Goal: Task Accomplishment & Management: Use online tool/utility

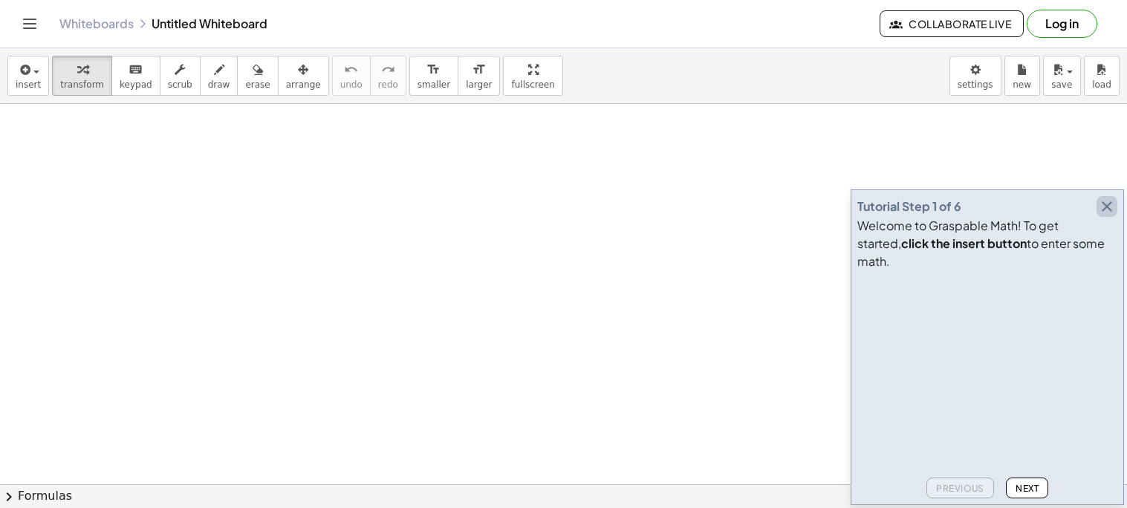
click at [1111, 215] on icon "button" at bounding box center [1107, 207] width 18 height 18
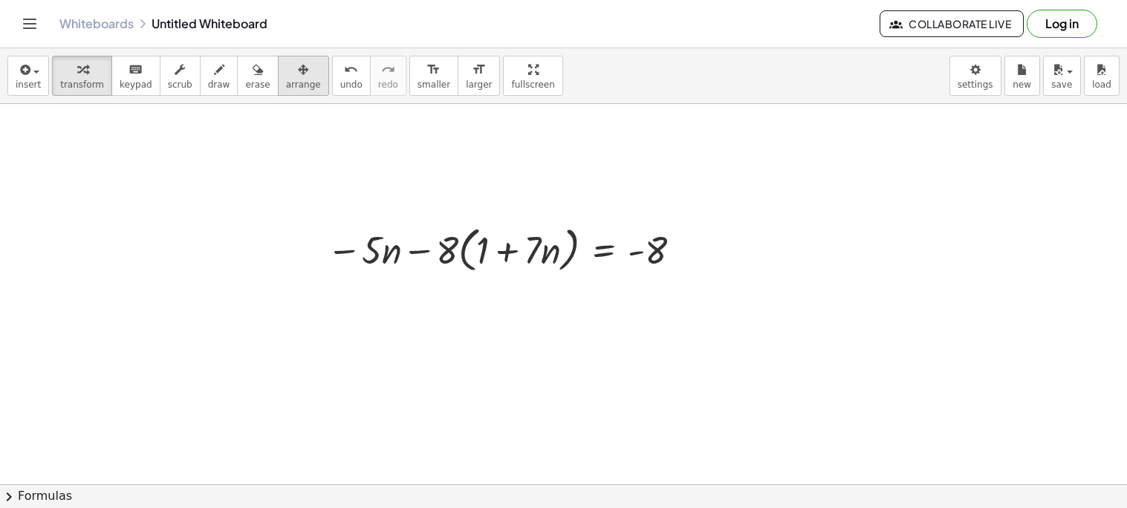
click at [286, 70] on div "button" at bounding box center [303, 69] width 35 height 18
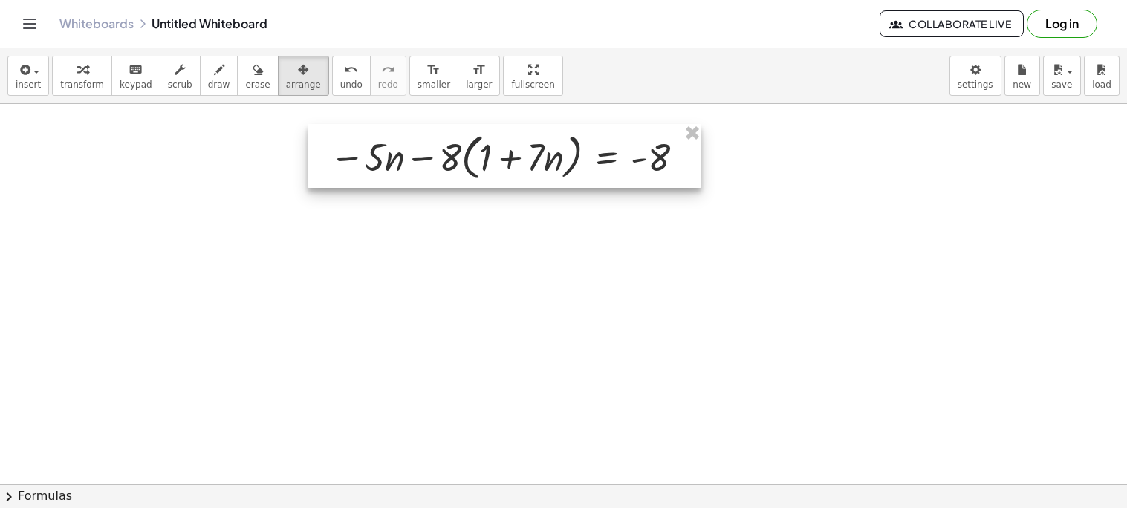
drag, startPoint x: 457, startPoint y: 264, endPoint x: 447, endPoint y: 126, distance: 139.3
click at [447, 126] on div at bounding box center [505, 156] width 394 height 64
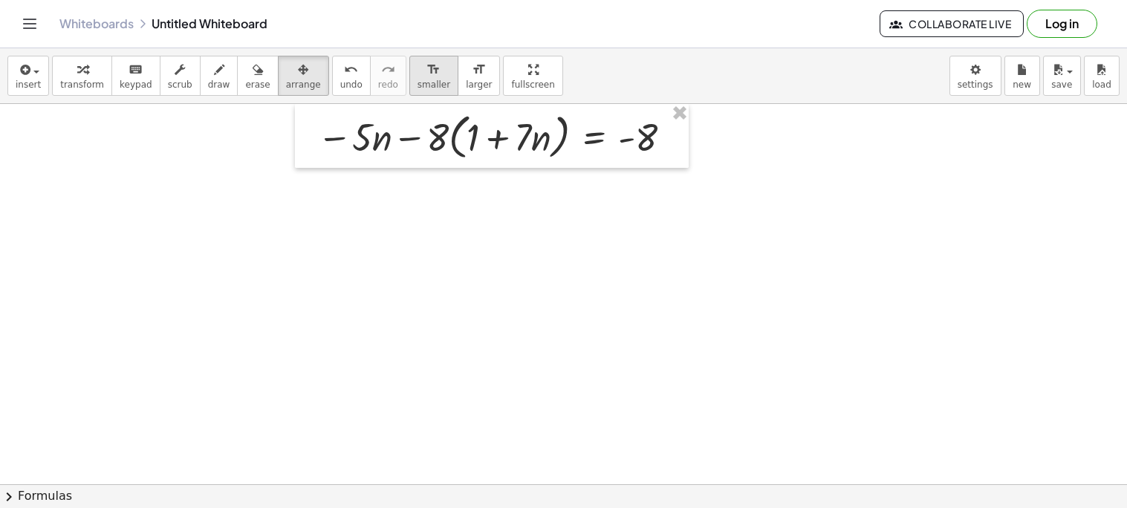
click at [418, 83] on span "smaller" at bounding box center [434, 84] width 33 height 10
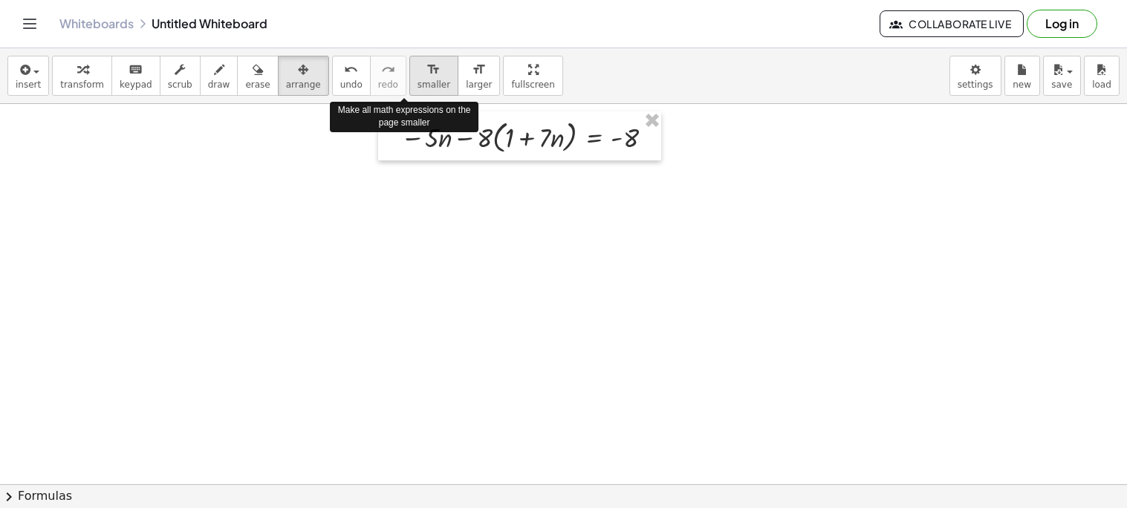
click at [418, 83] on span "smaller" at bounding box center [434, 84] width 33 height 10
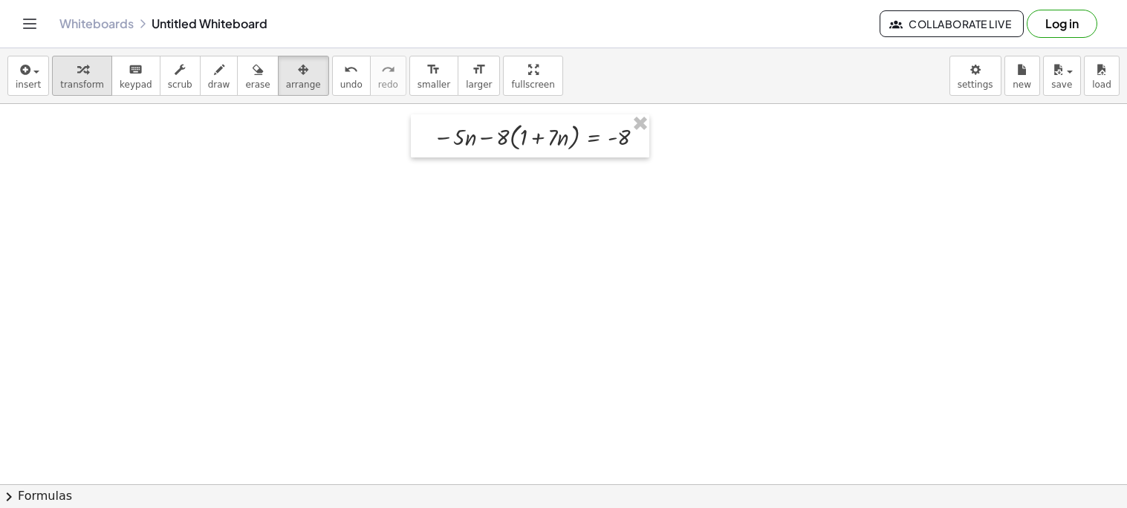
click at [53, 73] on button "transform" at bounding box center [82, 76] width 60 height 40
click at [481, 140] on div at bounding box center [543, 136] width 235 height 36
drag, startPoint x: 488, startPoint y: 140, endPoint x: 532, endPoint y: 141, distance: 43.9
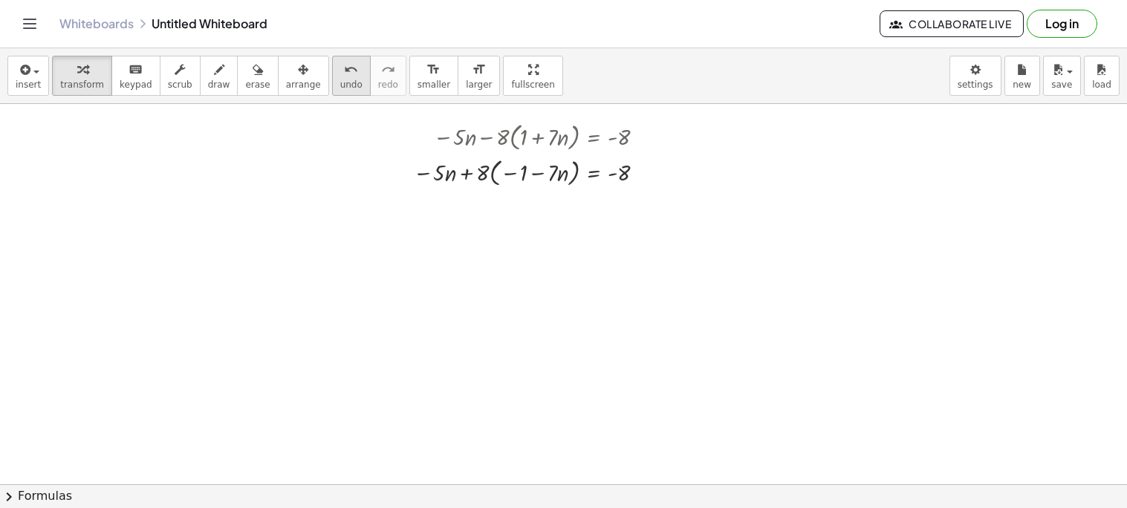
click at [340, 65] on div "undo" at bounding box center [351, 69] width 22 height 18
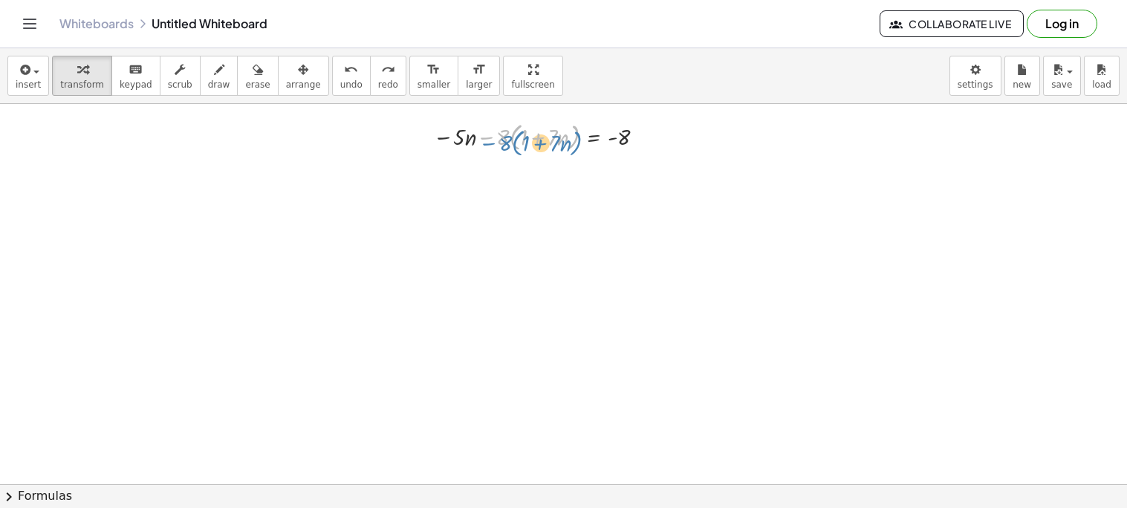
click at [483, 143] on div at bounding box center [543, 136] width 235 height 36
drag, startPoint x: 496, startPoint y: 137, endPoint x: 504, endPoint y: 146, distance: 12.2
click at [504, 146] on div at bounding box center [543, 136] width 235 height 36
drag, startPoint x: 610, startPoint y: 140, endPoint x: 633, endPoint y: 149, distance: 24.7
click at [633, 149] on div at bounding box center [543, 136] width 235 height 36
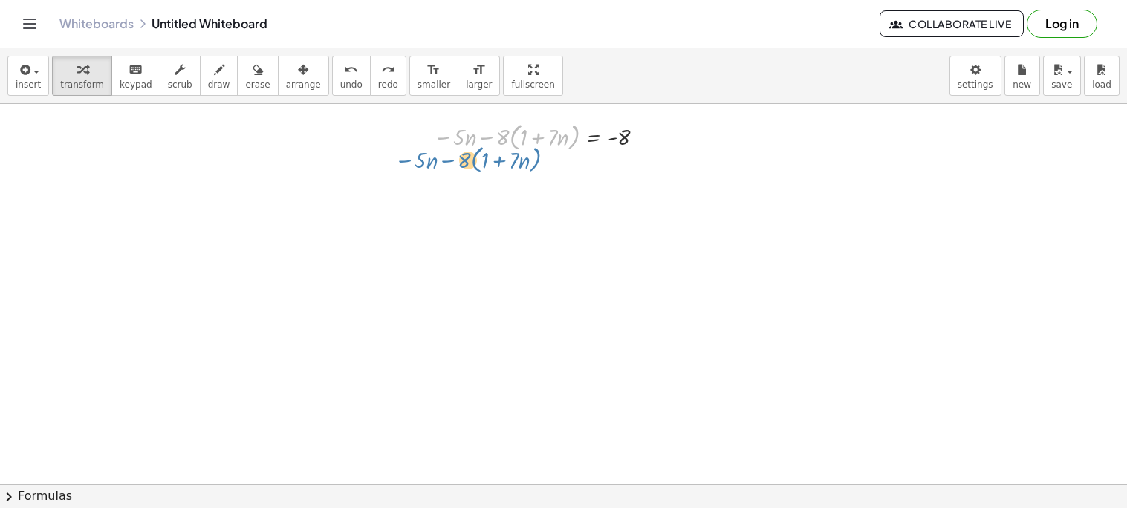
drag, startPoint x: 483, startPoint y: 137, endPoint x: 444, endPoint y: 161, distance: 46.4
drag, startPoint x: 487, startPoint y: 139, endPoint x: 474, endPoint y: 209, distance: 71.7
drag, startPoint x: 611, startPoint y: 141, endPoint x: 487, endPoint y: 151, distance: 125.2
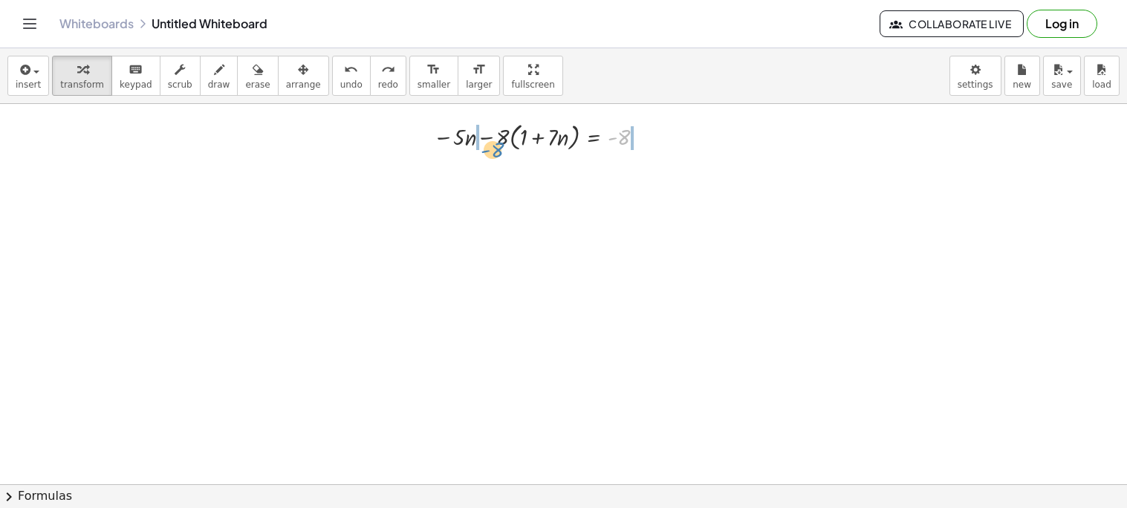
click at [487, 151] on div at bounding box center [543, 136] width 235 height 36
click at [490, 172] on div at bounding box center [547, 172] width 308 height 36
click at [488, 176] on div at bounding box center [547, 172] width 308 height 36
click at [486, 176] on div at bounding box center [547, 172] width 308 height 36
click at [654, 174] on div at bounding box center [547, 172] width 308 height 36
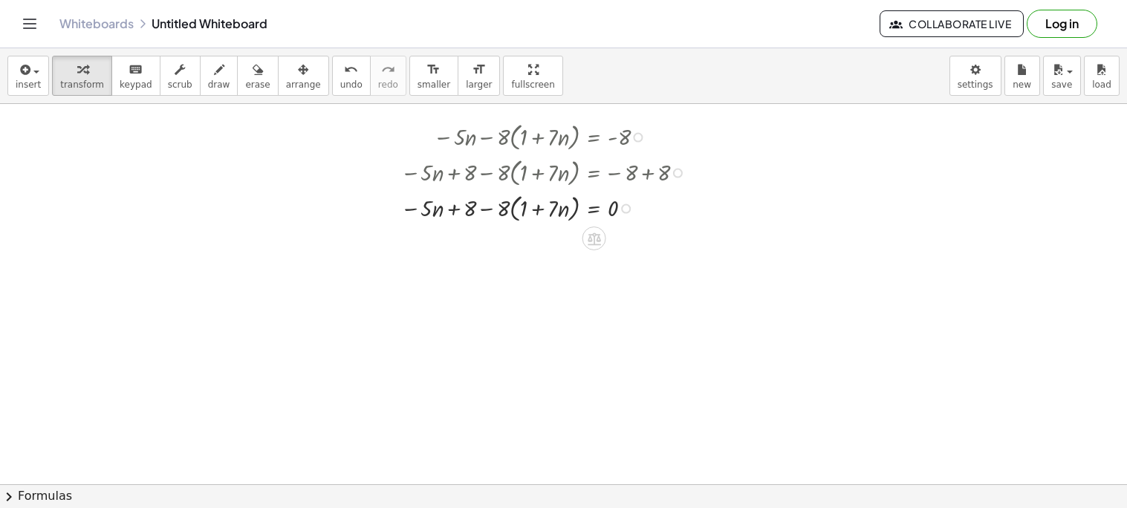
click at [463, 208] on div at bounding box center [547, 207] width 308 height 36
click at [482, 209] on div at bounding box center [547, 207] width 308 height 36
click at [344, 77] on icon "undo" at bounding box center [351, 70] width 14 height 18
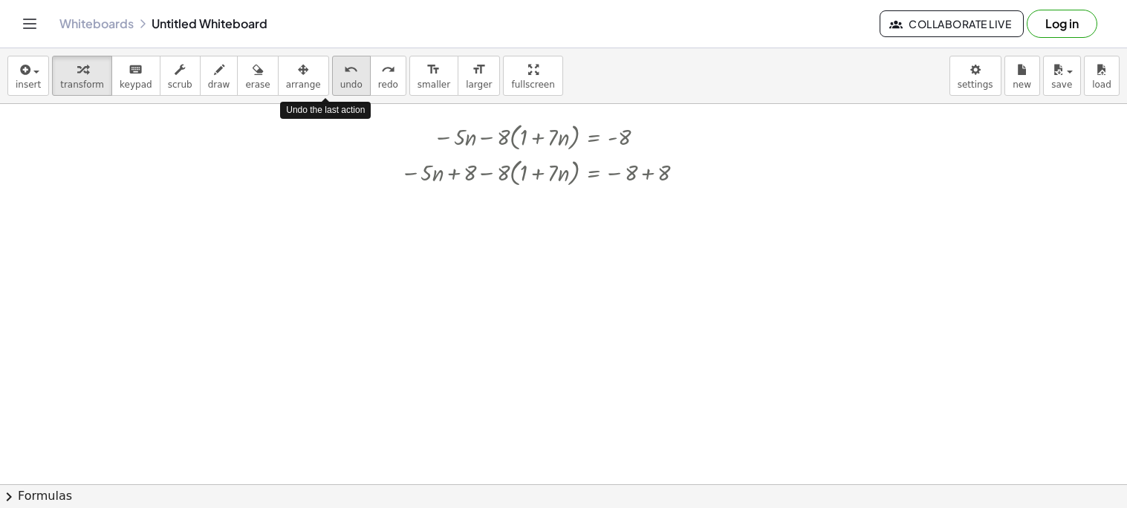
click at [344, 77] on icon "undo" at bounding box center [351, 70] width 14 height 18
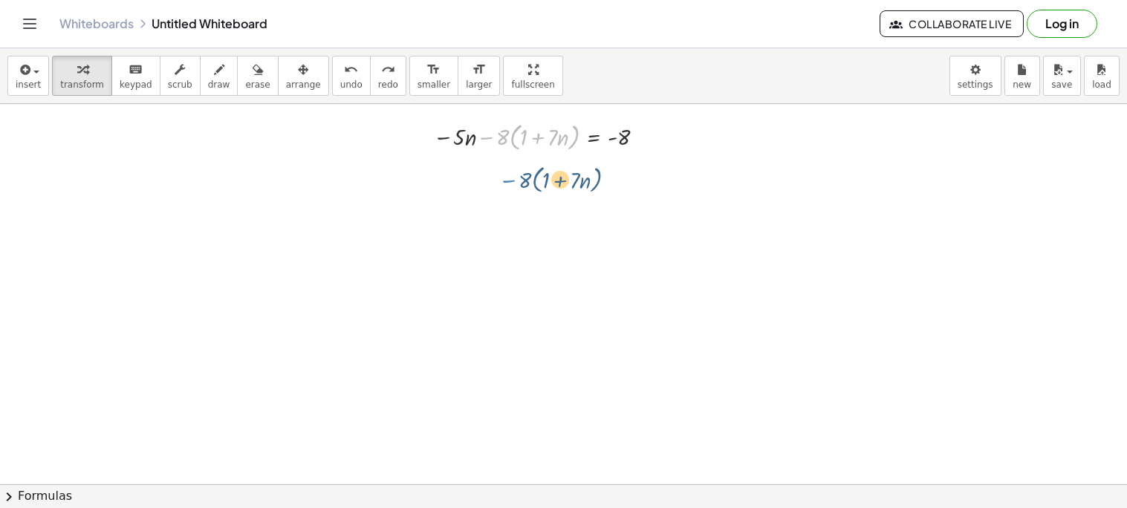
drag, startPoint x: 487, startPoint y: 137, endPoint x: 504, endPoint y: 168, distance: 35.2
click at [536, 137] on div at bounding box center [543, 136] width 235 height 36
drag, startPoint x: 501, startPoint y: 137, endPoint x: 528, endPoint y: 137, distance: 27.5
click at [528, 137] on div at bounding box center [543, 136] width 235 height 36
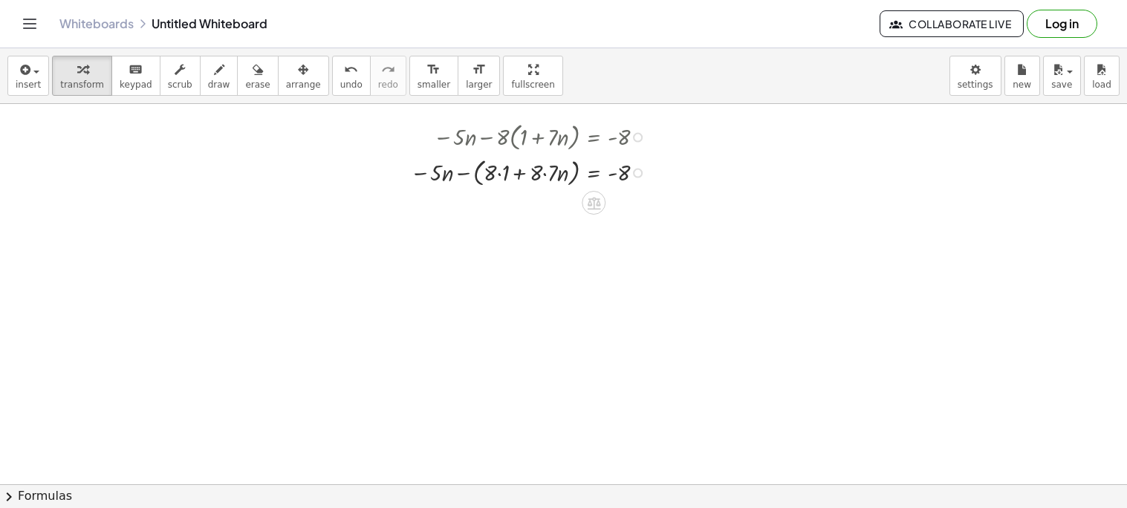
click at [500, 172] on div at bounding box center [532, 172] width 258 height 36
click at [547, 209] on div at bounding box center [532, 207] width 258 height 36
click at [481, 208] on div at bounding box center [532, 207] width 258 height 36
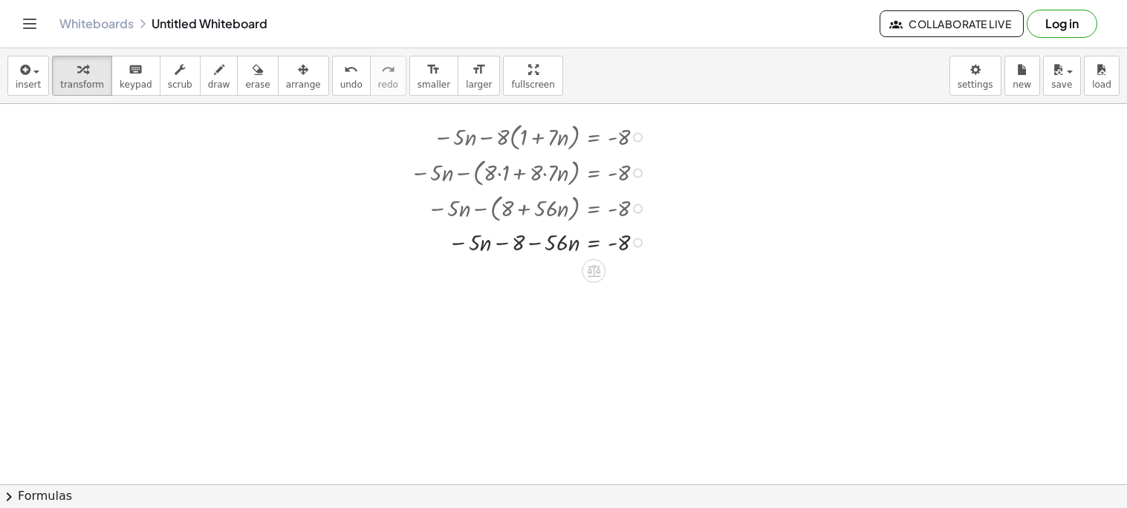
click at [534, 245] on div at bounding box center [532, 241] width 258 height 33
click at [504, 244] on div at bounding box center [532, 241] width 258 height 33
click at [535, 242] on div at bounding box center [532, 241] width 258 height 33
click at [500, 244] on div at bounding box center [532, 241] width 258 height 33
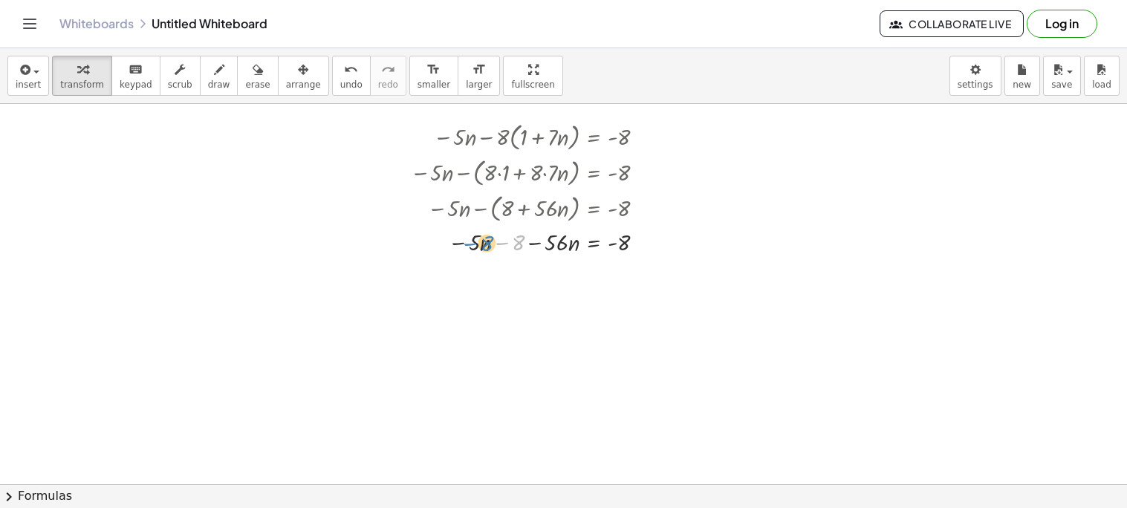
drag, startPoint x: 498, startPoint y: 243, endPoint x: 479, endPoint y: 245, distance: 18.7
click at [479, 245] on div at bounding box center [532, 241] width 258 height 33
drag, startPoint x: 469, startPoint y: 244, endPoint x: 555, endPoint y: 254, distance: 86.8
click at [539, 273] on div at bounding box center [532, 274] width 258 height 33
click at [511, 274] on div at bounding box center [532, 274] width 258 height 33
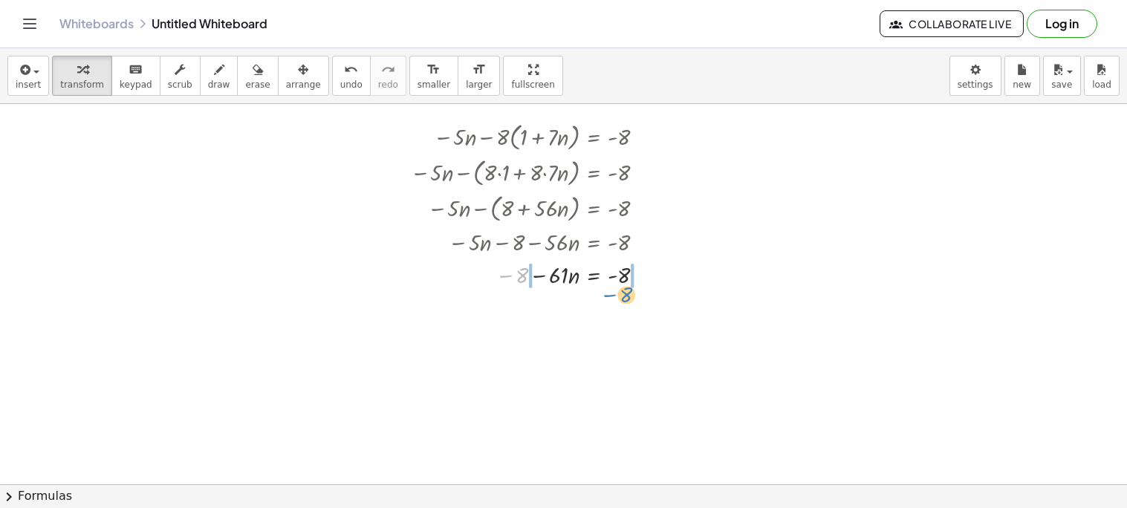
drag, startPoint x: 507, startPoint y: 276, endPoint x: 612, endPoint y: 295, distance: 107.2
click at [504, 313] on div at bounding box center [551, 306] width 297 height 33
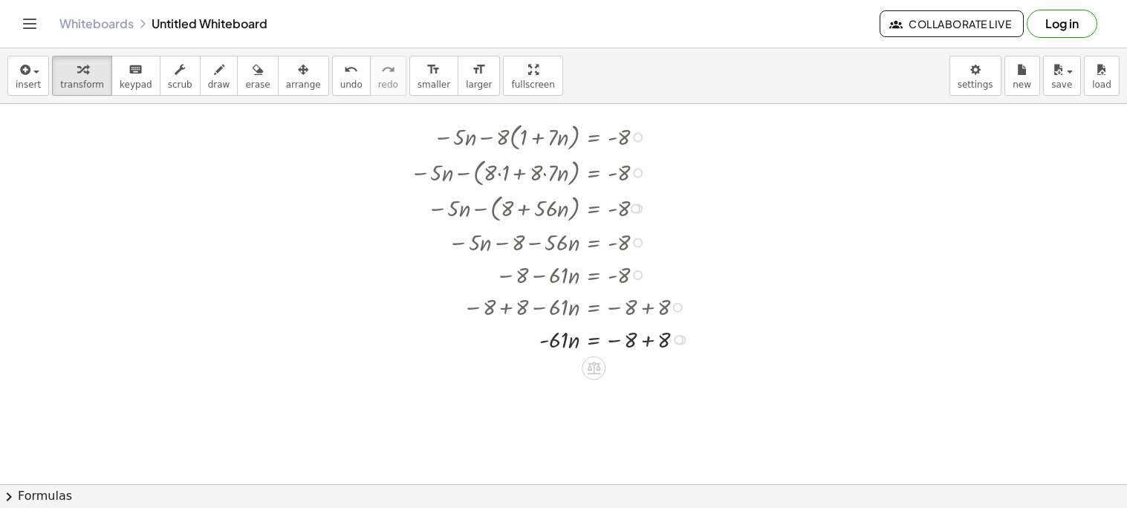
click at [648, 341] on div at bounding box center [553, 338] width 301 height 33
click at [553, 372] on div at bounding box center [553, 371] width 301 height 33
drag, startPoint x: 553, startPoint y: 372, endPoint x: 620, endPoint y: 390, distance: 69.2
click at [632, 406] on div at bounding box center [553, 410] width 301 height 46
click at [559, 412] on div at bounding box center [553, 410] width 301 height 46
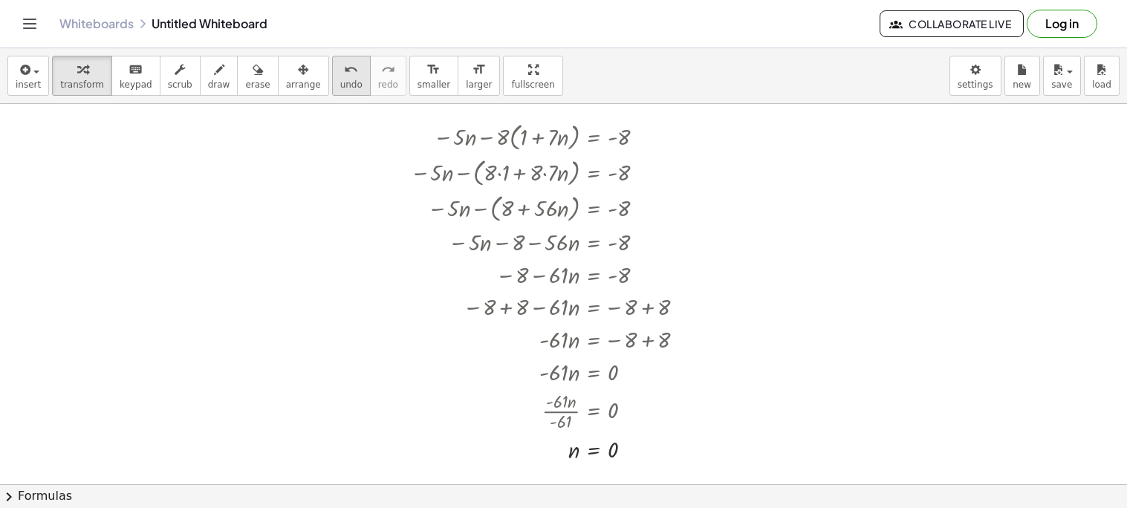
click at [344, 64] on icon "undo" at bounding box center [351, 70] width 14 height 18
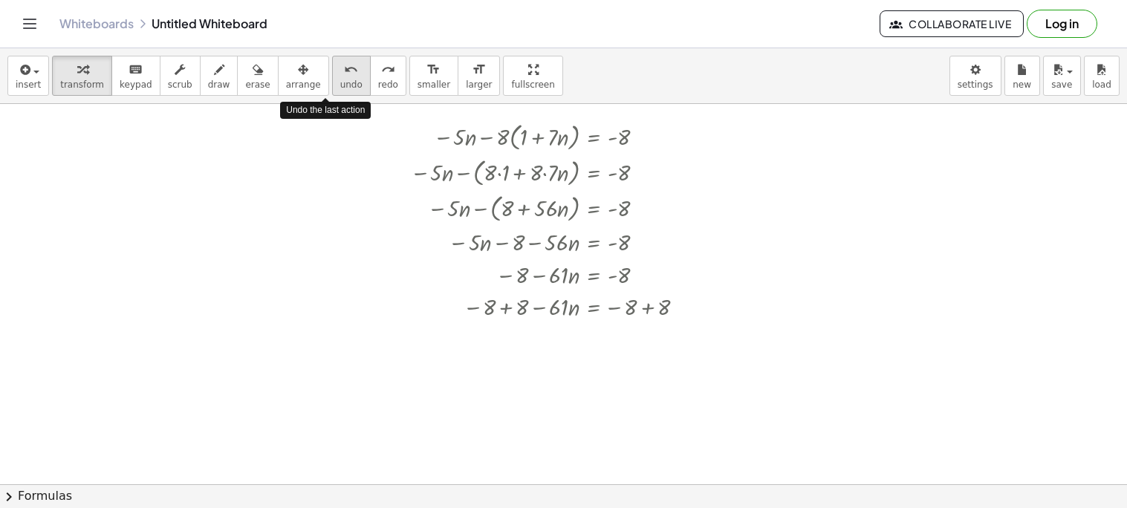
click at [344, 64] on icon "undo" at bounding box center [351, 70] width 14 height 18
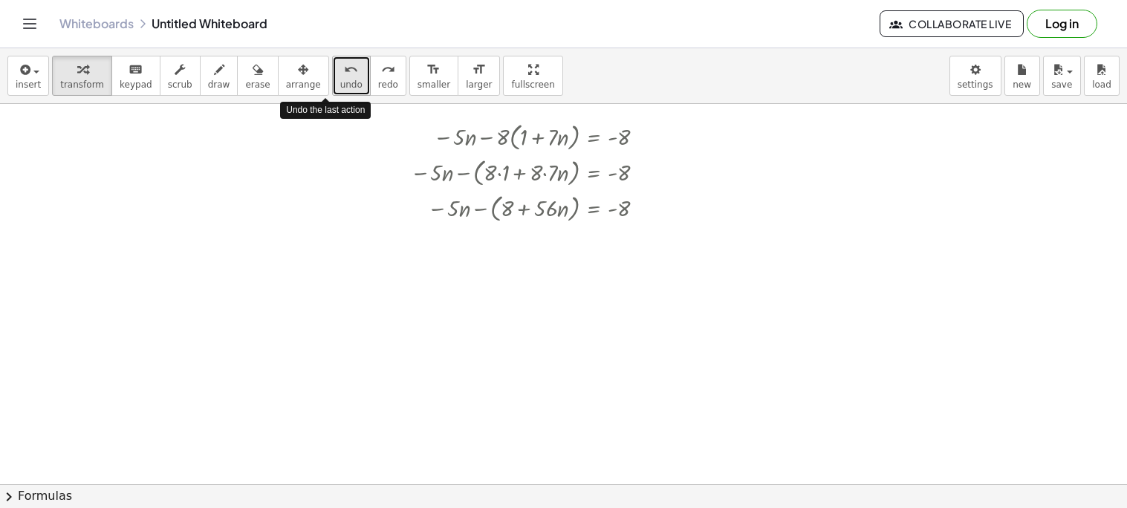
click at [344, 64] on icon "undo" at bounding box center [351, 70] width 14 height 18
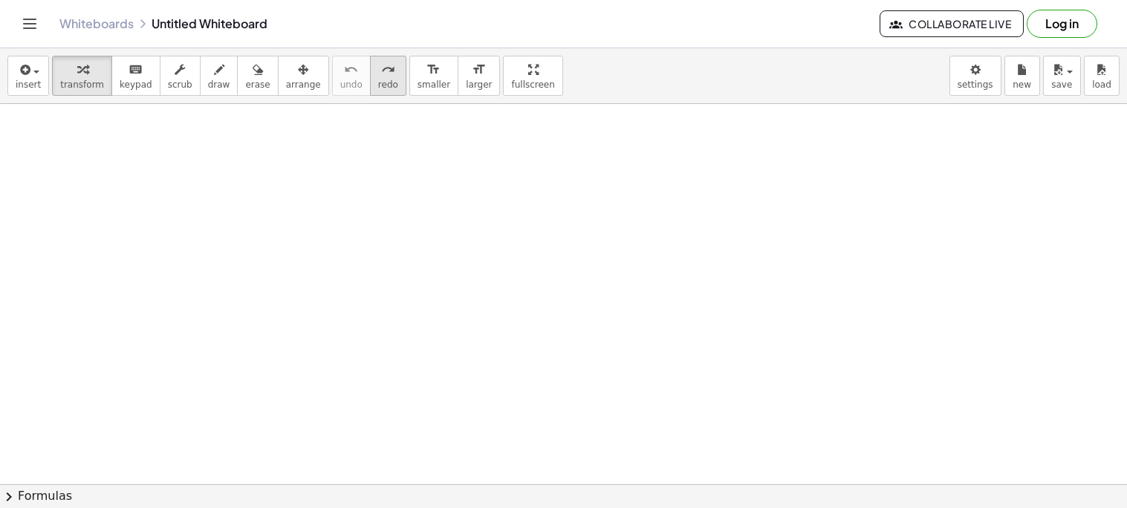
click at [378, 85] on span "redo" at bounding box center [388, 84] width 20 height 10
click at [521, 131] on div at bounding box center [522, 128] width 10 height 10
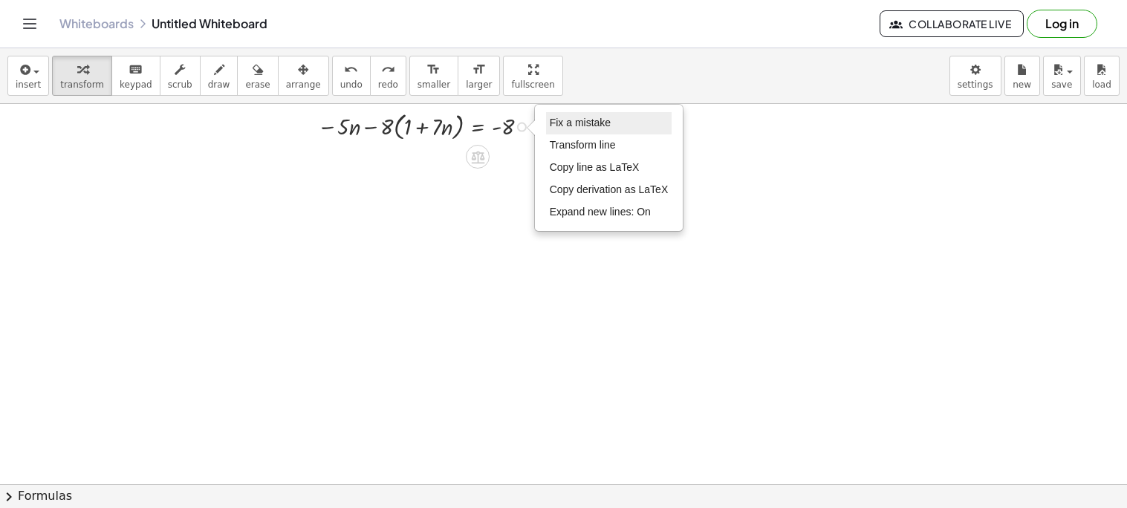
click at [593, 123] on span "Fix a mistake" at bounding box center [580, 123] width 61 height 12
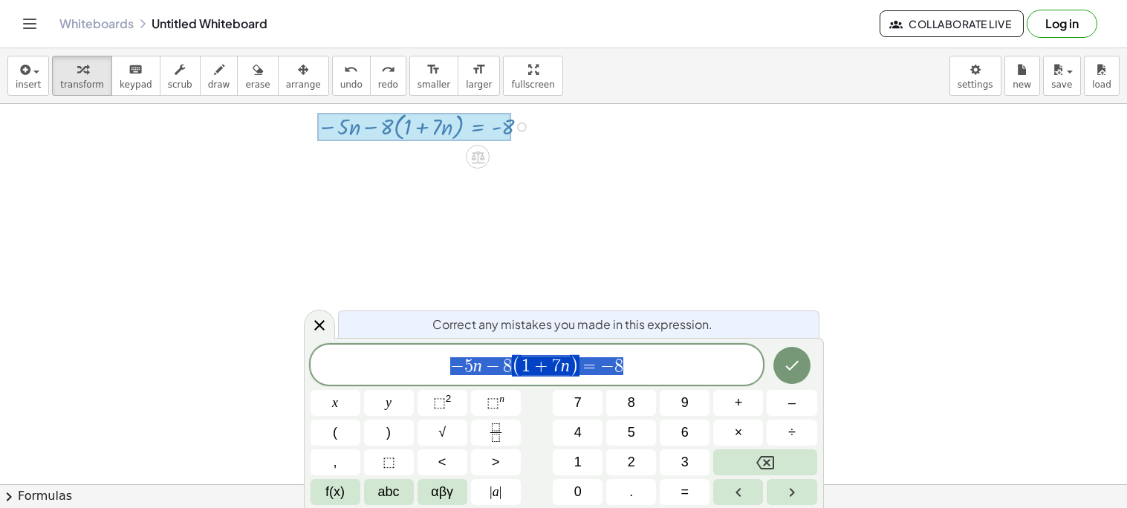
drag, startPoint x: 638, startPoint y: 366, endPoint x: 404, endPoint y: 377, distance: 234.3
click at [404, 377] on span "− 5 n − 8 ( 1 + 7 n ) = − 8" at bounding box center [537, 366] width 453 height 25
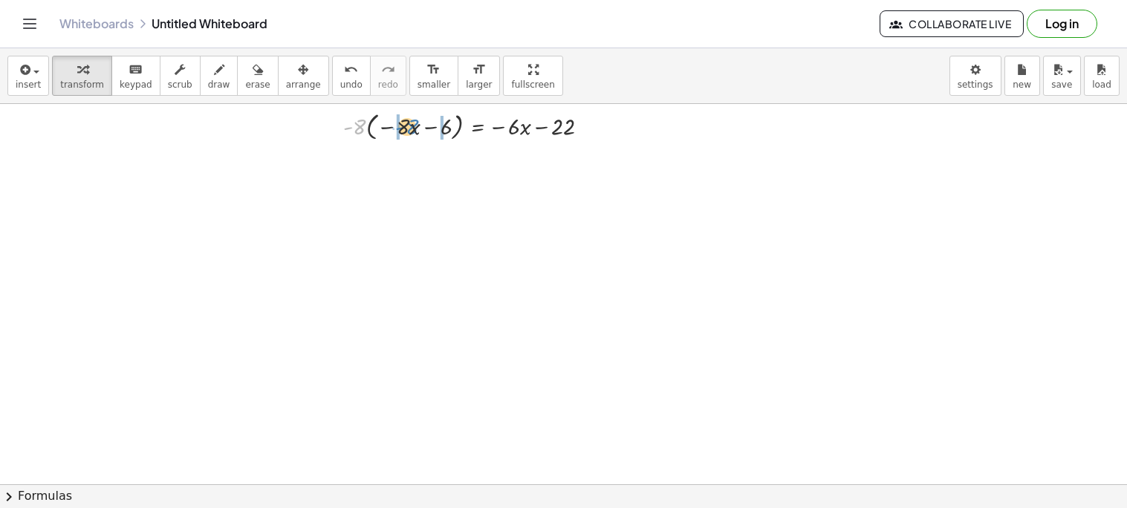
drag, startPoint x: 350, startPoint y: 127, endPoint x: 408, endPoint y: 129, distance: 58.0
click at [408, 129] on div at bounding box center [472, 126] width 273 height 36
click at [374, 157] on div at bounding box center [466, 159] width 285 height 33
click at [375, 166] on div at bounding box center [466, 159] width 285 height 33
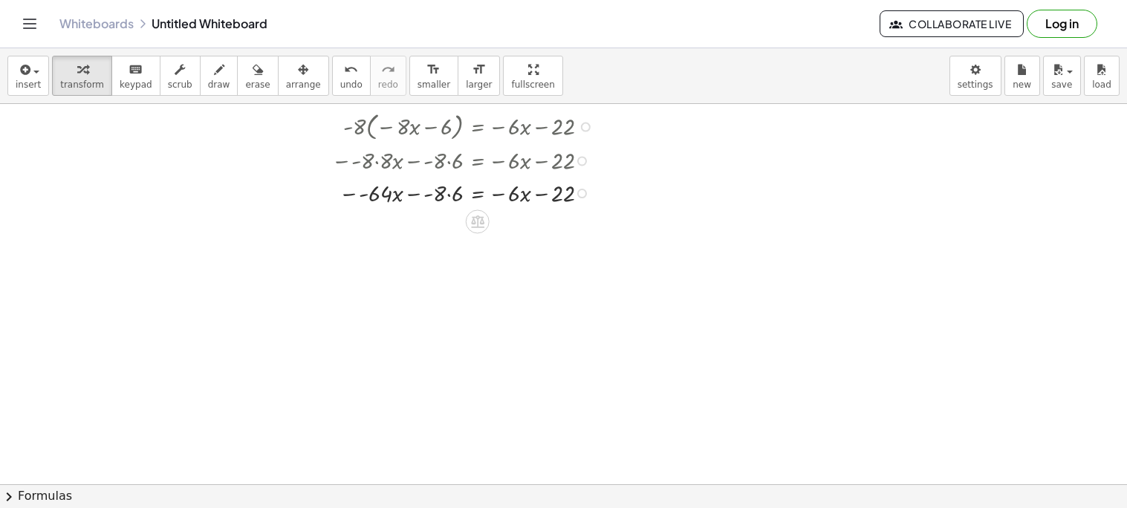
click at [352, 201] on div at bounding box center [466, 192] width 285 height 33
click at [429, 228] on div at bounding box center [466, 224] width 285 height 33
click at [422, 227] on div at bounding box center [466, 224] width 285 height 33
click at [447, 228] on div at bounding box center [466, 224] width 285 height 33
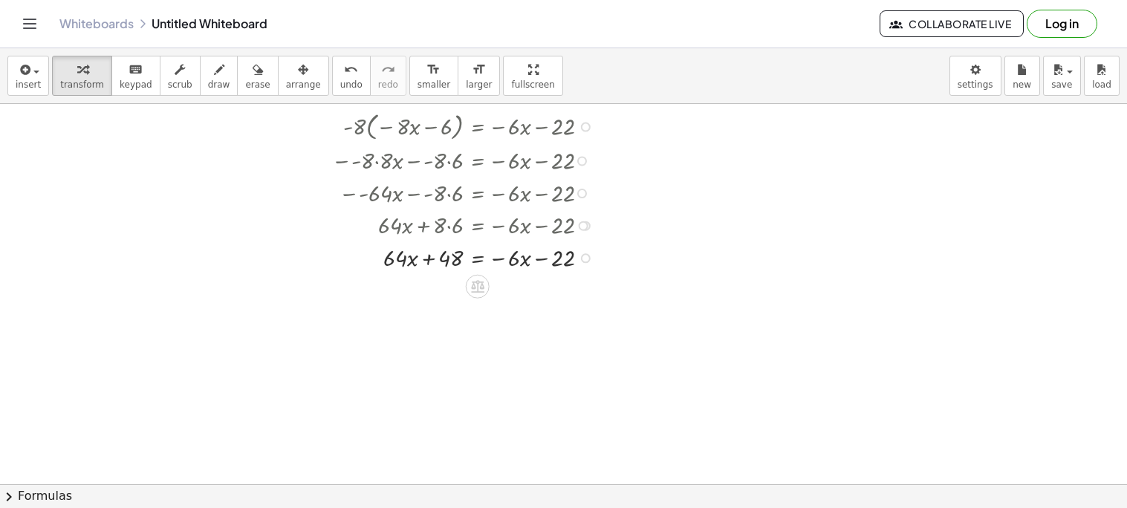
click at [532, 256] on div at bounding box center [466, 257] width 285 height 33
drag, startPoint x: 395, startPoint y: 254, endPoint x: 519, endPoint y: 262, distance: 124.3
click at [519, 262] on div at bounding box center [466, 257] width 285 height 33
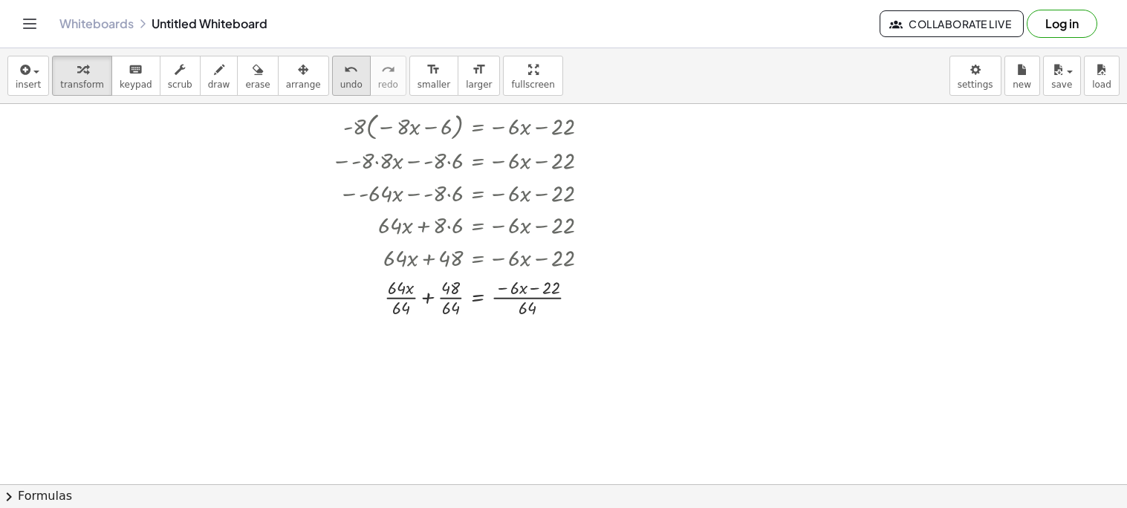
click at [340, 81] on span "undo" at bounding box center [351, 84] width 22 height 10
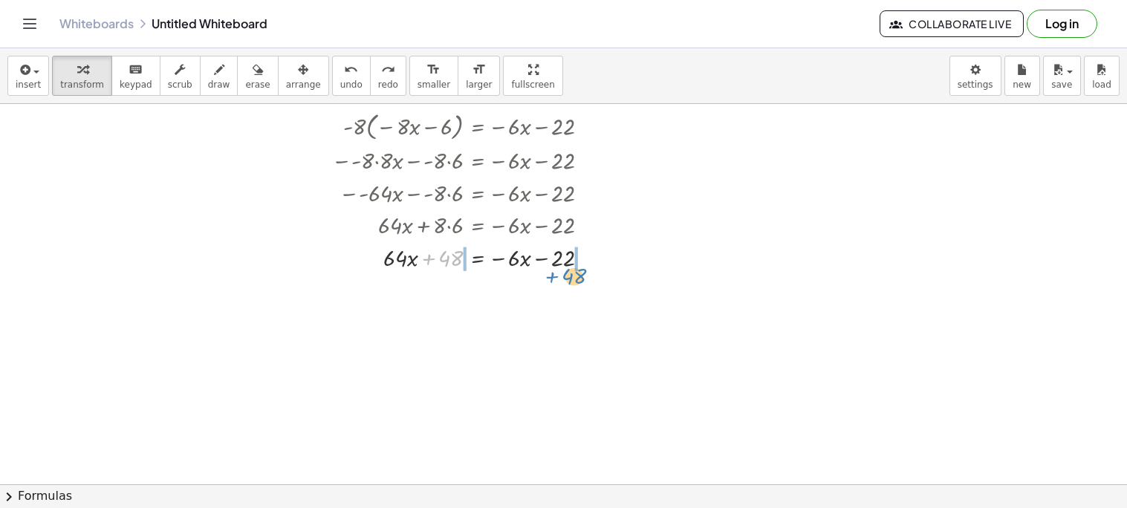
drag, startPoint x: 428, startPoint y: 259, endPoint x: 551, endPoint y: 276, distance: 124.6
click at [551, 276] on div "· - 8 · ( − · 8 · x − 6 ) = − · 6 · x − 22 − · - 8 · 8 · x − · - 8 · 6 = − · 6 …" at bounding box center [453, 190] width 288 height 173
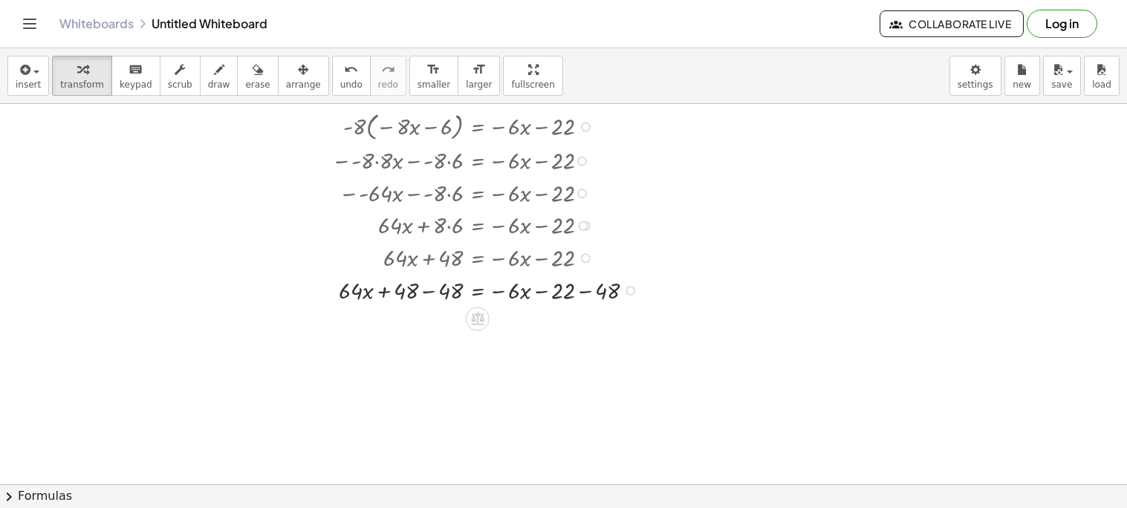
click at [432, 287] on div at bounding box center [488, 289] width 329 height 33
click at [583, 324] on div at bounding box center [488, 321] width 329 height 33
click at [550, 354] on div at bounding box center [488, 354] width 329 height 33
drag, startPoint x: 503, startPoint y: 356, endPoint x: 523, endPoint y: 348, distance: 21.4
click at [523, 348] on div at bounding box center [488, 354] width 329 height 33
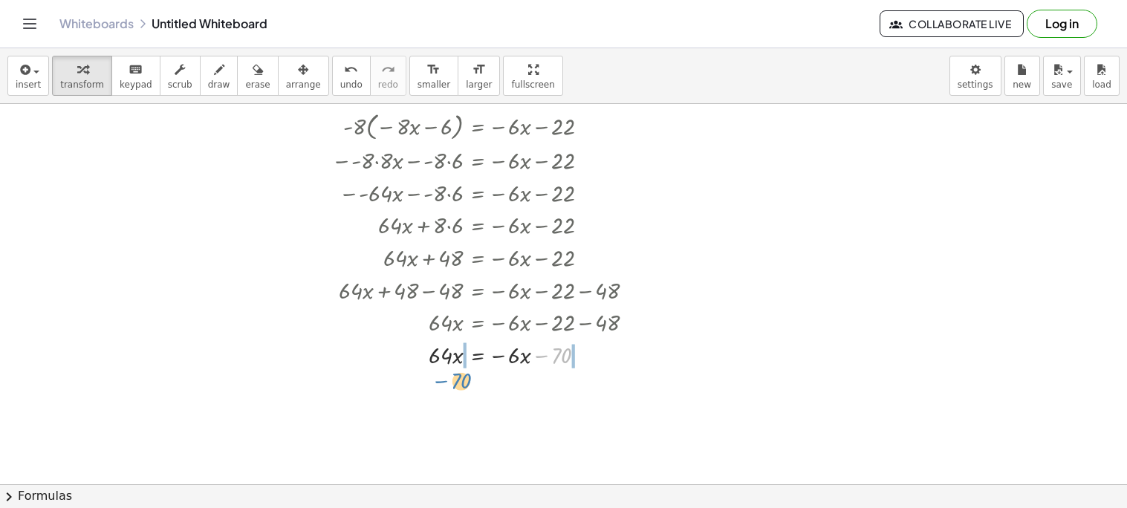
drag, startPoint x: 541, startPoint y: 357, endPoint x: 426, endPoint y: 374, distance: 115.7
click at [426, 374] on div at bounding box center [488, 387] width 329 height 33
click at [587, 397] on div at bounding box center [488, 387] width 329 height 33
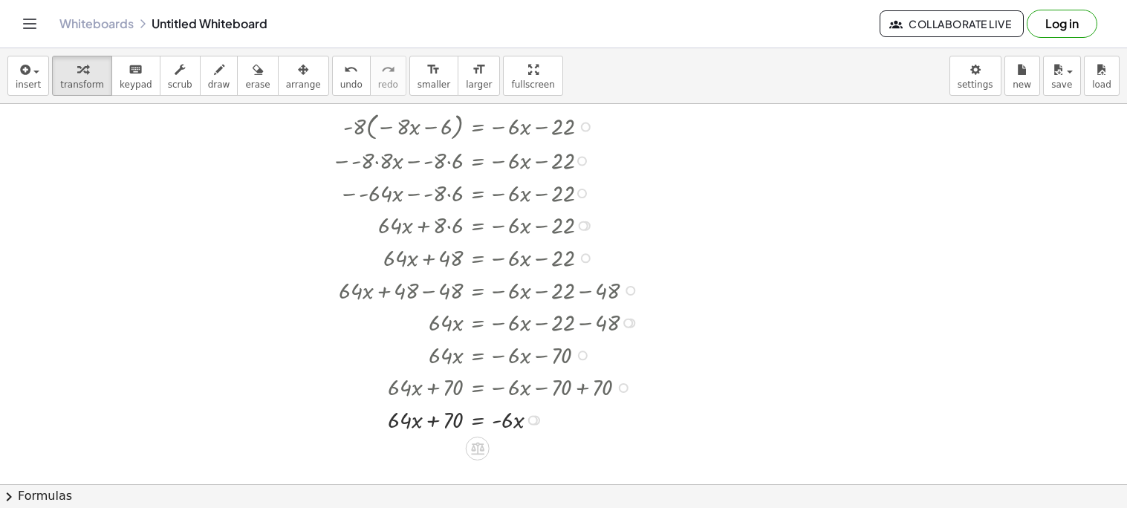
click at [432, 419] on div at bounding box center [488, 419] width 329 height 33
click at [509, 423] on div at bounding box center [488, 419] width 329 height 33
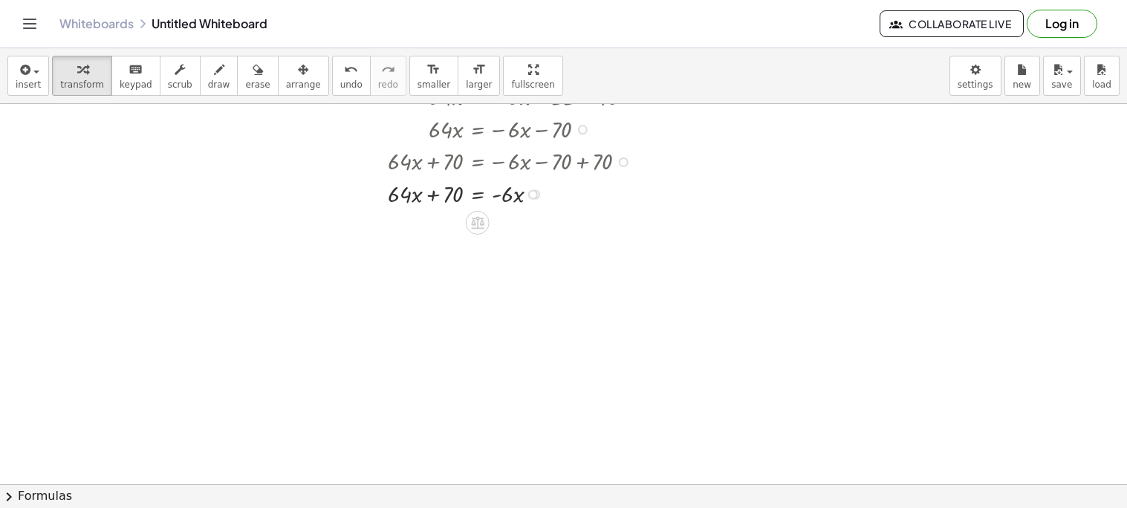
scroll to position [236, 0]
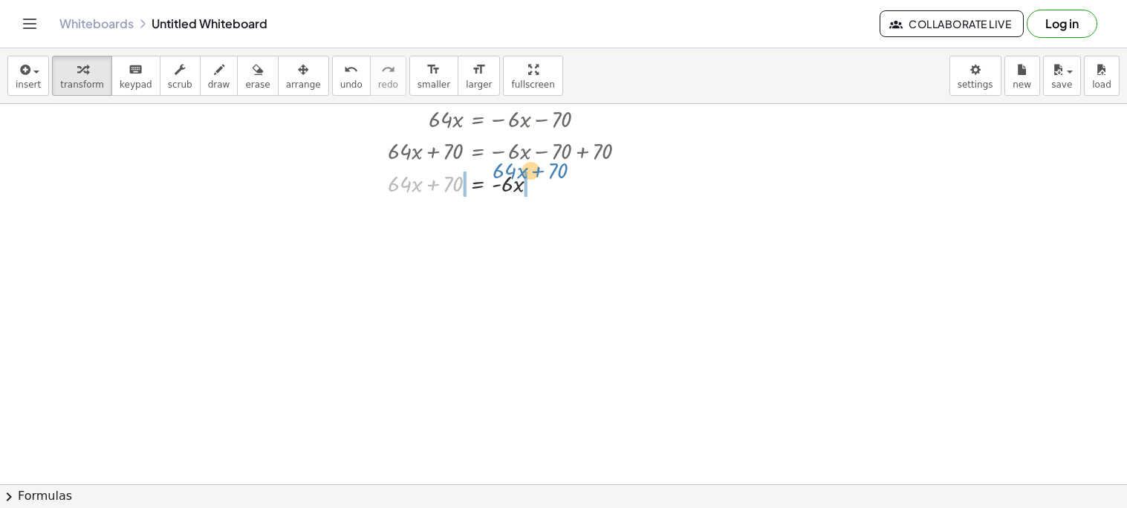
drag, startPoint x: 433, startPoint y: 183, endPoint x: 539, endPoint y: 178, distance: 105.7
click at [539, 178] on div at bounding box center [488, 182] width 329 height 33
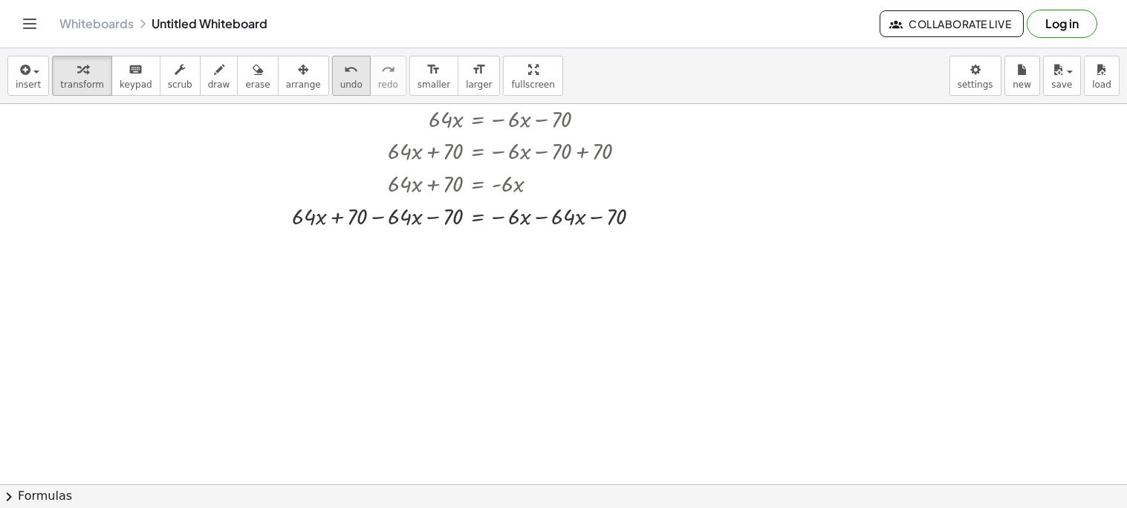
click at [344, 75] on icon "undo" at bounding box center [351, 70] width 14 height 18
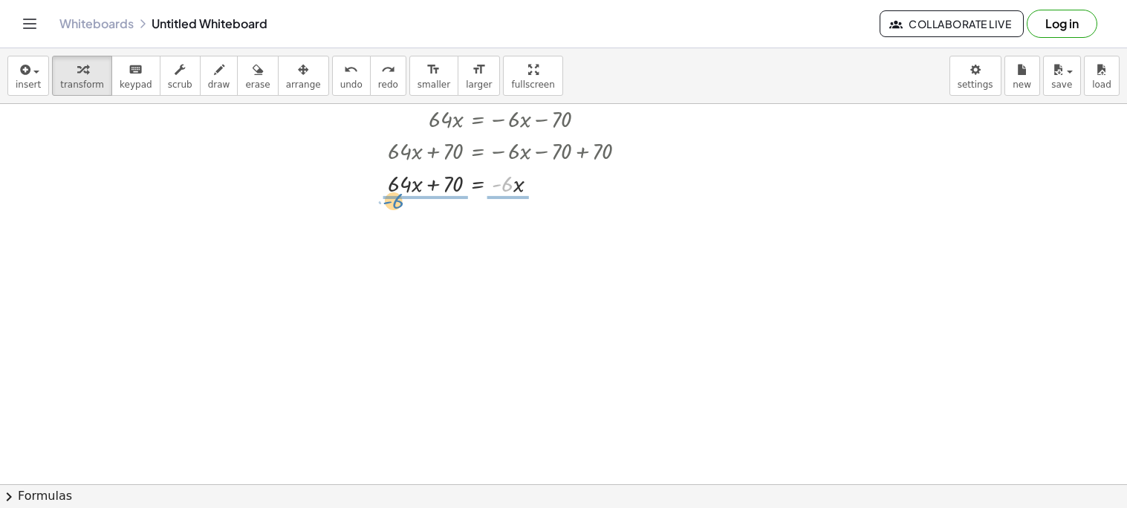
drag, startPoint x: 497, startPoint y: 183, endPoint x: 389, endPoint y: 197, distance: 109.4
click at [435, 211] on div at bounding box center [488, 222] width 329 height 46
click at [437, 222] on div at bounding box center [488, 222] width 329 height 46
click at [510, 222] on div at bounding box center [488, 222] width 329 height 46
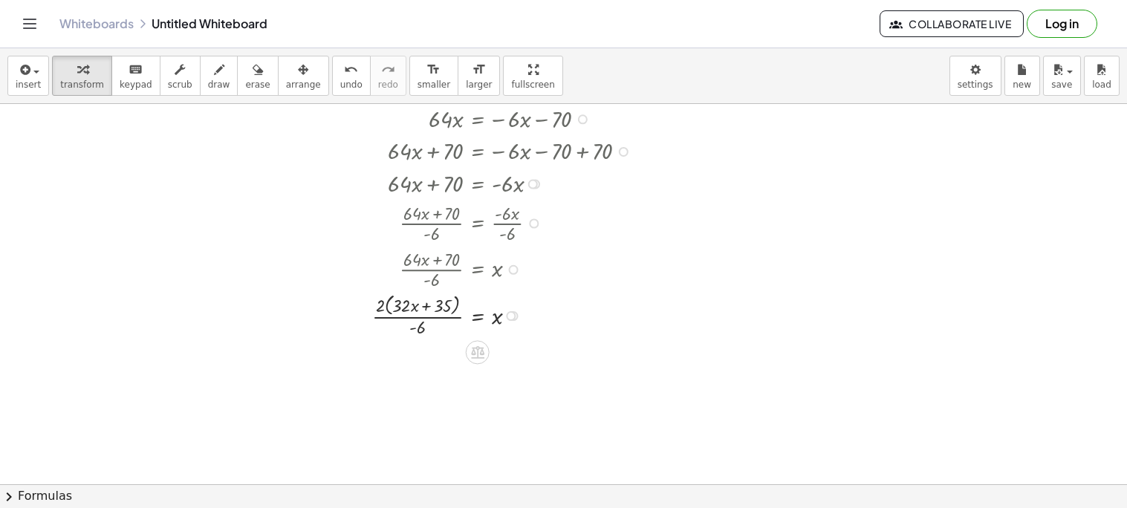
click at [381, 306] on div at bounding box center [488, 314] width 329 height 49
click at [332, 90] on button "undo undo" at bounding box center [351, 76] width 39 height 40
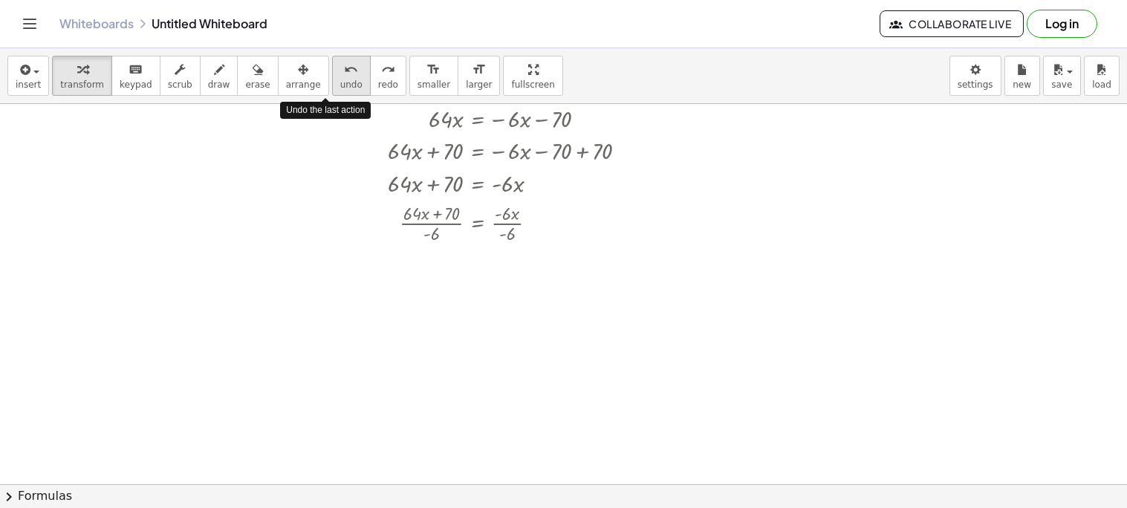
click at [332, 90] on button "undo undo" at bounding box center [351, 76] width 39 height 40
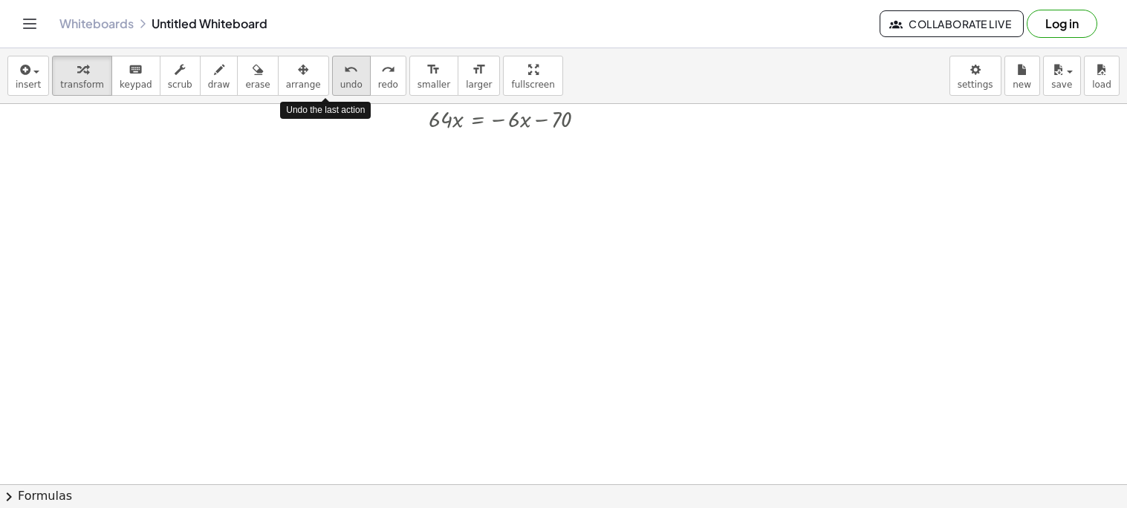
click at [332, 90] on button "undo undo" at bounding box center [351, 76] width 39 height 40
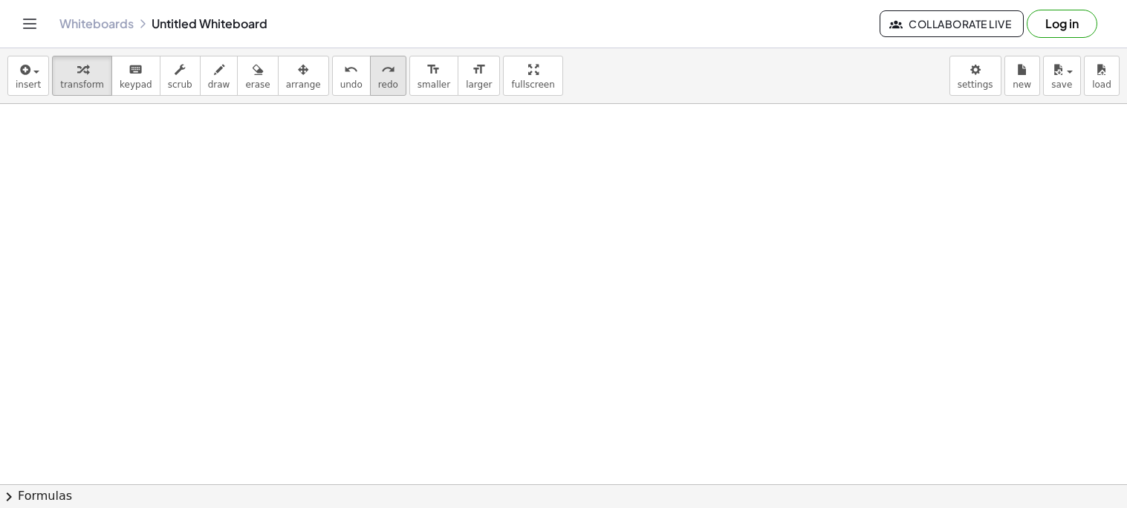
click at [370, 88] on button "redo redo" at bounding box center [388, 76] width 36 height 40
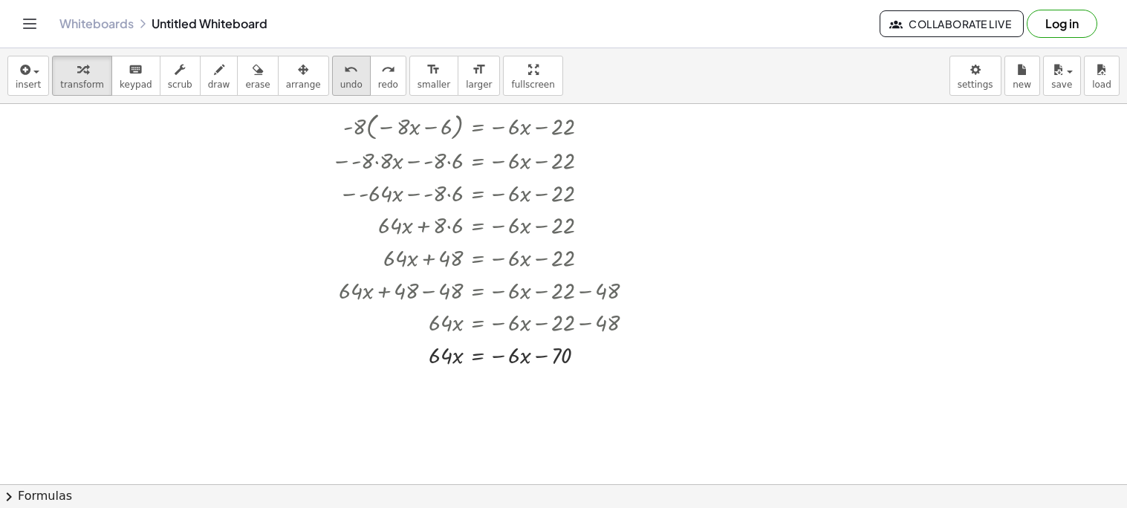
click at [332, 69] on button "undo undo" at bounding box center [351, 76] width 39 height 40
click at [340, 71] on div "undo" at bounding box center [351, 69] width 22 height 18
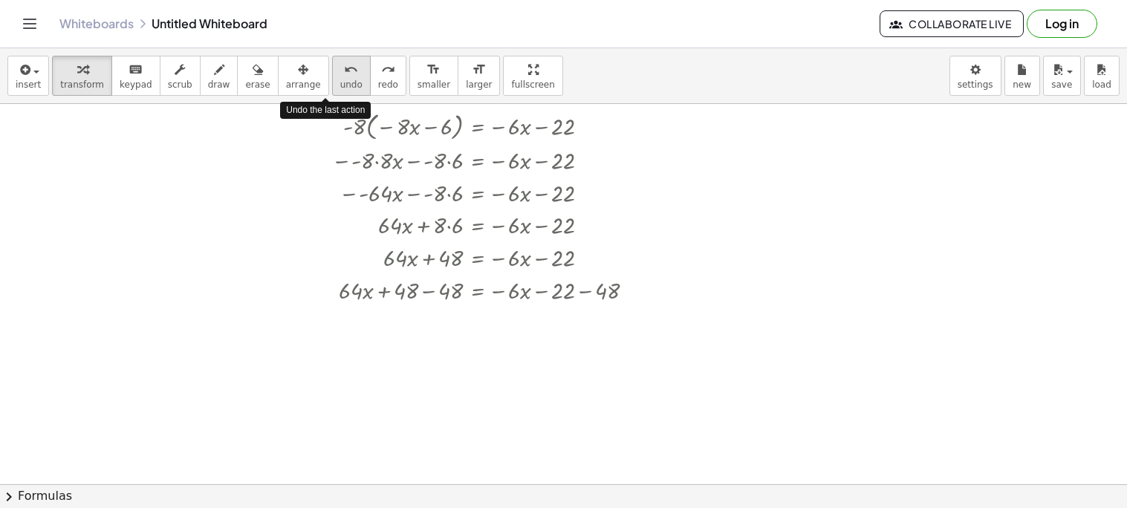
click at [340, 71] on div "undo" at bounding box center [351, 69] width 22 height 18
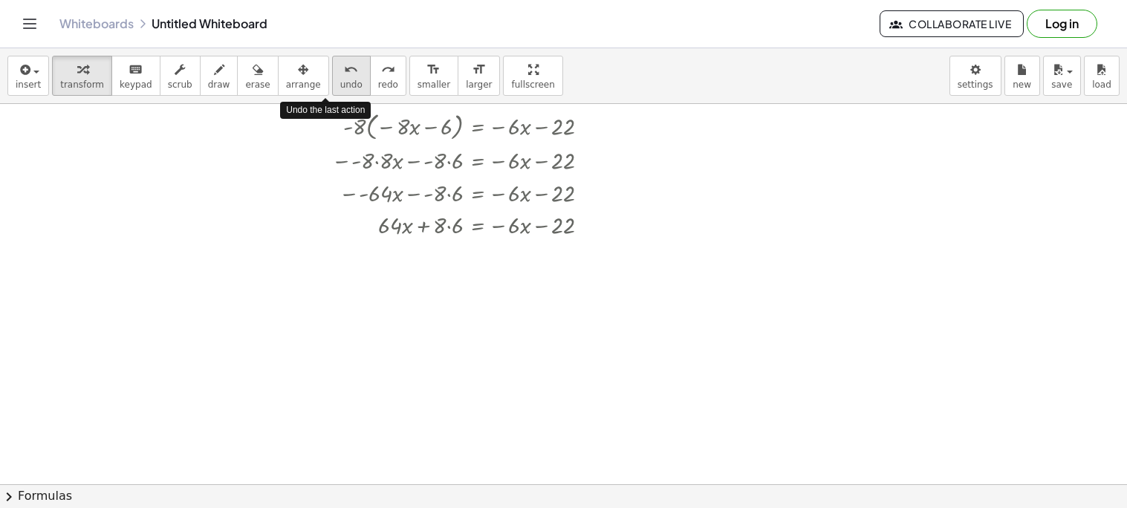
click at [340, 71] on div "undo" at bounding box center [351, 69] width 22 height 18
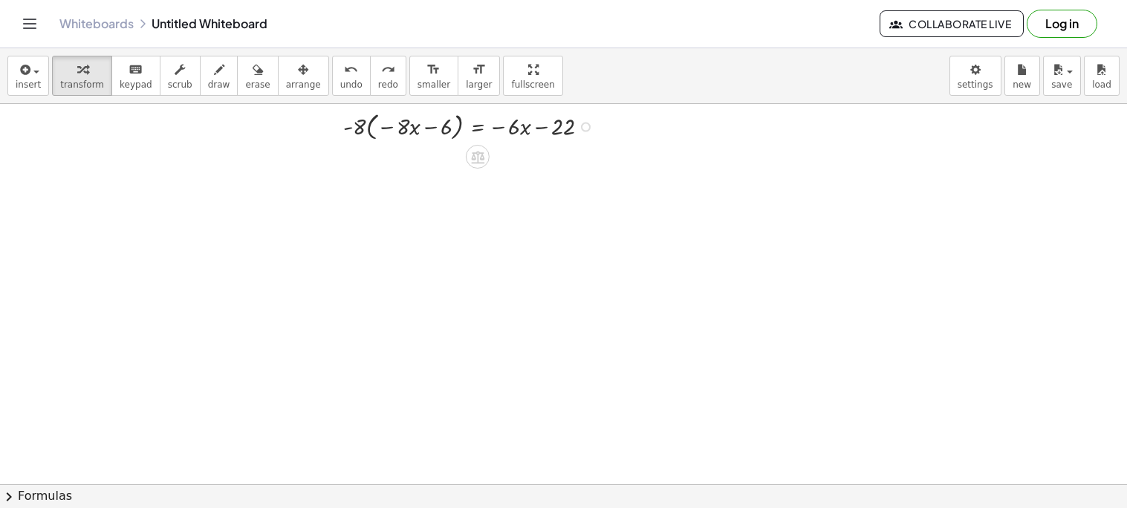
click at [584, 126] on div at bounding box center [586, 128] width 10 height 10
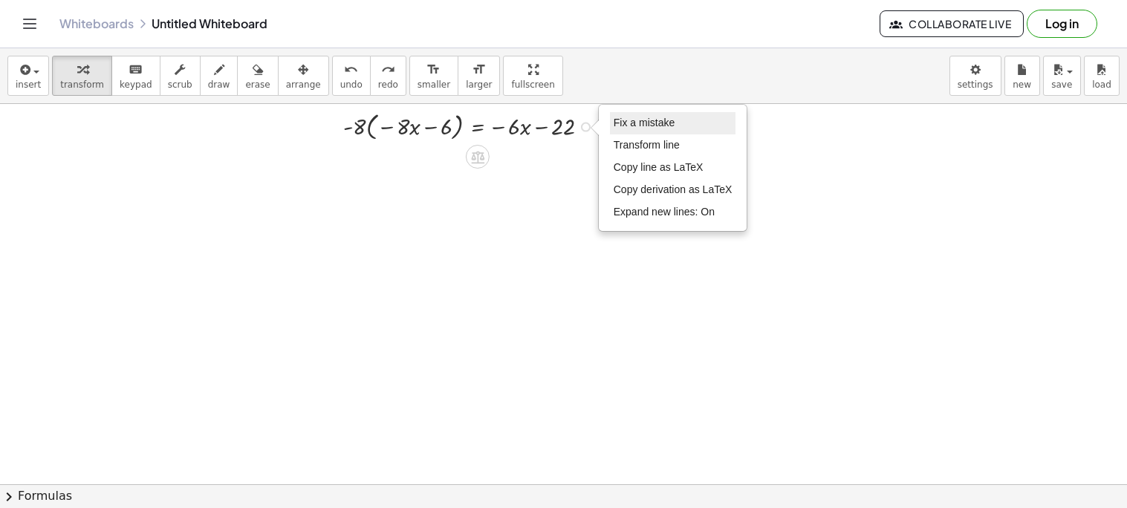
click at [634, 116] on li "Fix a mistake" at bounding box center [673, 123] width 126 height 22
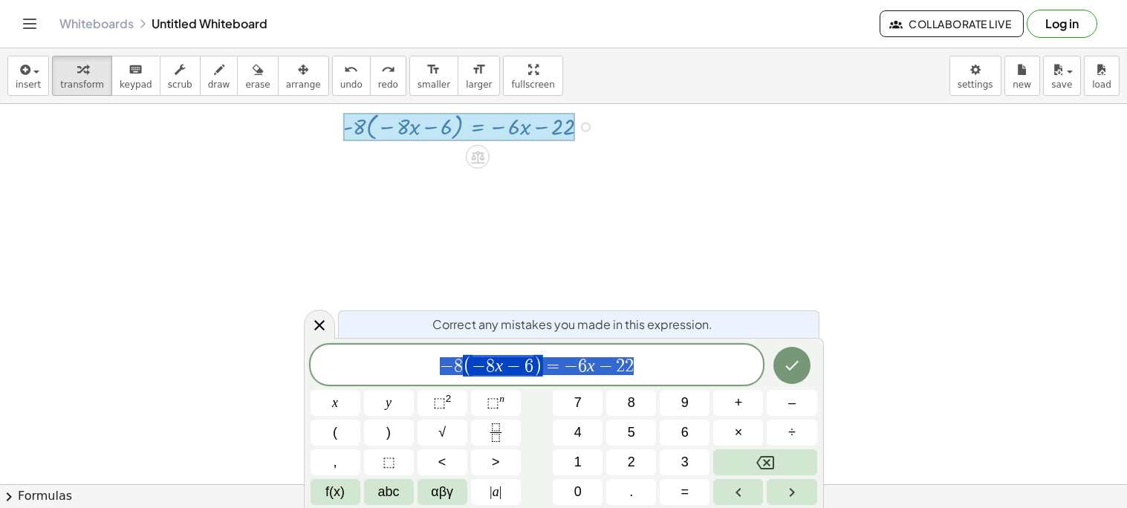
drag, startPoint x: 648, startPoint y: 358, endPoint x: 428, endPoint y: 351, distance: 220.0
click at [428, 351] on div "**********" at bounding box center [537, 365] width 453 height 40
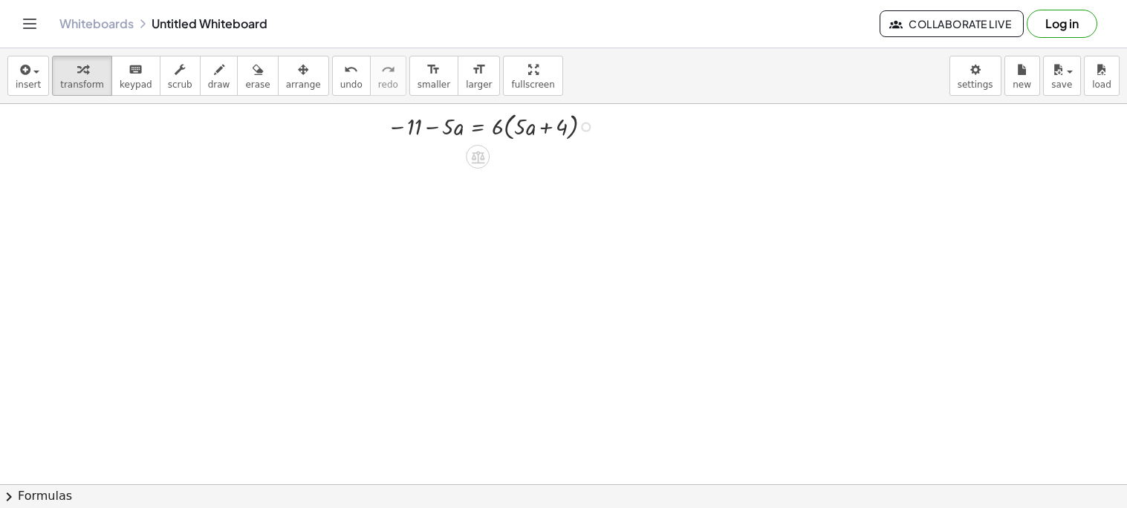
click at [432, 124] on div at bounding box center [494, 126] width 229 height 36
drag, startPoint x: 493, startPoint y: 127, endPoint x: 529, endPoint y: 125, distance: 35.7
click at [529, 125] on div at bounding box center [494, 126] width 229 height 36
click at [509, 166] on div at bounding box center [495, 159] width 230 height 33
click at [561, 197] on div at bounding box center [495, 192] width 230 height 33
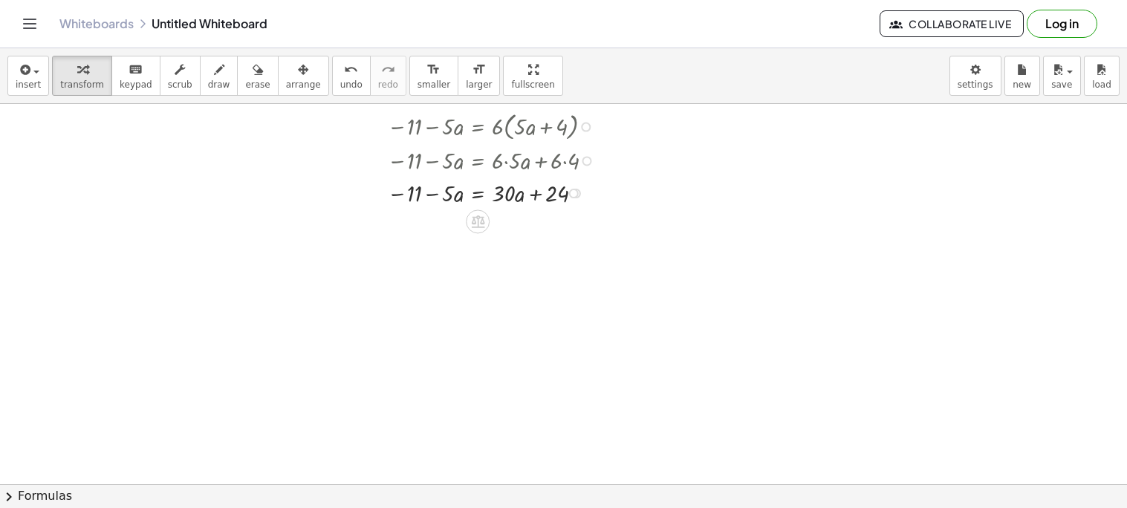
click at [426, 198] on div at bounding box center [495, 192] width 230 height 33
drag, startPoint x: 403, startPoint y: 191, endPoint x: 547, endPoint y: 195, distance: 144.2
click at [547, 195] on div at bounding box center [495, 192] width 230 height 33
click at [400, 232] on div at bounding box center [489, 224] width 289 height 33
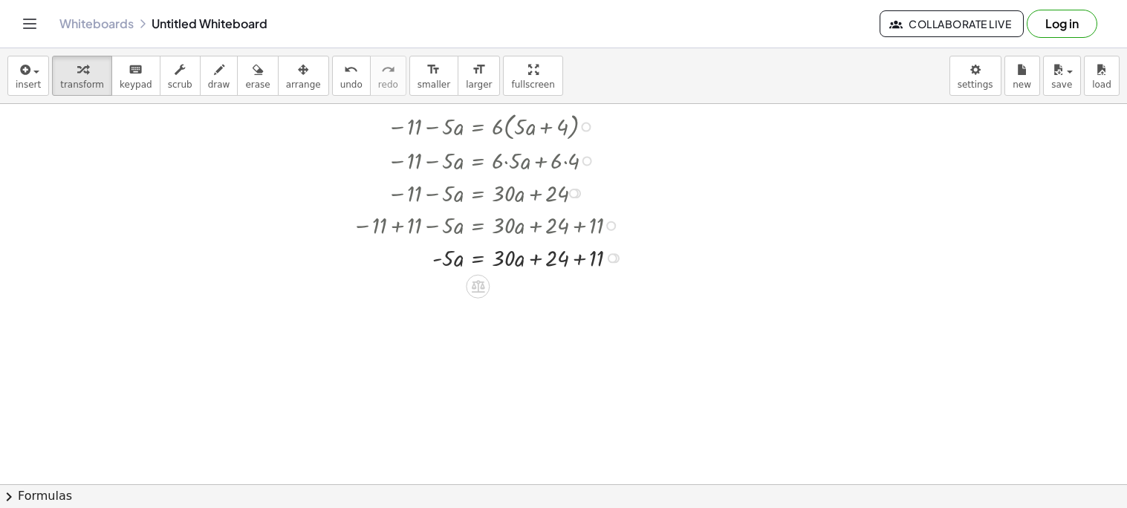
click at [581, 263] on div at bounding box center [491, 257] width 293 height 33
drag, startPoint x: 537, startPoint y: 295, endPoint x: 487, endPoint y: 297, distance: 50.6
click at [487, 297] on div at bounding box center [491, 289] width 293 height 33
drag, startPoint x: 498, startPoint y: 325, endPoint x: 536, endPoint y: 327, distance: 38.7
click at [536, 327] on div at bounding box center [491, 322] width 293 height 36
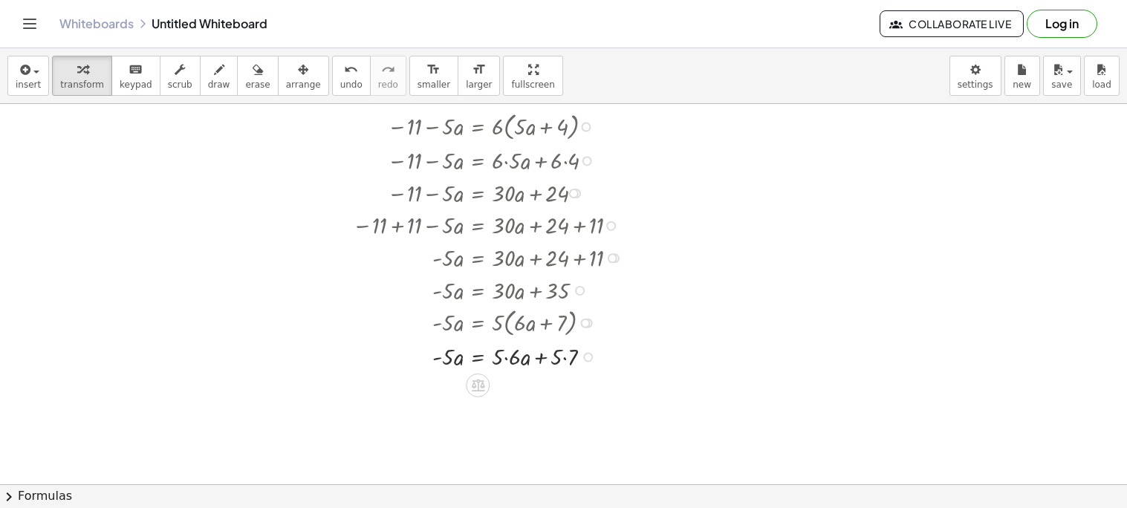
click at [504, 360] on div at bounding box center [491, 356] width 293 height 33
click at [559, 391] on div at bounding box center [491, 388] width 293 height 33
click at [344, 74] on icon "undo" at bounding box center [351, 70] width 14 height 18
click at [340, 77] on div "undo" at bounding box center [351, 69] width 22 height 18
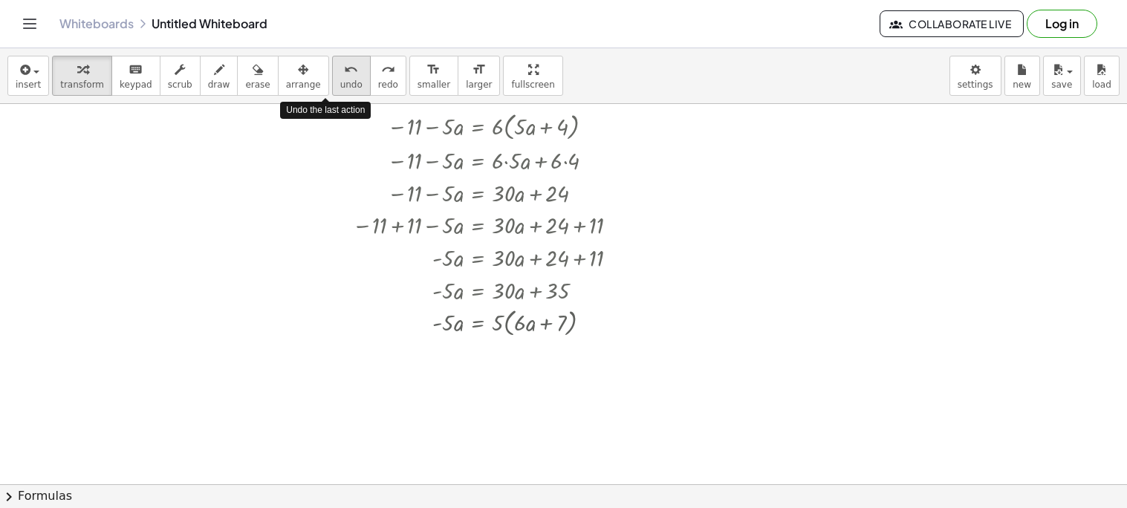
click at [340, 77] on div "undo" at bounding box center [351, 69] width 22 height 18
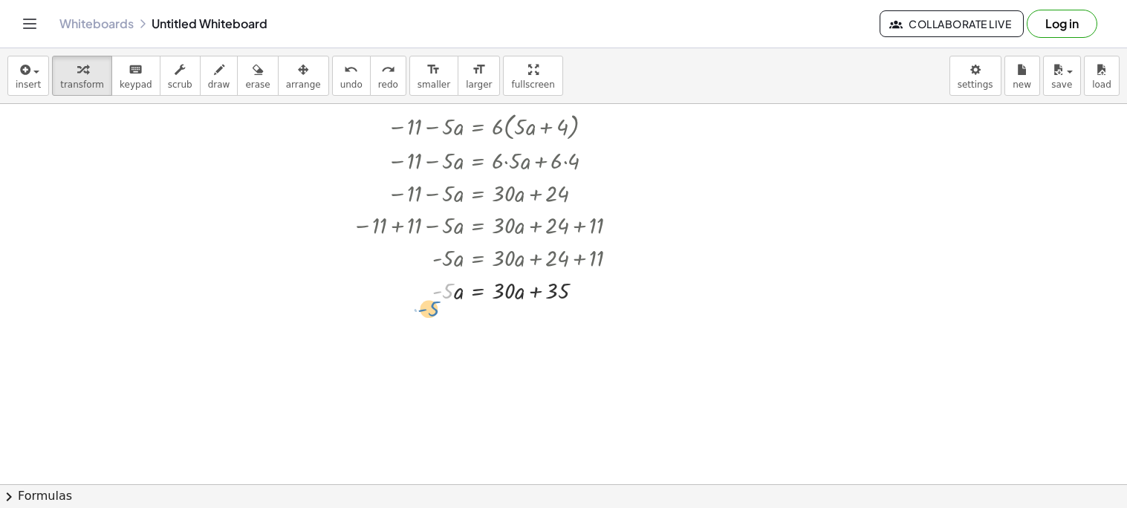
drag, startPoint x: 437, startPoint y: 291, endPoint x: 428, endPoint y: 305, distance: 16.7
click at [428, 305] on div at bounding box center [487, 289] width 285 height 33
drag, startPoint x: 504, startPoint y: 289, endPoint x: 562, endPoint y: 309, distance: 61.3
click at [531, 323] on div at bounding box center [491, 321] width 293 height 33
click at [336, 73] on button "undo undo" at bounding box center [351, 76] width 39 height 40
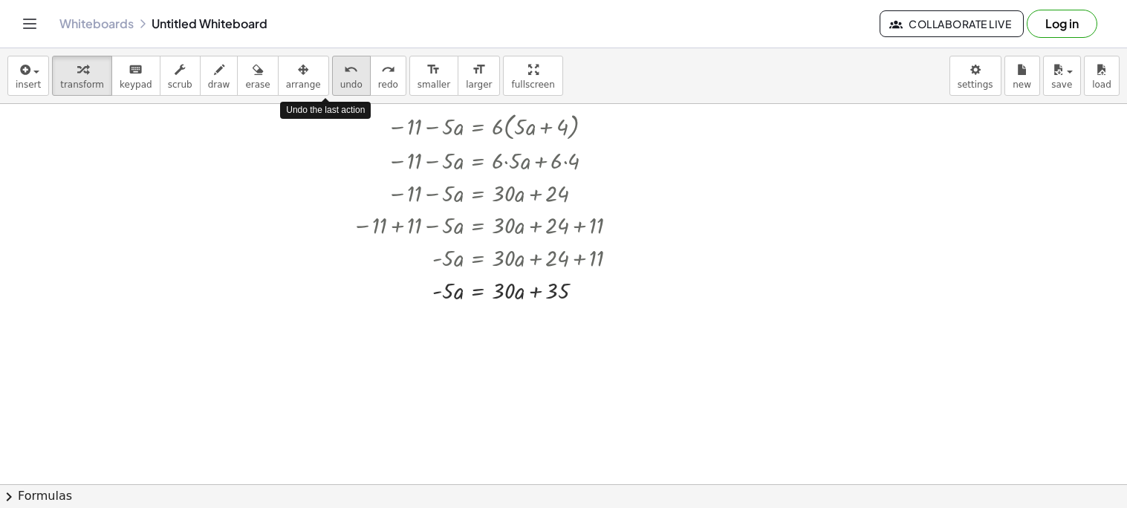
click at [340, 88] on span "undo" at bounding box center [351, 84] width 22 height 10
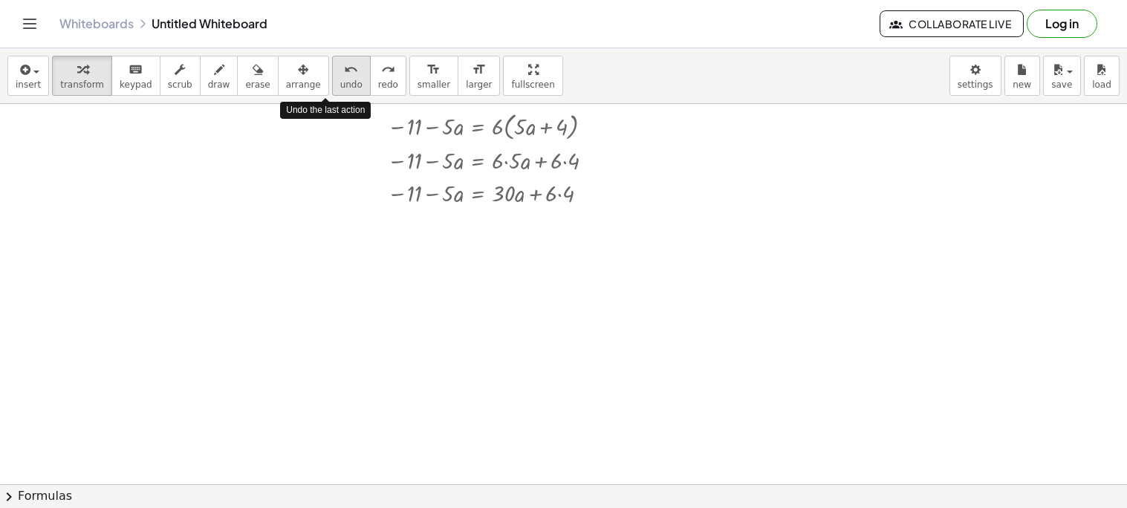
click at [340, 88] on span "undo" at bounding box center [351, 84] width 22 height 10
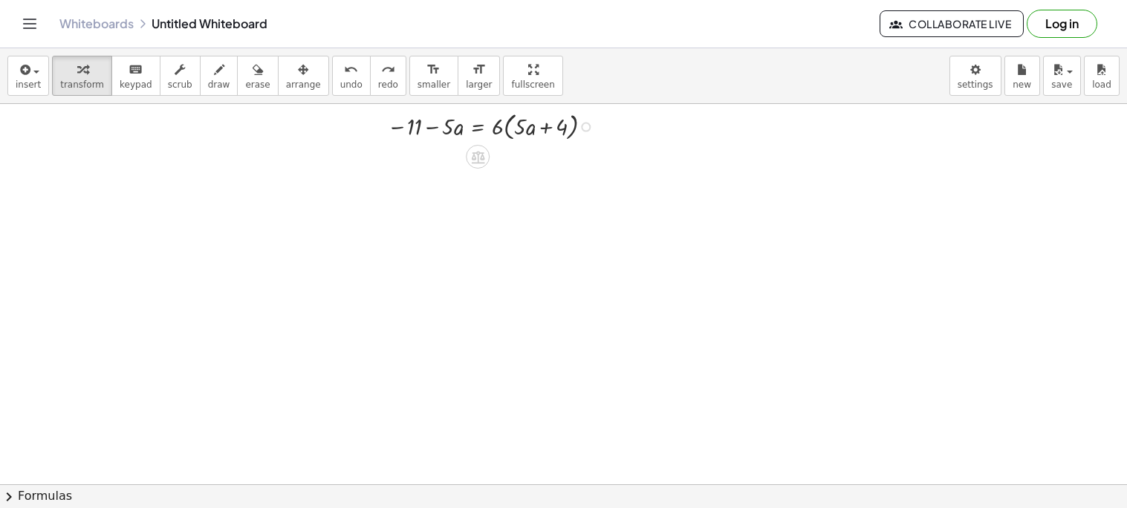
click at [586, 127] on div at bounding box center [586, 128] width 10 height 10
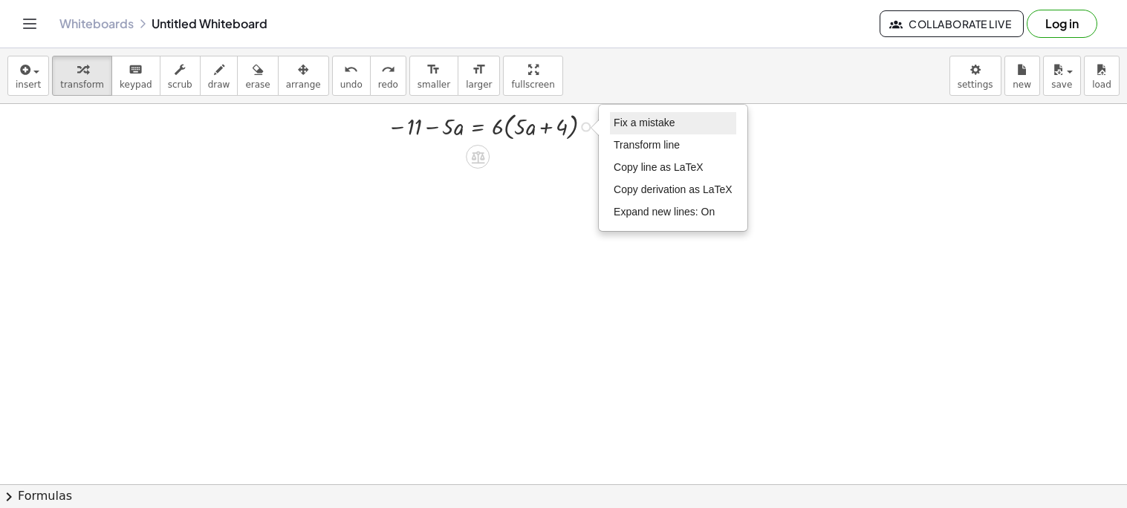
click at [673, 129] on span "Fix a mistake" at bounding box center [644, 123] width 61 height 12
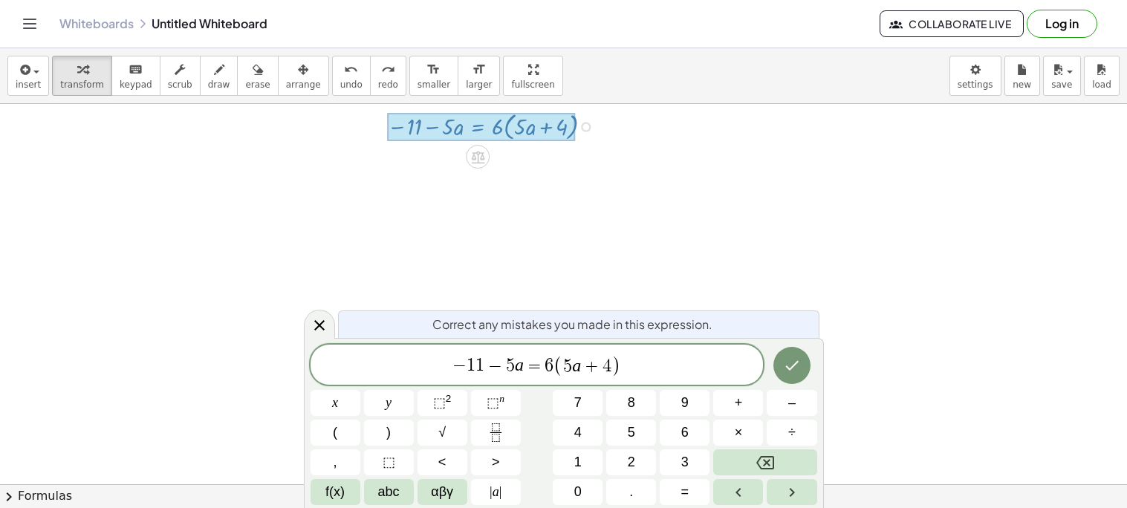
click at [673, 129] on div at bounding box center [563, 484] width 1127 height 761
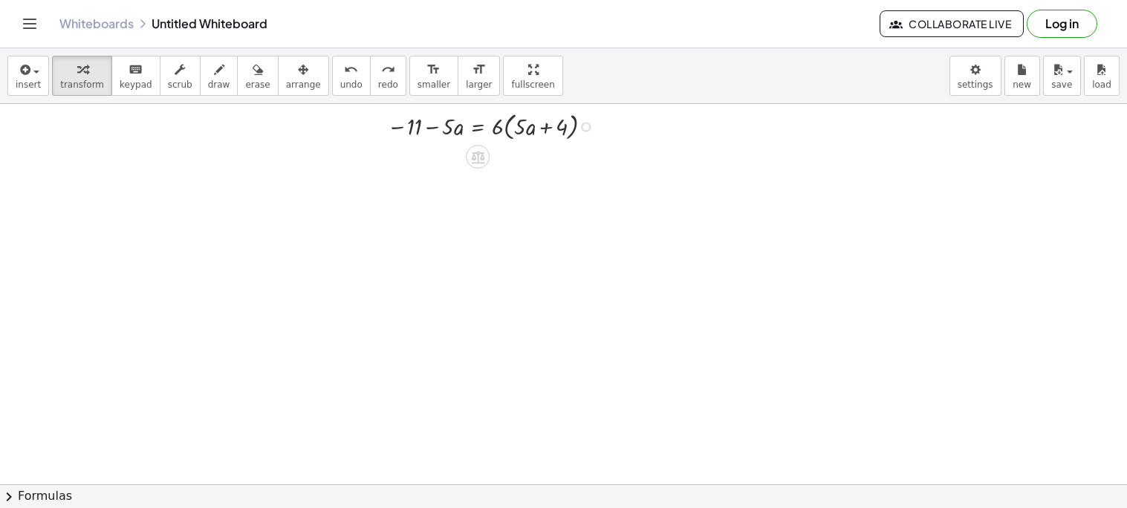
click at [585, 128] on div "Fix a mistake Transform line Copy line as LaTeX Copy derivation as LaTeX Expand…" at bounding box center [586, 128] width 10 height 10
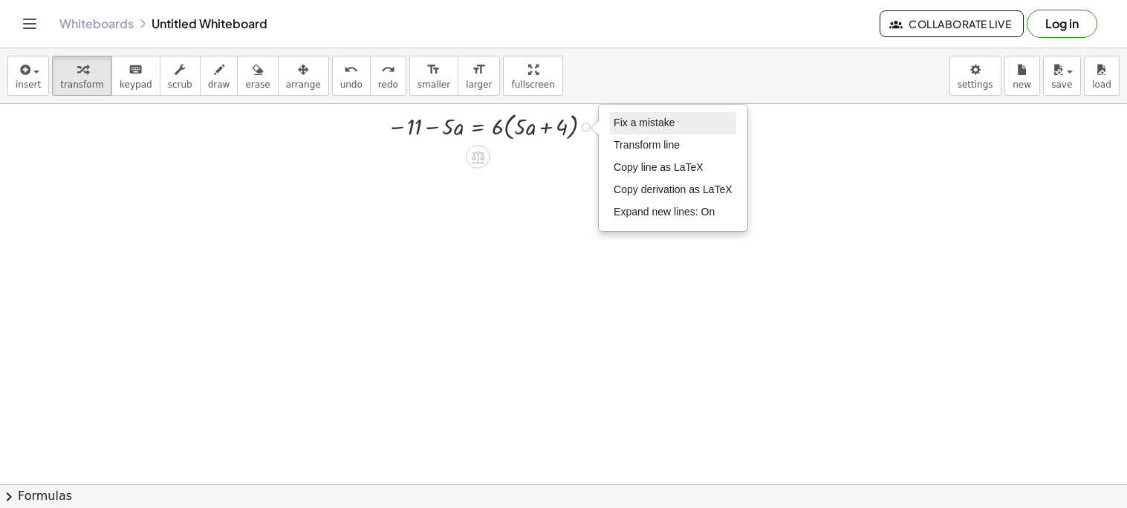
click at [631, 122] on span "Fix a mistake" at bounding box center [644, 123] width 61 height 12
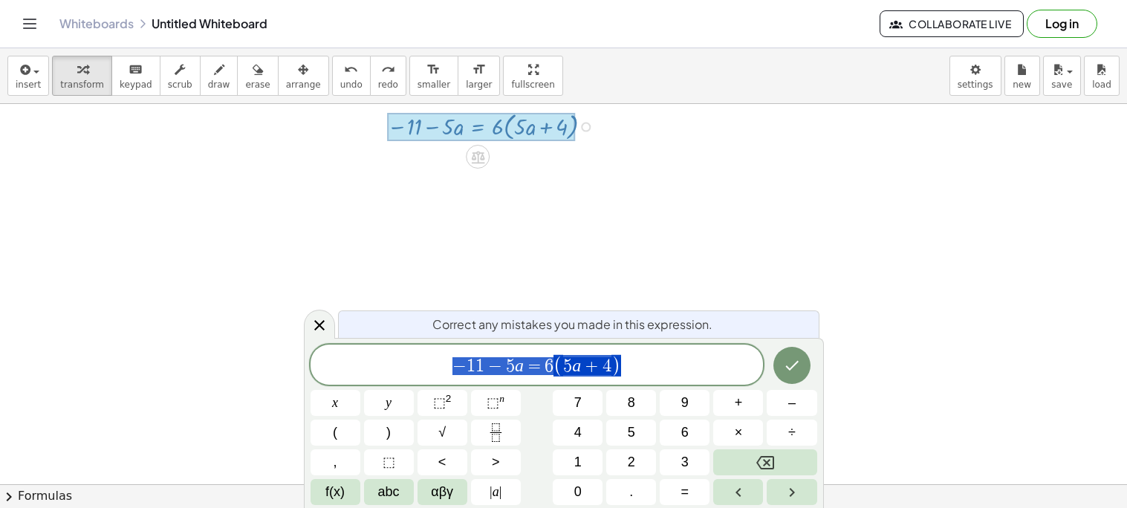
drag, startPoint x: 628, startPoint y: 375, endPoint x: 315, endPoint y: 383, distance: 312.9
click at [315, 383] on div "**********" at bounding box center [564, 425] width 507 height 160
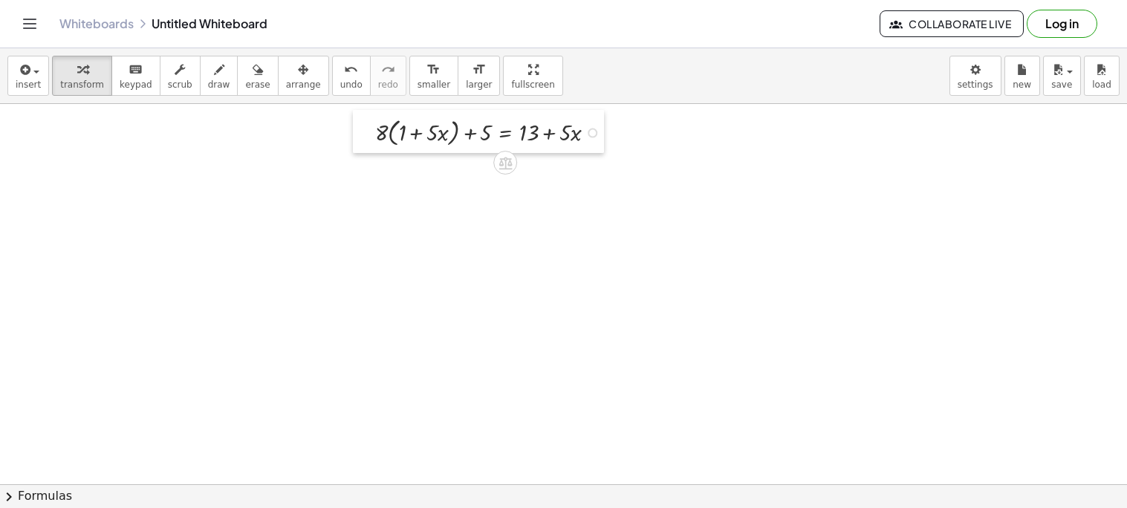
drag, startPoint x: 347, startPoint y: 129, endPoint x: 375, endPoint y: 134, distance: 28.7
click at [375, 134] on div "+ · 8 · ( + 1 + · 5 · x ) + 5 = + 13 + · 5 · x Fix a mistake Transform line Cop…" at bounding box center [478, 131] width 251 height 43
drag, startPoint x: 385, startPoint y: 132, endPoint x: 409, endPoint y: 130, distance: 24.6
click at [409, 130] on div at bounding box center [491, 131] width 247 height 36
click at [386, 169] on div at bounding box center [491, 165] width 250 height 33
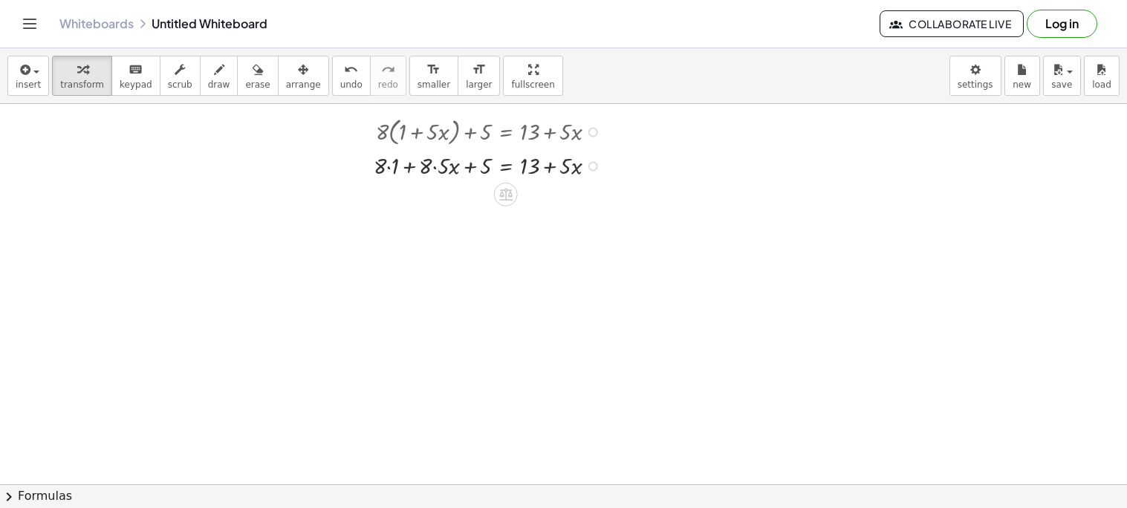
click at [390, 167] on div at bounding box center [491, 165] width 250 height 33
click at [433, 202] on div at bounding box center [491, 197] width 250 height 33
click at [487, 267] on div at bounding box center [563, 484] width 1127 height 761
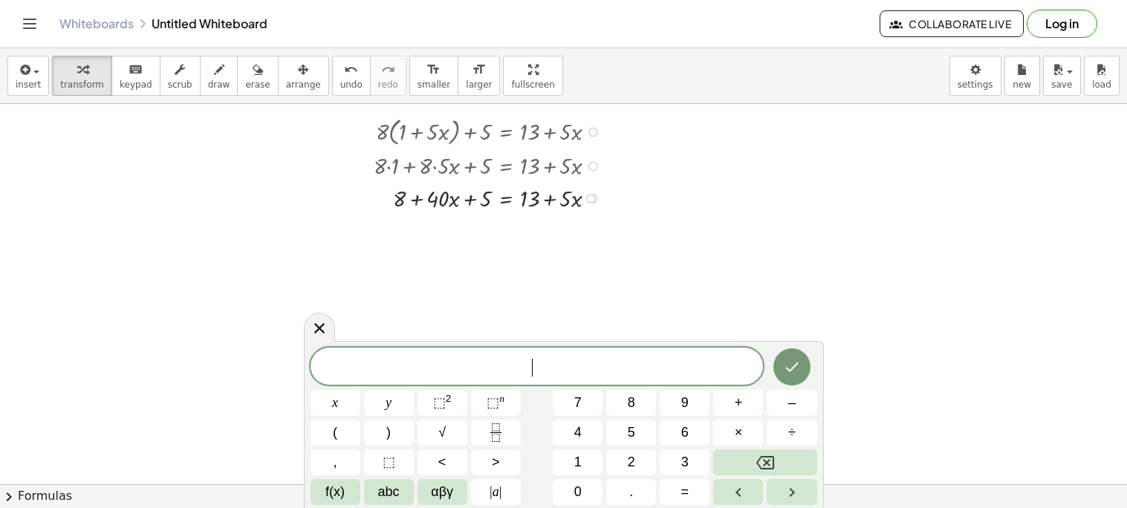
click at [551, 200] on div at bounding box center [491, 197] width 250 height 33
drag, startPoint x: 440, startPoint y: 202, endPoint x: 604, endPoint y: 204, distance: 164.2
click at [604, 204] on div at bounding box center [491, 197] width 250 height 33
click at [414, 230] on div at bounding box center [500, 229] width 337 height 33
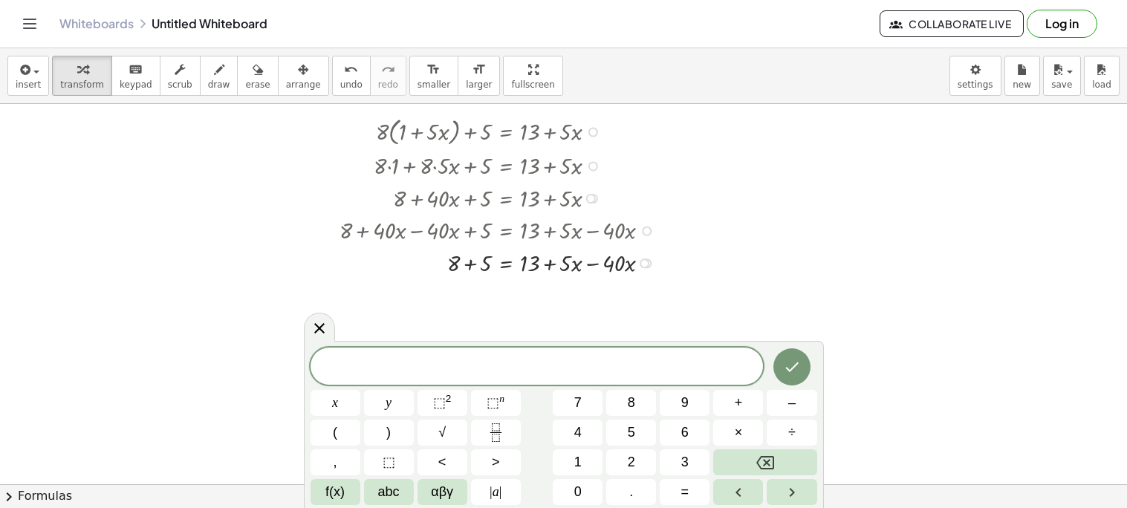
click at [594, 264] on div at bounding box center [500, 262] width 337 height 33
click at [320, 332] on icon at bounding box center [320, 328] width 18 height 18
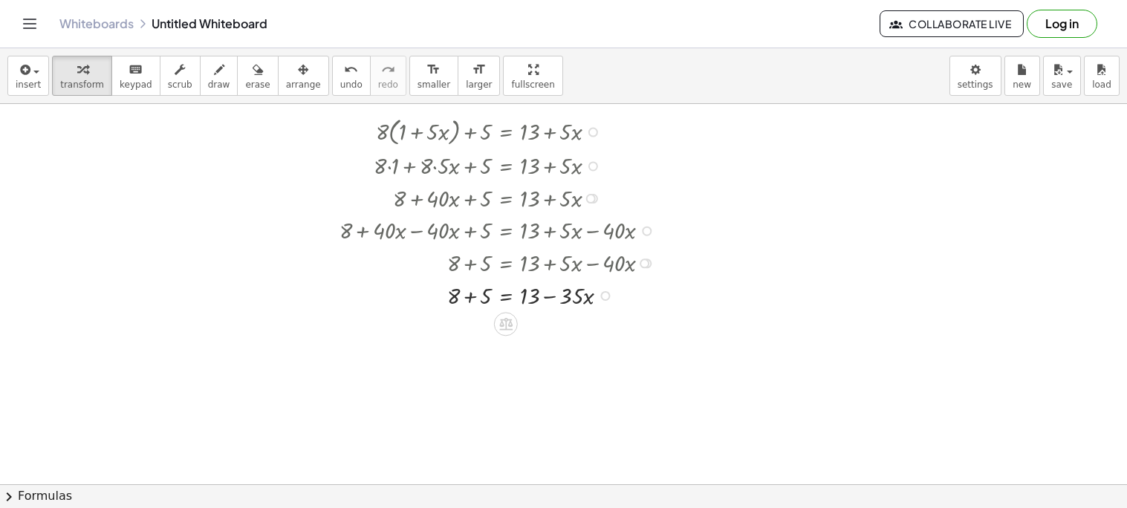
click at [463, 295] on div at bounding box center [500, 295] width 337 height 33
click at [547, 325] on div at bounding box center [500, 327] width 337 height 33
drag, startPoint x: 487, startPoint y: 331, endPoint x: 538, endPoint y: 351, distance: 54.8
click at [463, 362] on div at bounding box center [500, 359] width 337 height 33
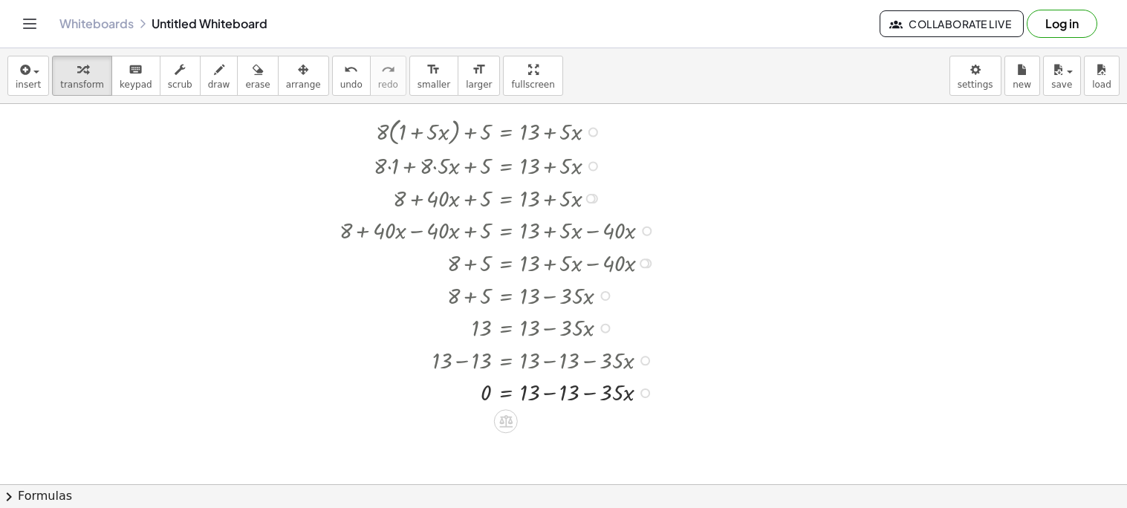
click at [546, 392] on div at bounding box center [500, 392] width 337 height 33
drag, startPoint x: 542, startPoint y: 391, endPoint x: 490, endPoint y: 412, distance: 57.0
click at [476, 433] on div at bounding box center [500, 431] width 337 height 46
click at [548, 435] on div at bounding box center [500, 431] width 337 height 46
drag, startPoint x: 591, startPoint y: 444, endPoint x: 597, endPoint y: 449, distance: 8.4
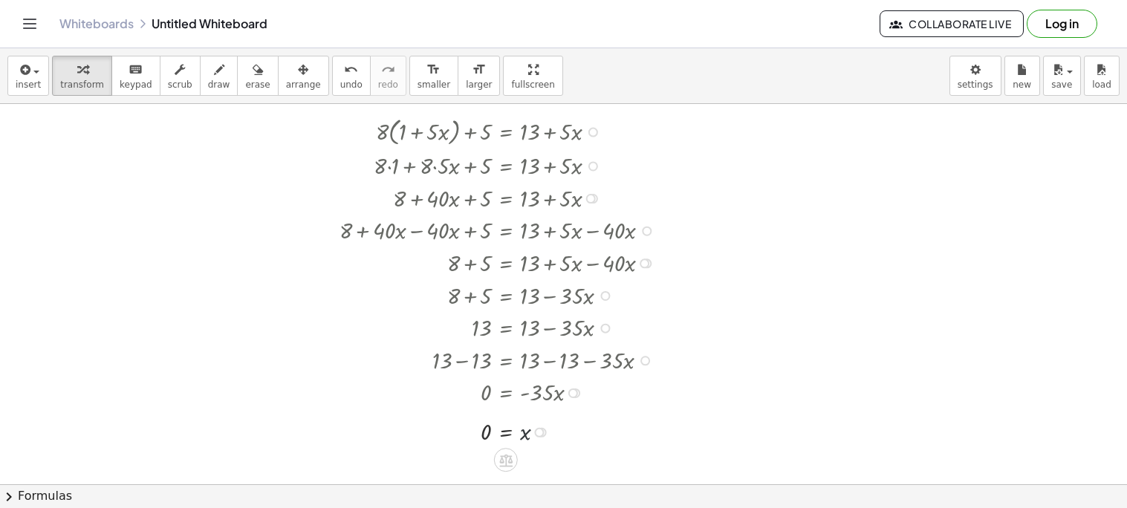
click at [597, 449] on div "+ · 8 · ( + 1 + · 5 · x ) + 5 = + 13 + · 5 · x + · 8 · 1 + · 8 · 5 · x + 5 = + …" at bounding box center [487, 279] width 341 height 341
click at [617, 501] on button "chevron_right Formulas" at bounding box center [563, 496] width 1127 height 24
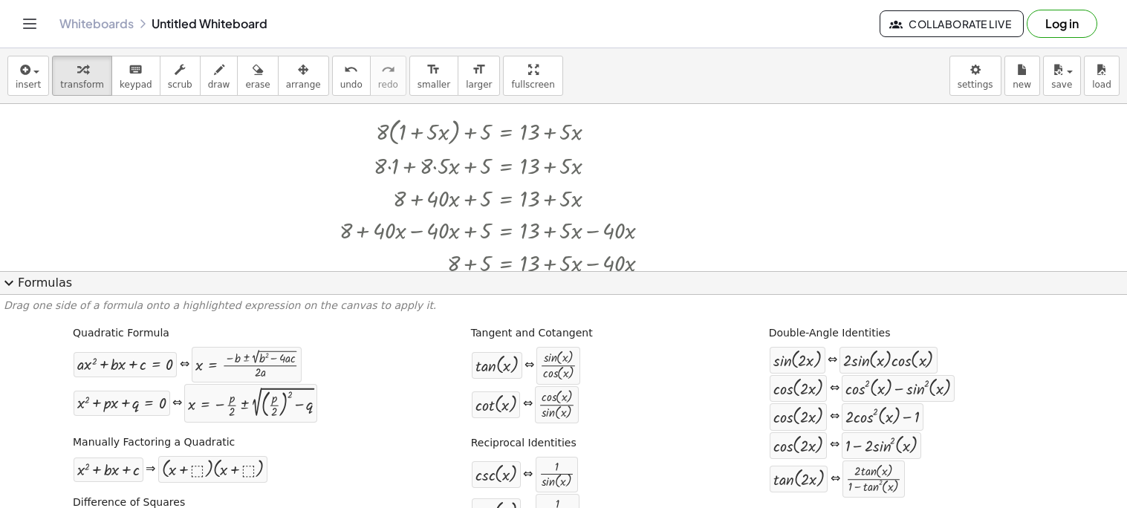
click at [839, 289] on button "expand_more Formulas" at bounding box center [563, 283] width 1127 height 24
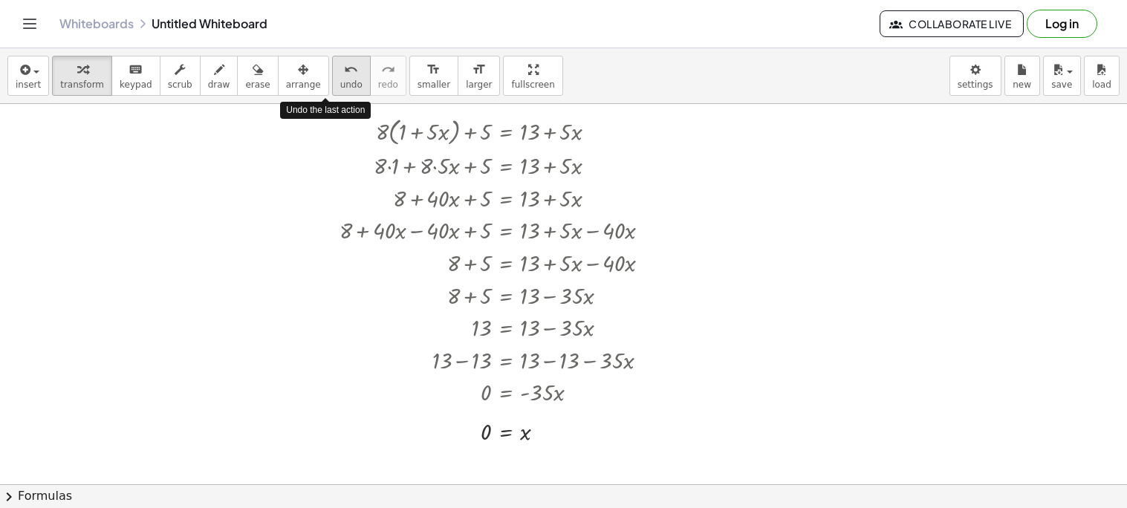
click at [332, 78] on button "undo undo" at bounding box center [351, 76] width 39 height 40
click at [332, 91] on button "undo undo" at bounding box center [351, 76] width 39 height 40
click at [332, 90] on button "undo undo" at bounding box center [351, 76] width 39 height 40
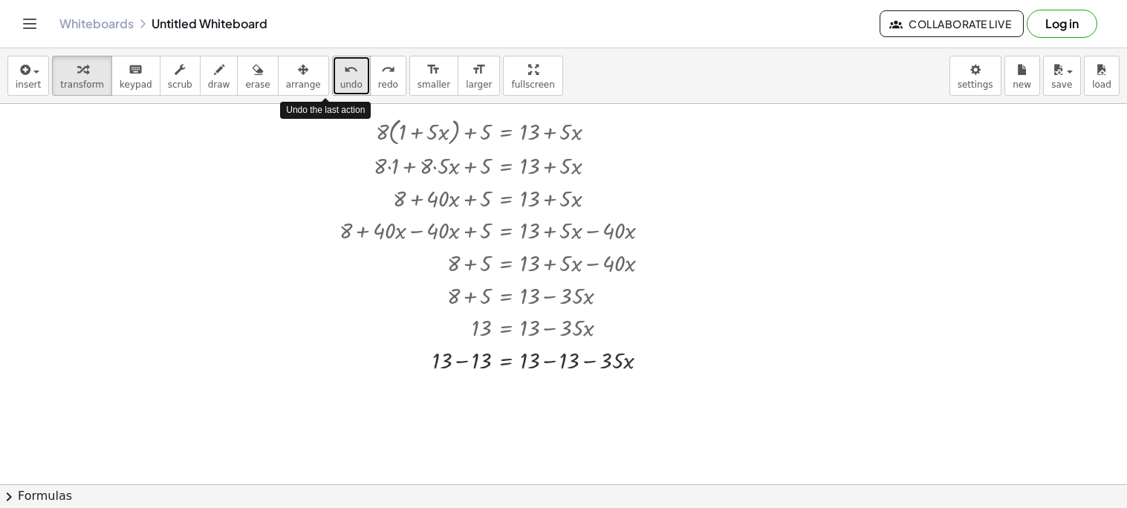
click at [340, 89] on span "undo" at bounding box center [351, 84] width 22 height 10
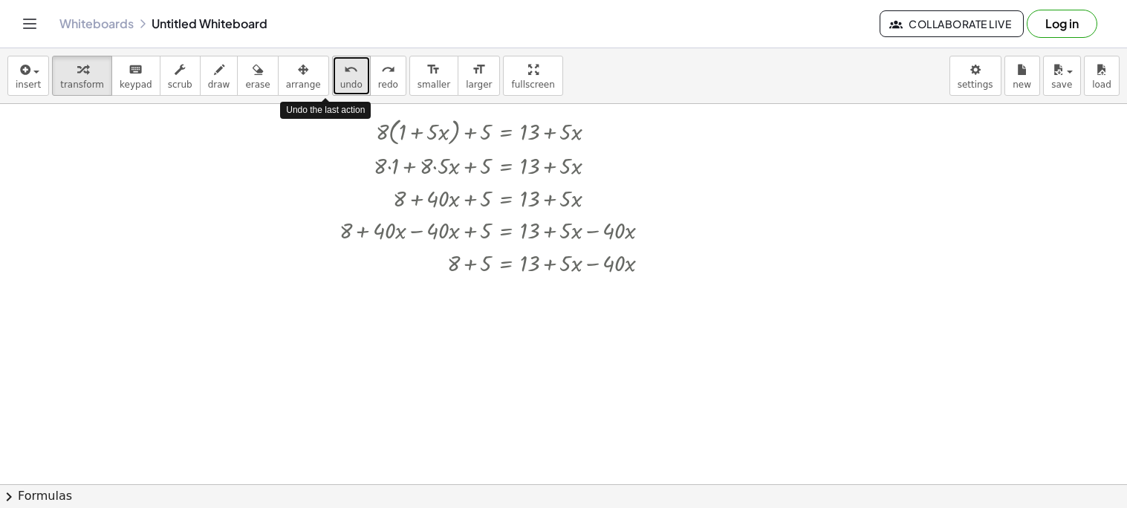
click at [340, 89] on span "undo" at bounding box center [351, 84] width 22 height 10
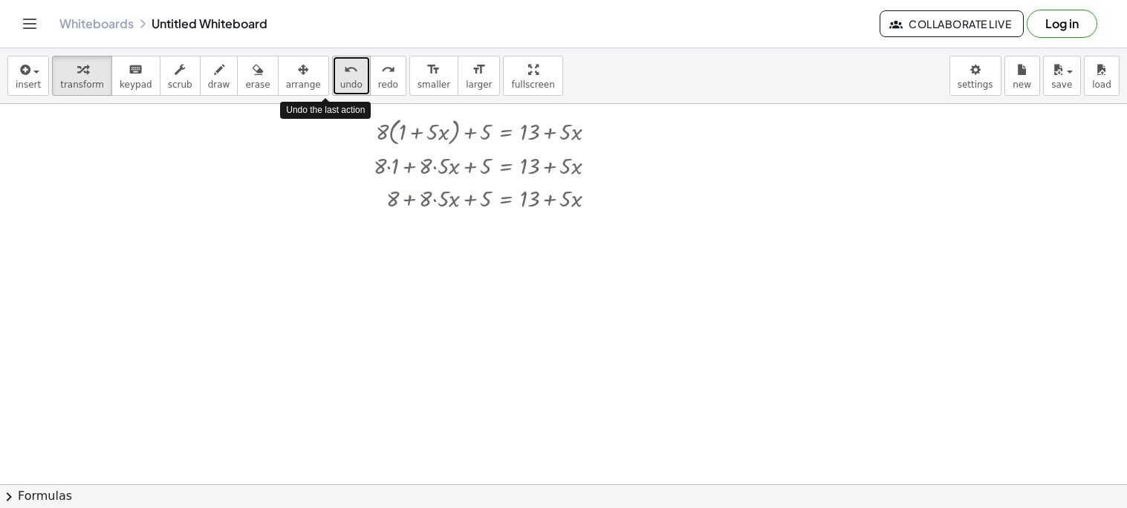
click at [340, 89] on span "undo" at bounding box center [351, 84] width 22 height 10
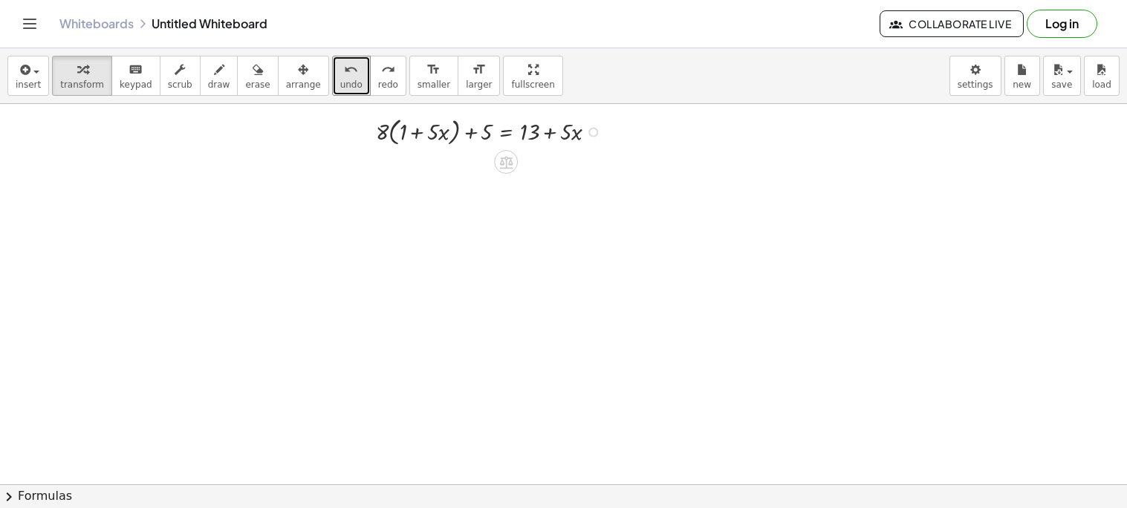
click at [591, 130] on div at bounding box center [593, 133] width 10 height 10
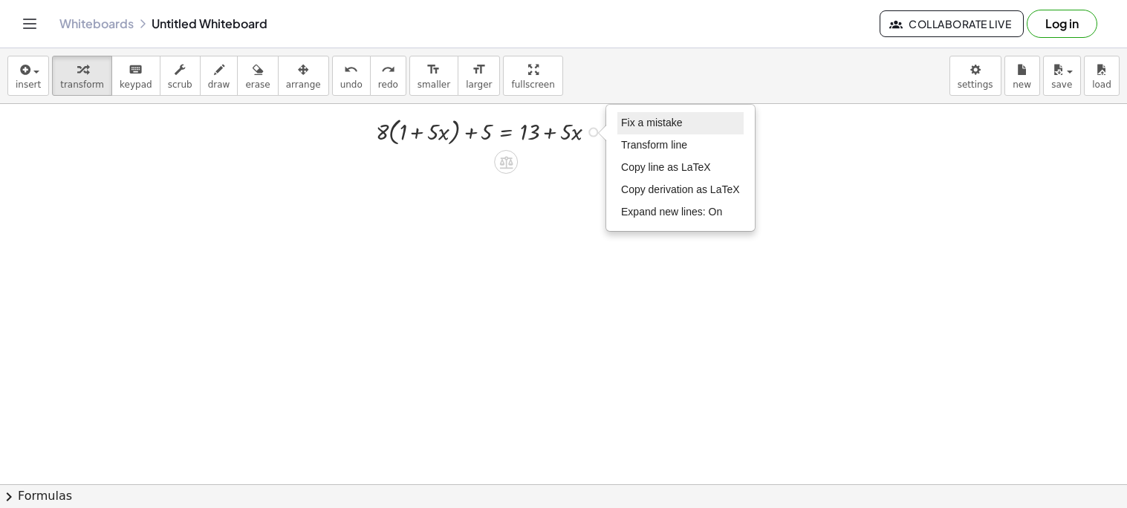
click at [646, 117] on span "Fix a mistake" at bounding box center [651, 123] width 61 height 12
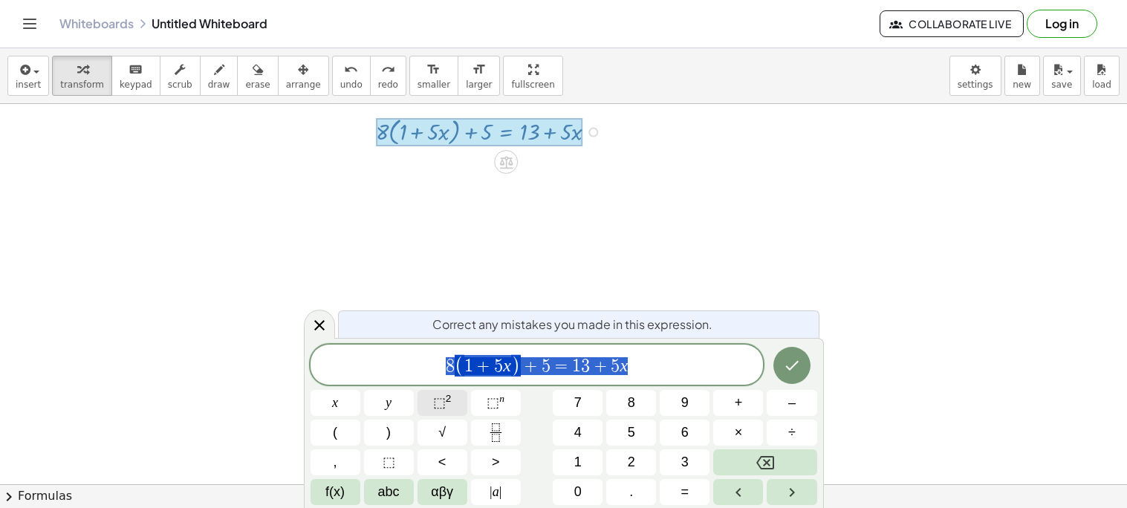
drag, startPoint x: 678, startPoint y: 374, endPoint x: 417, endPoint y: 397, distance: 262.4
click at [417, 397] on div "**********" at bounding box center [564, 425] width 507 height 160
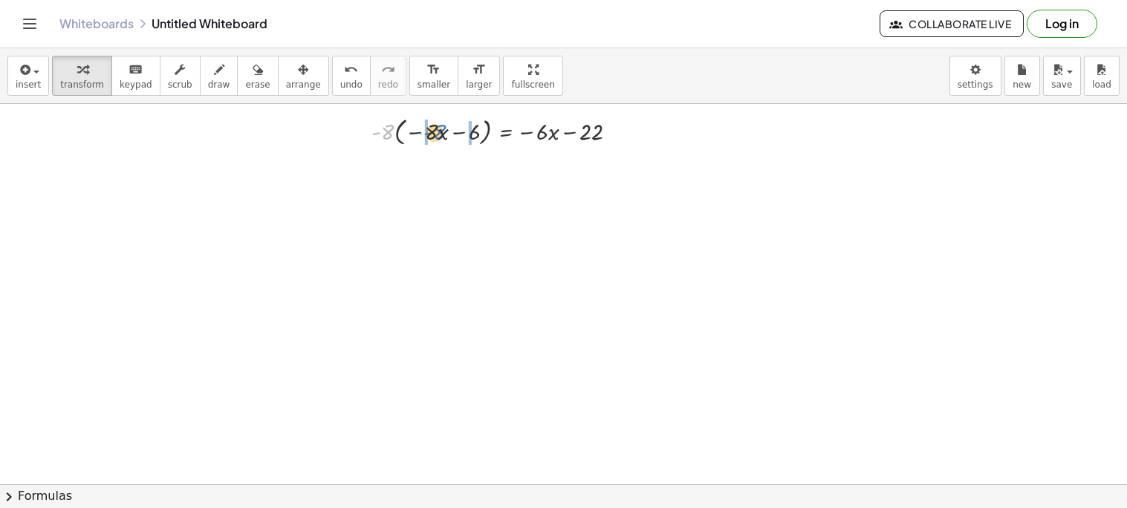
drag, startPoint x: 386, startPoint y: 129, endPoint x: 439, endPoint y: 129, distance: 53.5
click at [439, 129] on div at bounding box center [500, 131] width 273 height 36
click at [369, 168] on div at bounding box center [494, 165] width 285 height 33
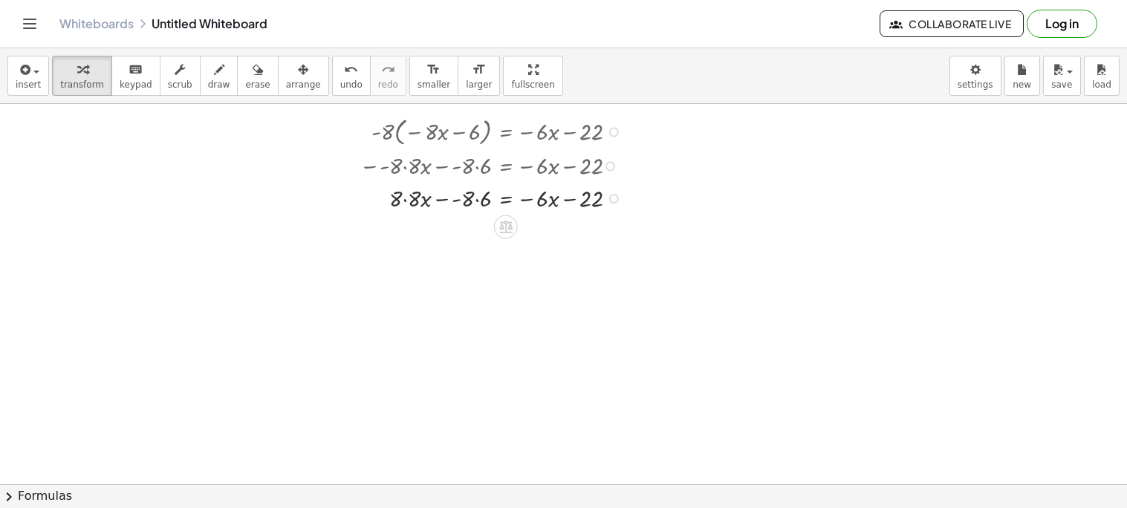
click at [406, 195] on div at bounding box center [494, 197] width 285 height 33
click at [470, 228] on div at bounding box center [494, 229] width 285 height 33
click at [412, 221] on div at bounding box center [494, 229] width 285 height 33
click at [448, 232] on div at bounding box center [494, 229] width 285 height 33
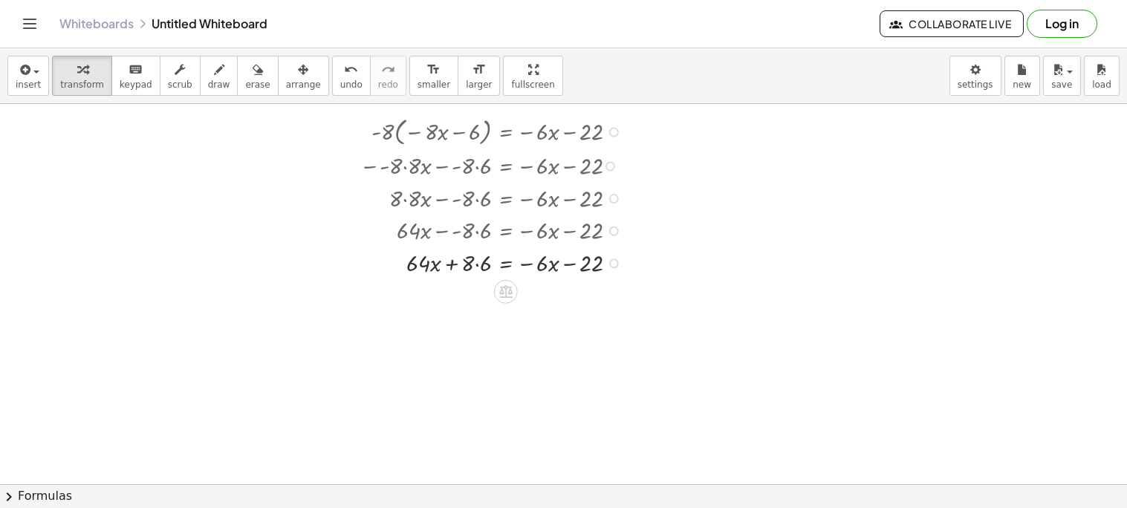
click at [478, 264] on div at bounding box center [494, 262] width 285 height 33
drag, startPoint x: 530, startPoint y: 299, endPoint x: 400, endPoint y: 312, distance: 130.0
click at [400, 312] on div "· - 8 · ( − · 8 · x − 6 ) = − · 6 · x − 22 − · - 8 · 8 · x − · - 8 · 6 = − · 6 …" at bounding box center [481, 211] width 288 height 205
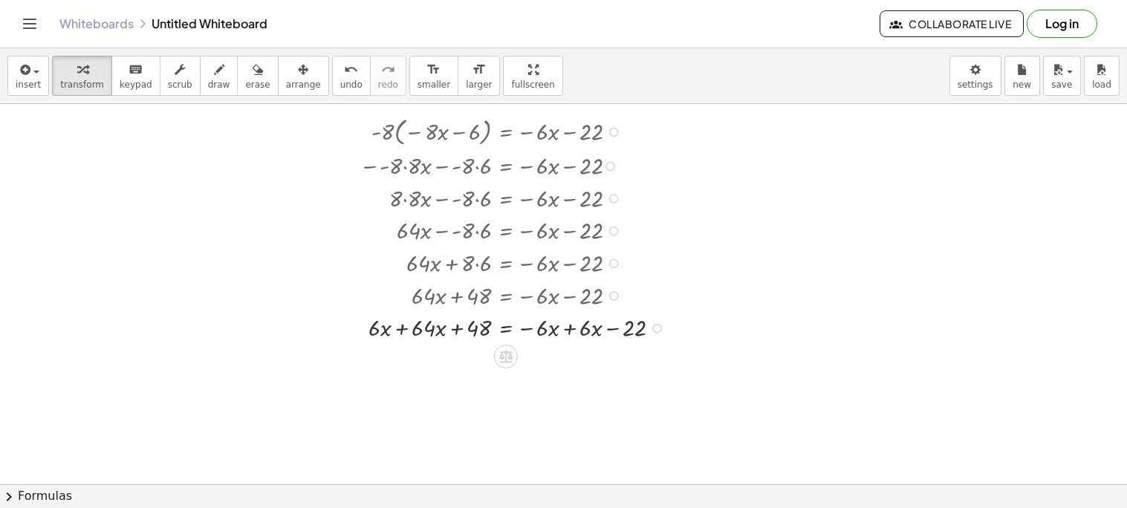
click at [400, 330] on div at bounding box center [516, 327] width 328 height 33
click at [567, 365] on div at bounding box center [516, 359] width 328 height 33
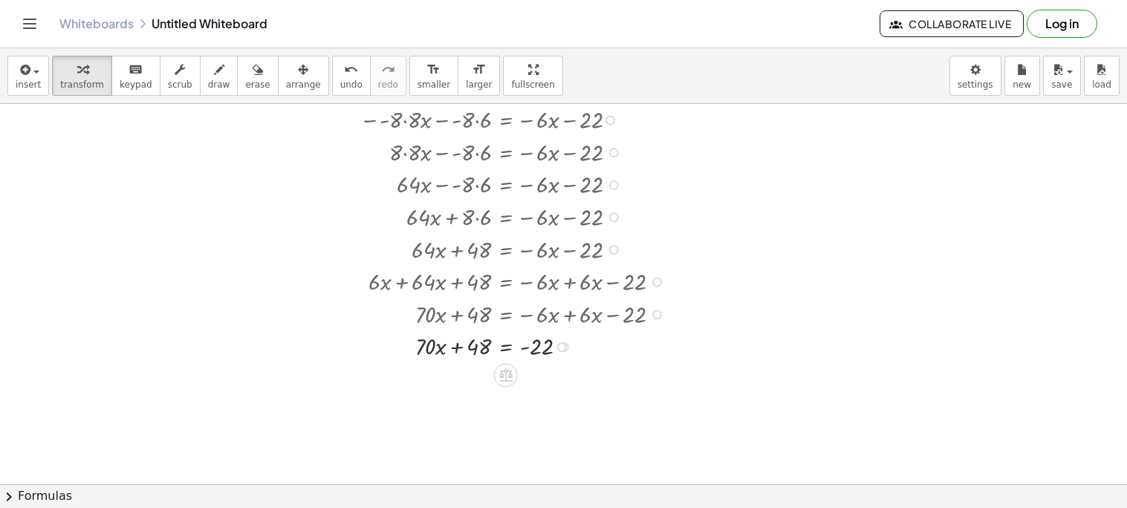
scroll to position [53, 0]
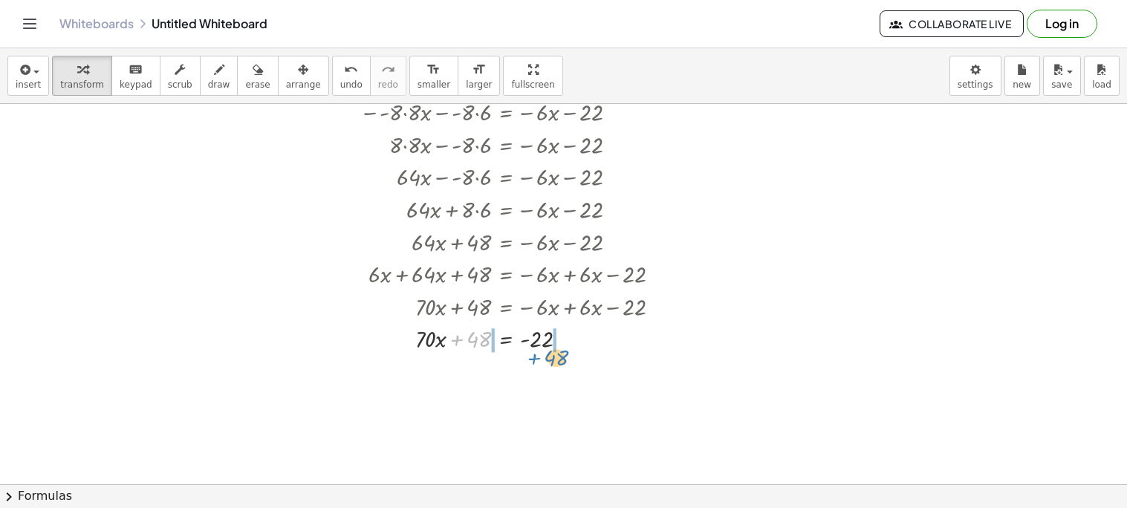
drag, startPoint x: 461, startPoint y: 342, endPoint x: 539, endPoint y: 357, distance: 79.5
click at [539, 357] on div "· - 8 · ( − · 8 · x − 6 ) = − · 6 · x − 22 − · - 8 · 8 · x − · - 8 · 6 = − · 6 …" at bounding box center [502, 207] width 331 height 302
click at [449, 372] on div at bounding box center [516, 370] width 328 height 33
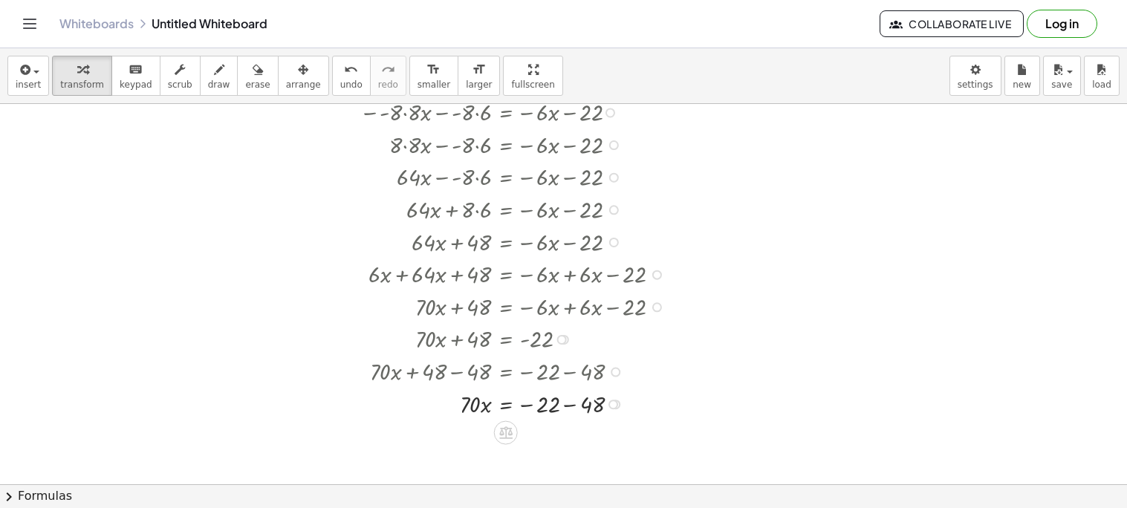
click at [566, 404] on div at bounding box center [516, 403] width 328 height 33
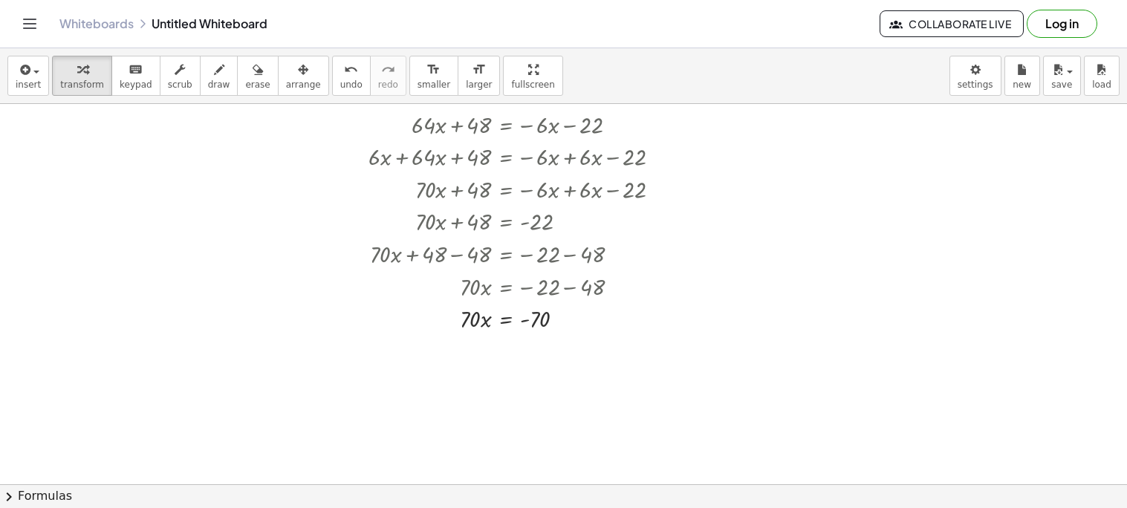
scroll to position [173, 0]
drag, startPoint x: 466, startPoint y: 319, endPoint x: 530, endPoint y: 345, distance: 69.7
click at [475, 356] on div at bounding box center [516, 355] width 328 height 46
click at [545, 400] on div at bounding box center [516, 401] width 328 height 46
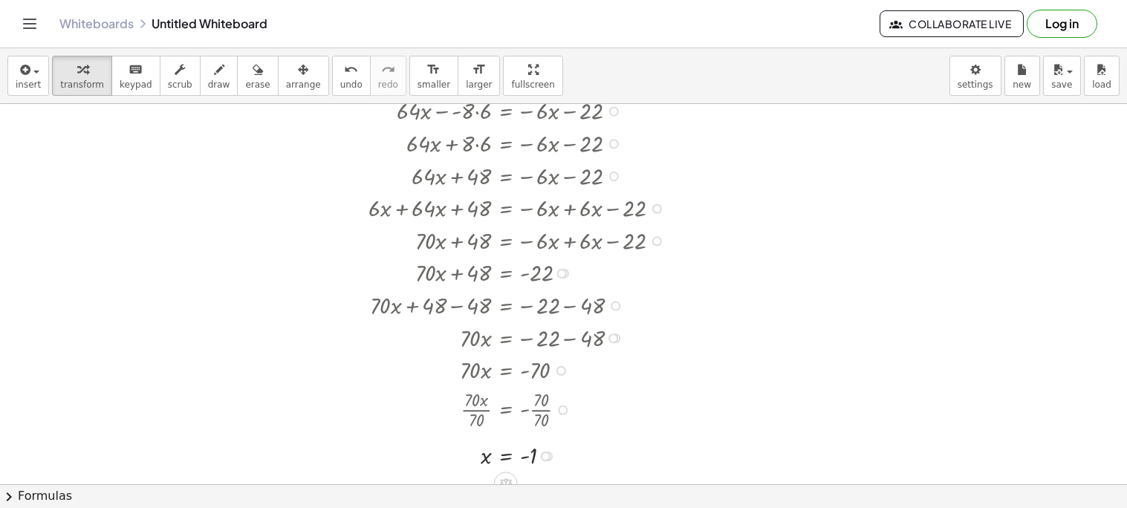
scroll to position [130, 0]
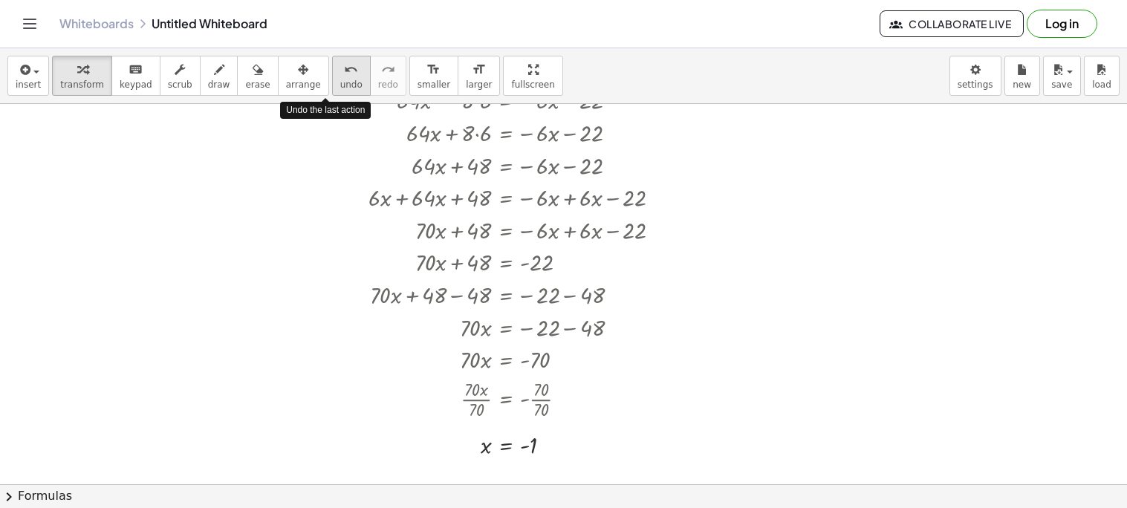
click at [340, 79] on span "undo" at bounding box center [351, 84] width 22 height 10
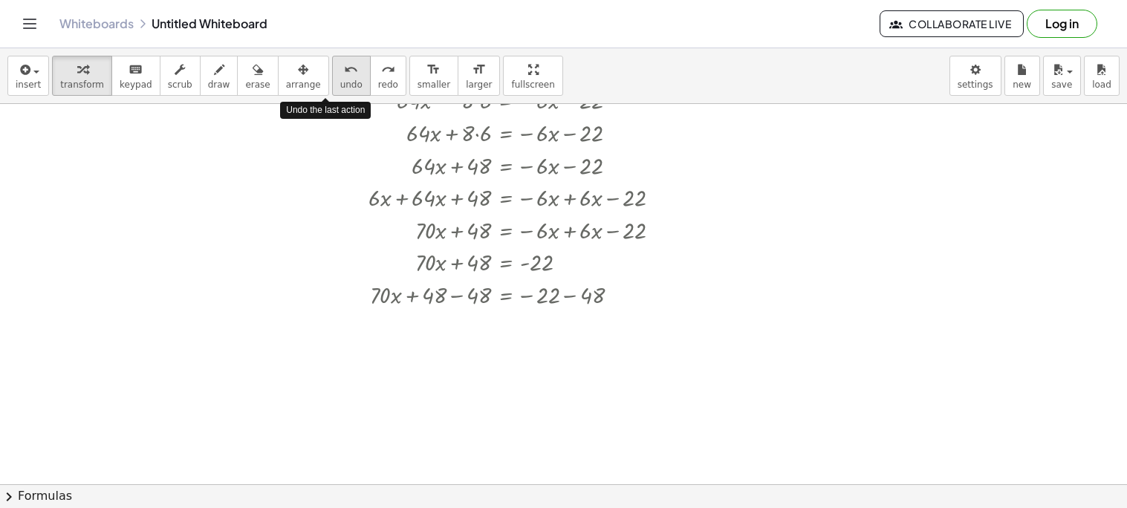
click at [340, 79] on span "undo" at bounding box center [351, 84] width 22 height 10
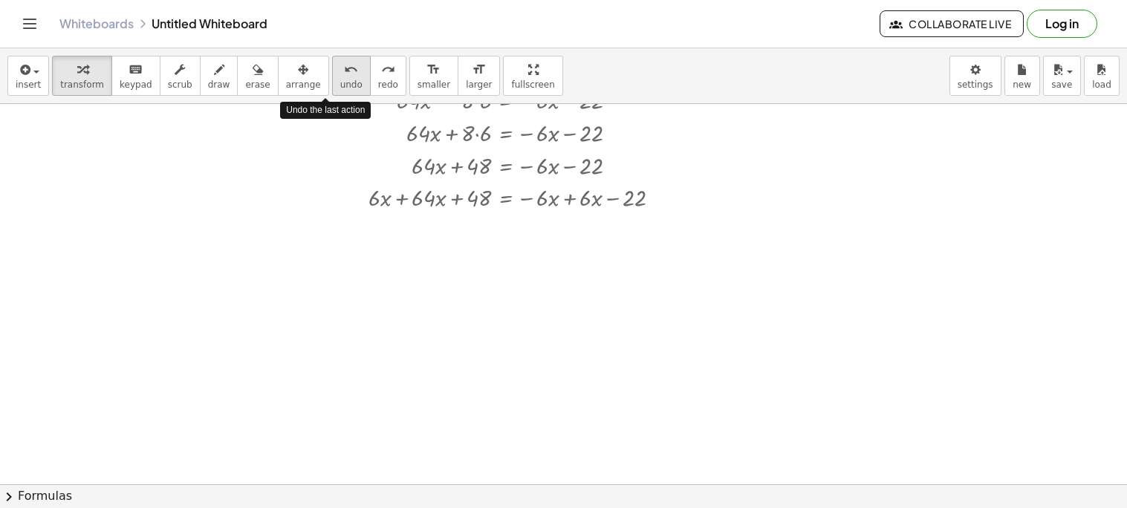
click at [340, 79] on span "undo" at bounding box center [351, 84] width 22 height 10
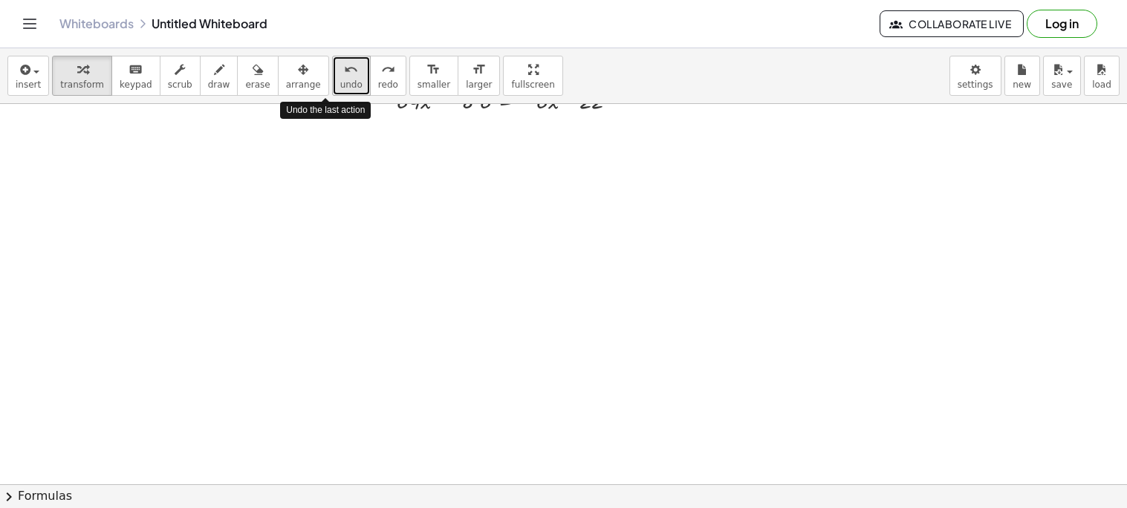
click at [340, 79] on span "undo" at bounding box center [351, 84] width 22 height 10
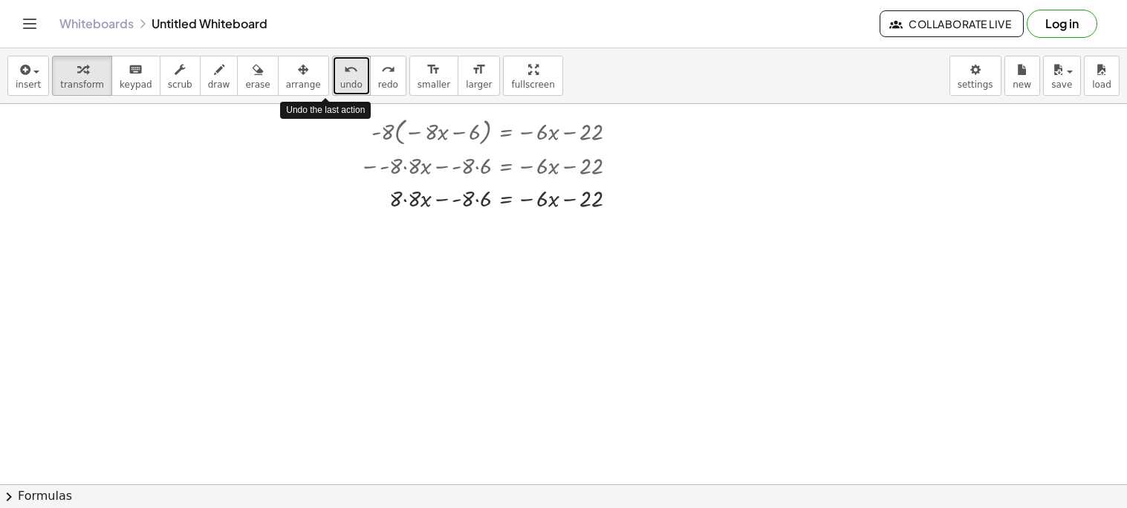
click at [340, 84] on span "undo" at bounding box center [351, 84] width 22 height 10
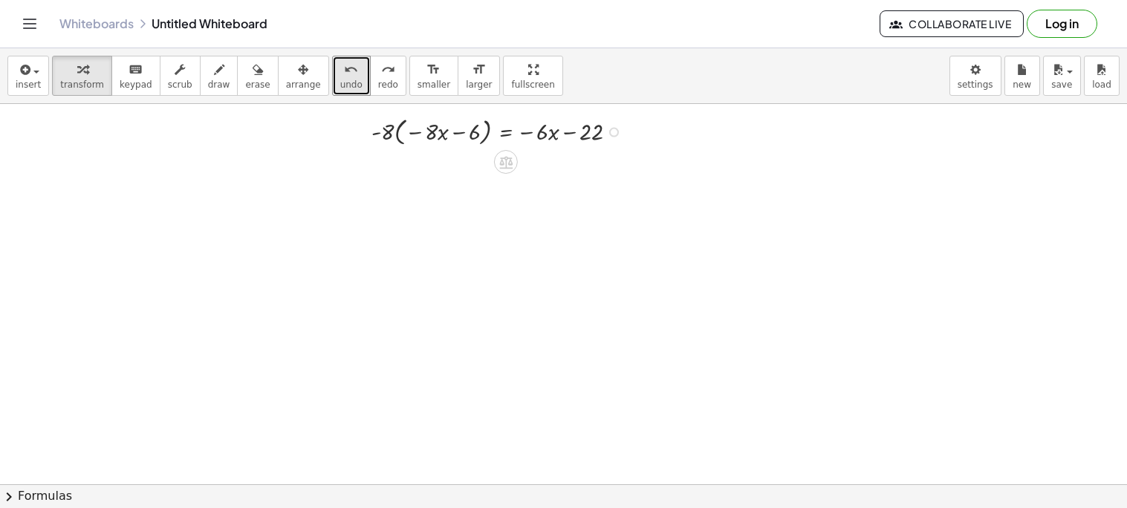
click at [612, 138] on div at bounding box center [500, 131] width 273 height 36
click at [614, 131] on div at bounding box center [614, 133] width 10 height 10
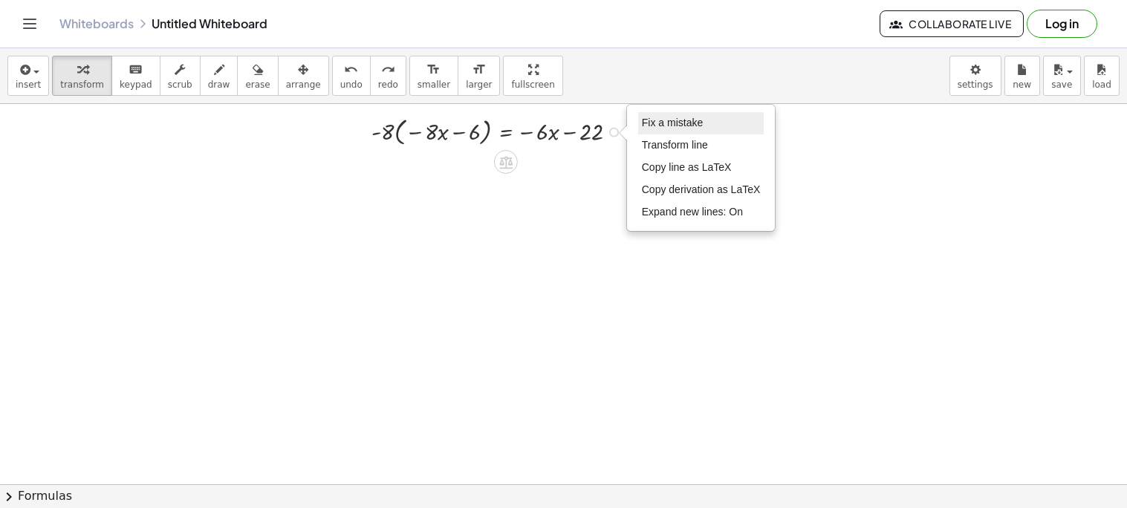
click at [652, 129] on span "Fix a mistake" at bounding box center [672, 123] width 61 height 12
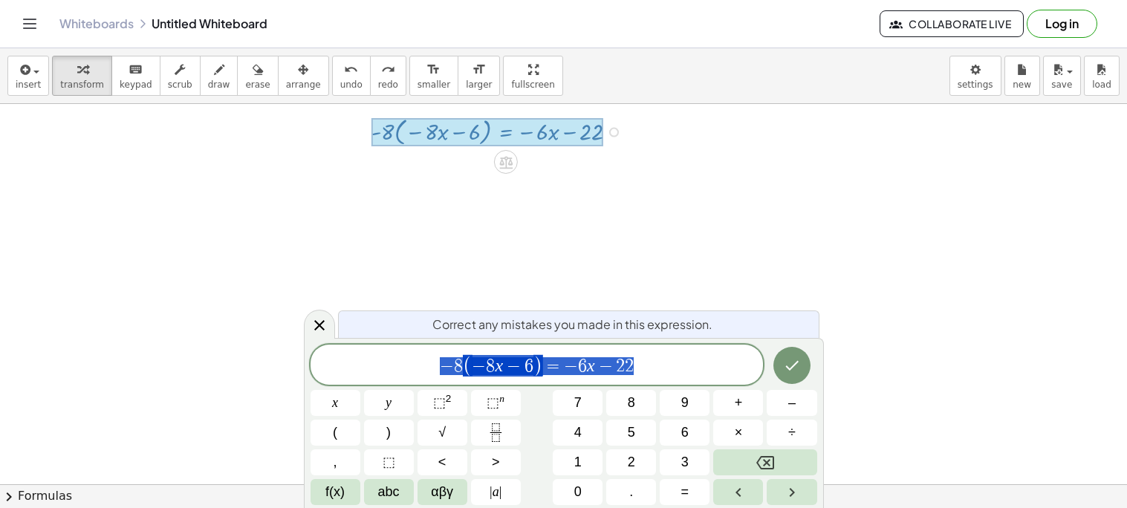
drag, startPoint x: 664, startPoint y: 360, endPoint x: 348, endPoint y: 345, distance: 316.8
click at [348, 345] on div "**********" at bounding box center [537, 365] width 453 height 40
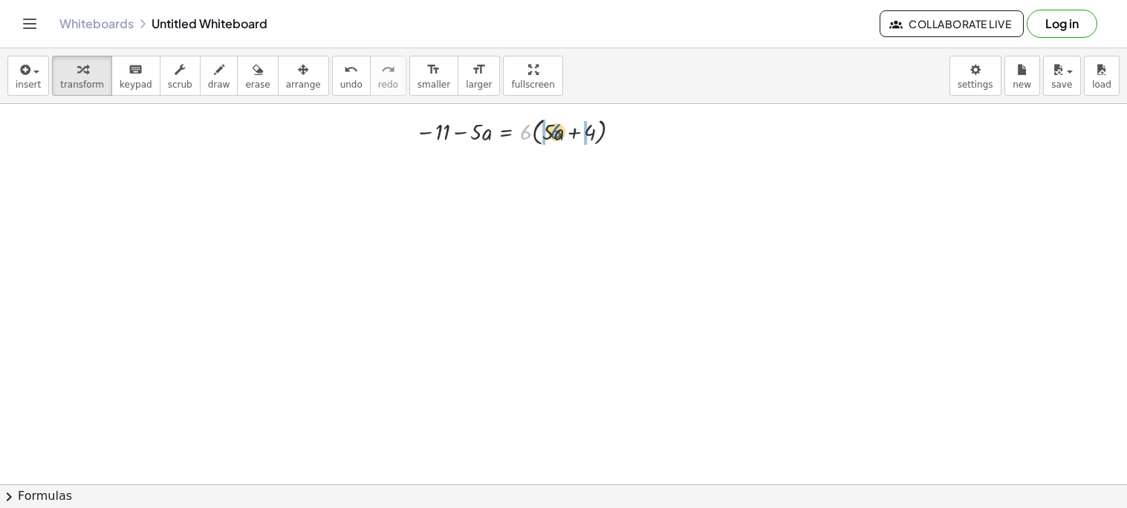
drag, startPoint x: 521, startPoint y: 135, endPoint x: 552, endPoint y: 134, distance: 31.2
click at [552, 134] on div at bounding box center [522, 131] width 229 height 36
click at [532, 165] on div at bounding box center [523, 165] width 230 height 33
click at [570, 170] on div at bounding box center [523, 165] width 230 height 33
click at [588, 171] on div at bounding box center [523, 165] width 230 height 33
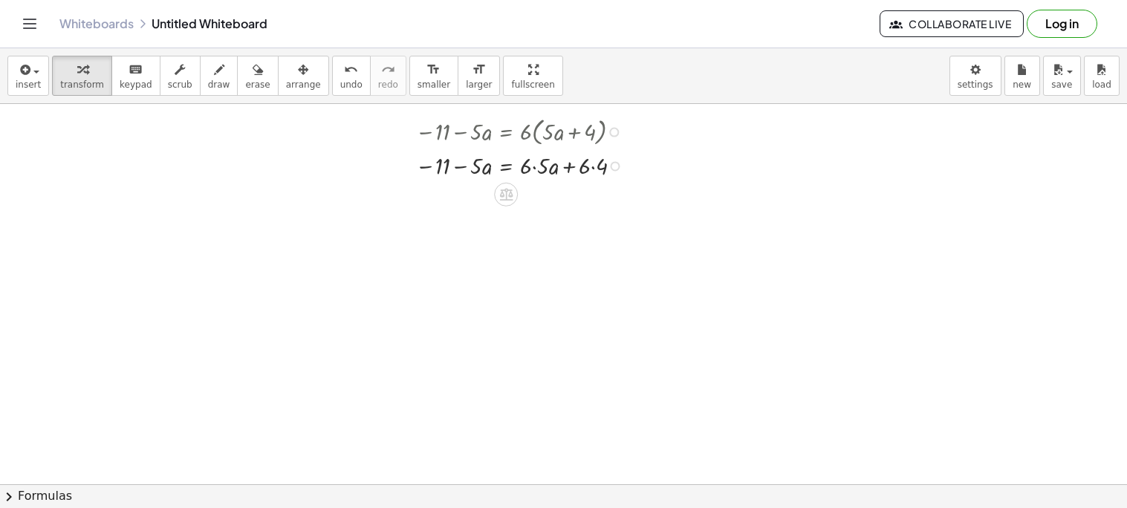
click at [598, 169] on div at bounding box center [523, 165] width 230 height 33
click at [534, 203] on div at bounding box center [523, 197] width 230 height 33
drag, startPoint x: 466, startPoint y: 198, endPoint x: 526, endPoint y: 206, distance: 60.6
click at [526, 206] on div at bounding box center [523, 197] width 230 height 33
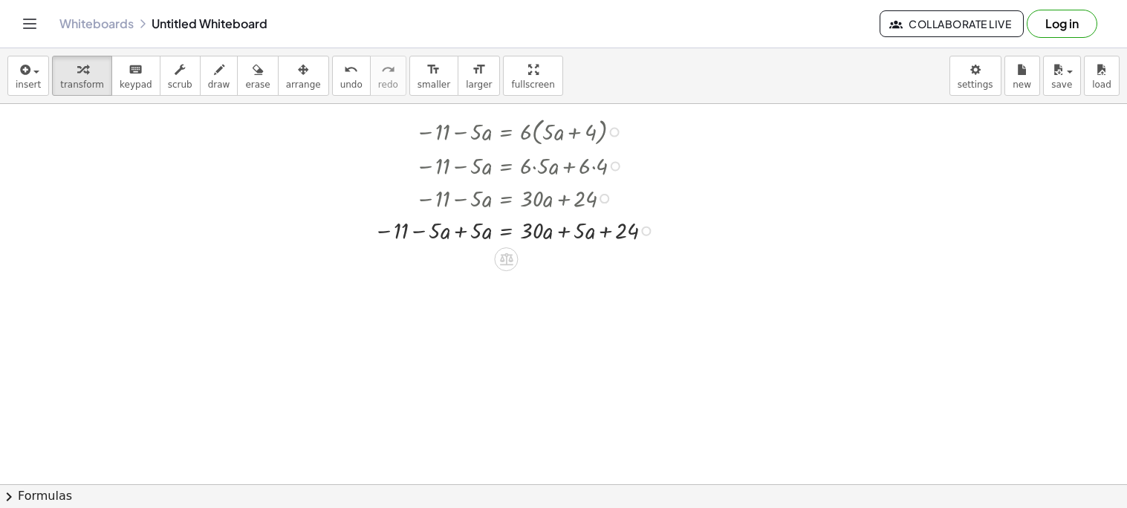
click at [452, 230] on div at bounding box center [517, 229] width 302 height 33
click at [559, 256] on div at bounding box center [519, 262] width 306 height 33
drag, startPoint x: 481, startPoint y: 358, endPoint x: 582, endPoint y: 302, distance: 116.0
click at [582, 302] on div at bounding box center [519, 295] width 306 height 33
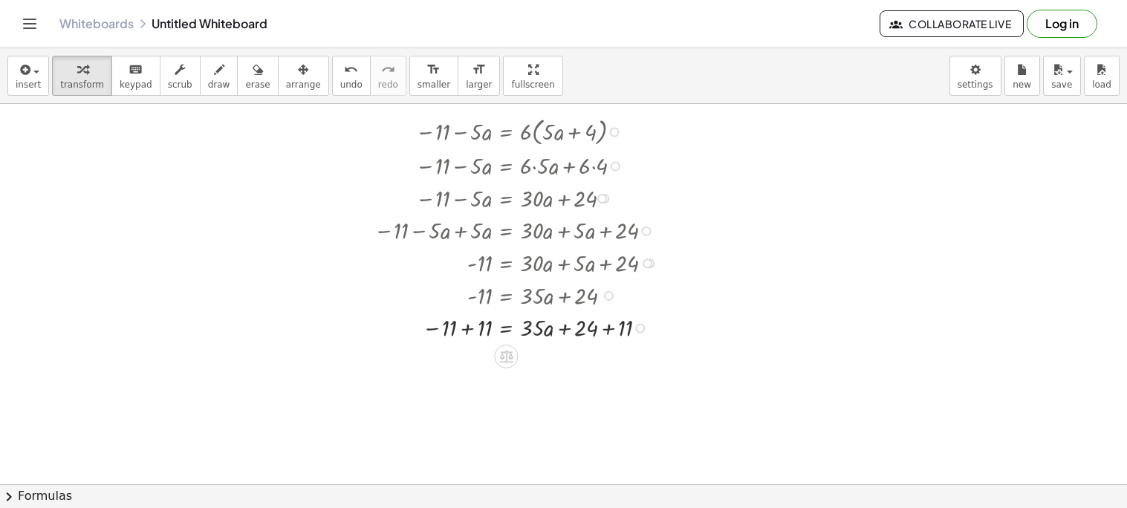
click at [468, 326] on div at bounding box center [519, 327] width 306 height 33
click at [605, 359] on div at bounding box center [519, 359] width 306 height 33
click at [562, 357] on div at bounding box center [519, 359] width 306 height 33
drag, startPoint x: 576, startPoint y: 363, endPoint x: 482, endPoint y: 359, distance: 94.5
click at [482, 359] on div at bounding box center [519, 359] width 306 height 33
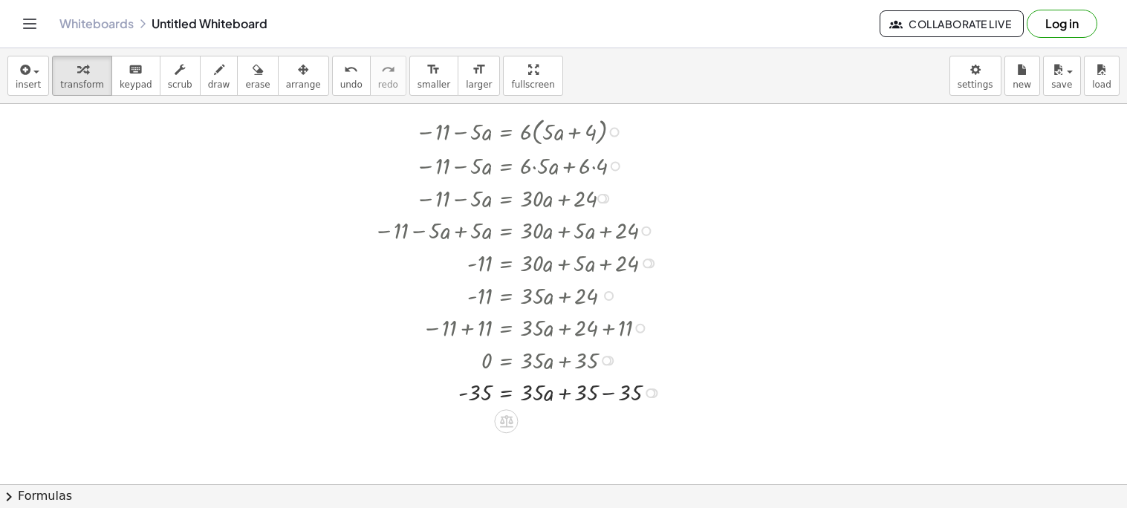
click at [607, 392] on div at bounding box center [520, 392] width 309 height 33
drag, startPoint x: 539, startPoint y: 432, endPoint x: 494, endPoint y: 454, distance: 49.8
click at [478, 432] on div at bounding box center [520, 424] width 309 height 46
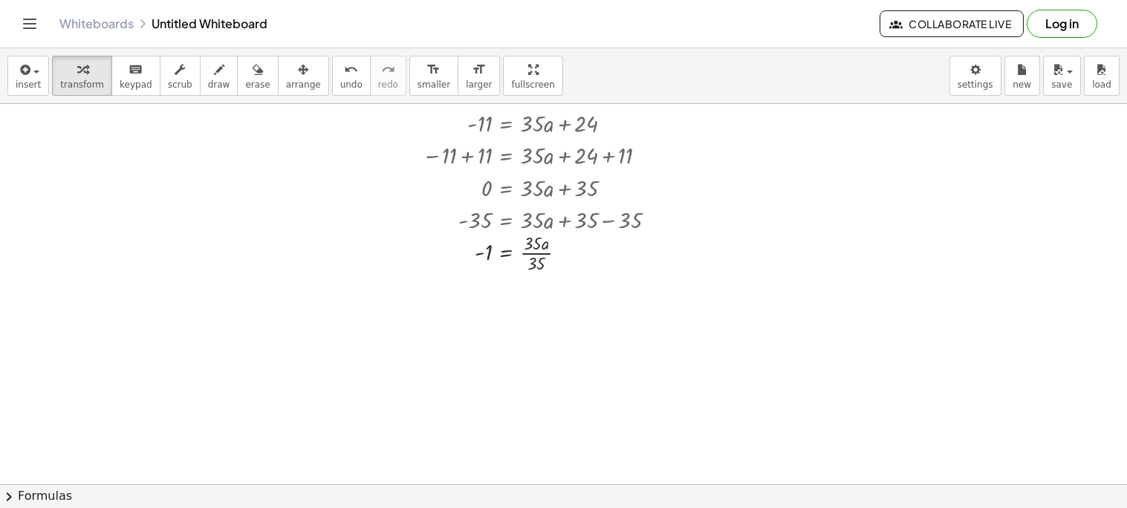
scroll to position [177, 0]
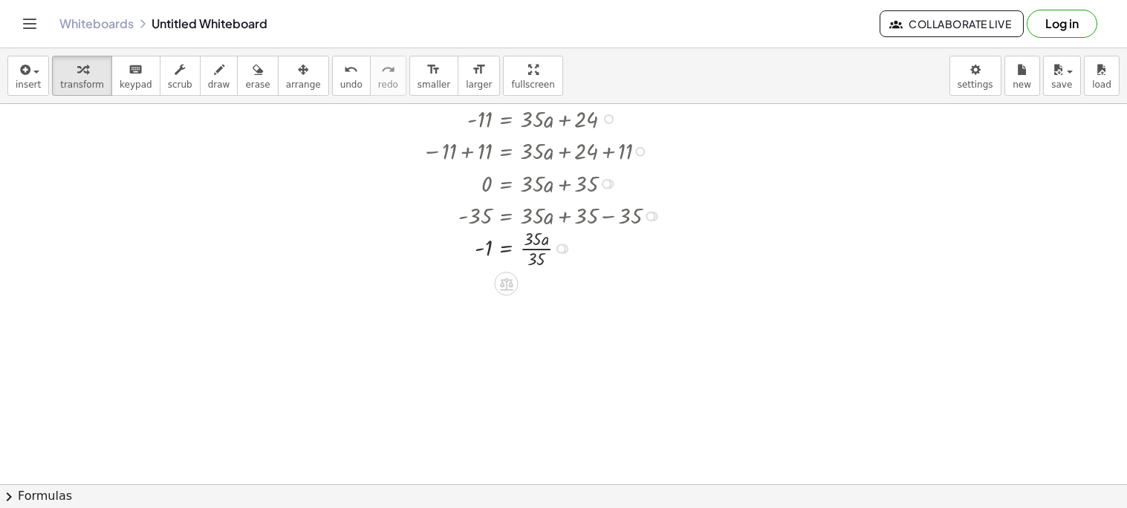
click at [542, 248] on div at bounding box center [520, 247] width 309 height 46
click at [344, 77] on icon "undo" at bounding box center [351, 70] width 14 height 18
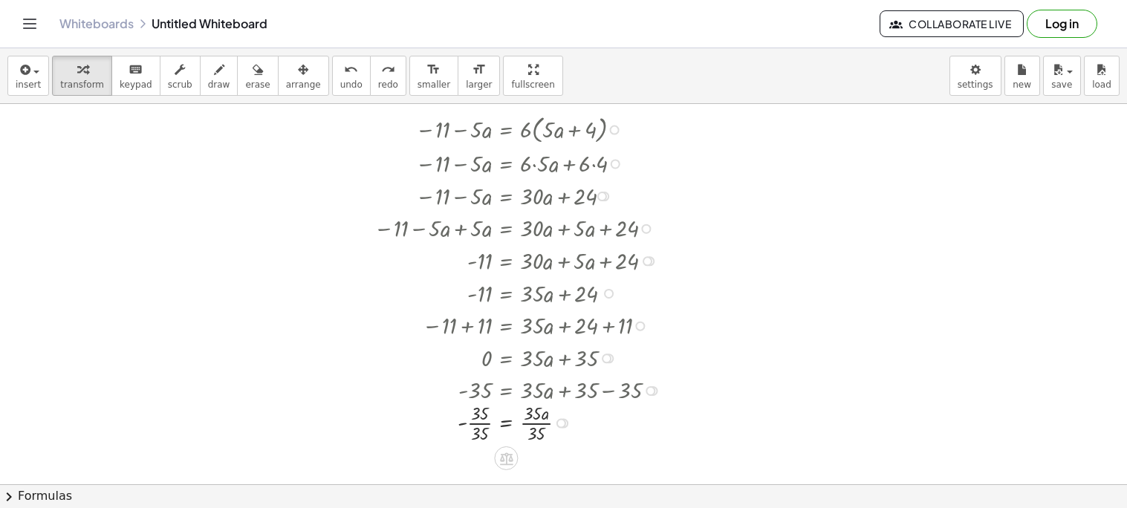
scroll to position [0, 0]
click at [378, 68] on div "redo" at bounding box center [388, 69] width 20 height 18
click at [340, 79] on span "undo" at bounding box center [351, 84] width 22 height 10
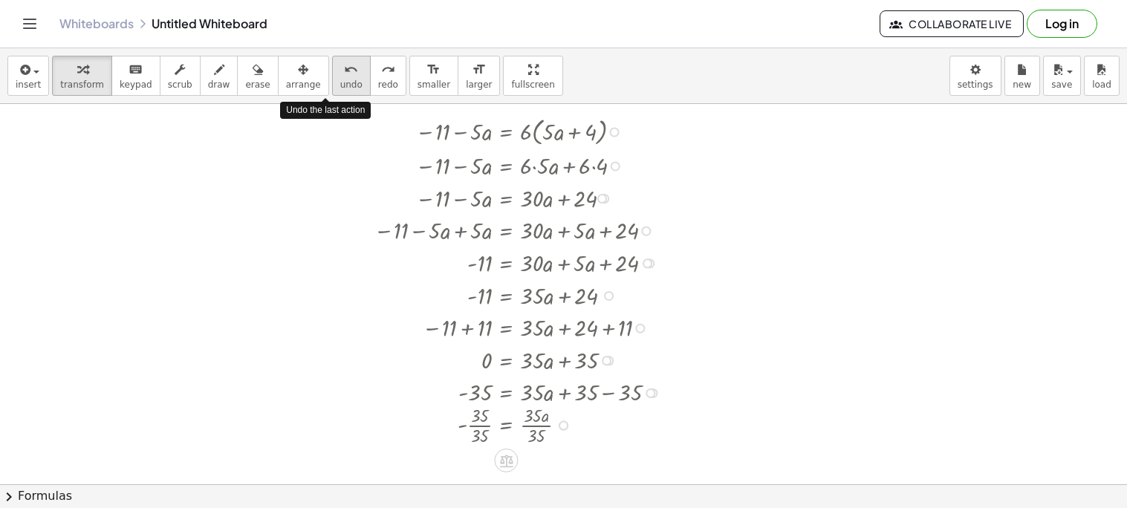
click at [340, 79] on span "undo" at bounding box center [351, 84] width 22 height 10
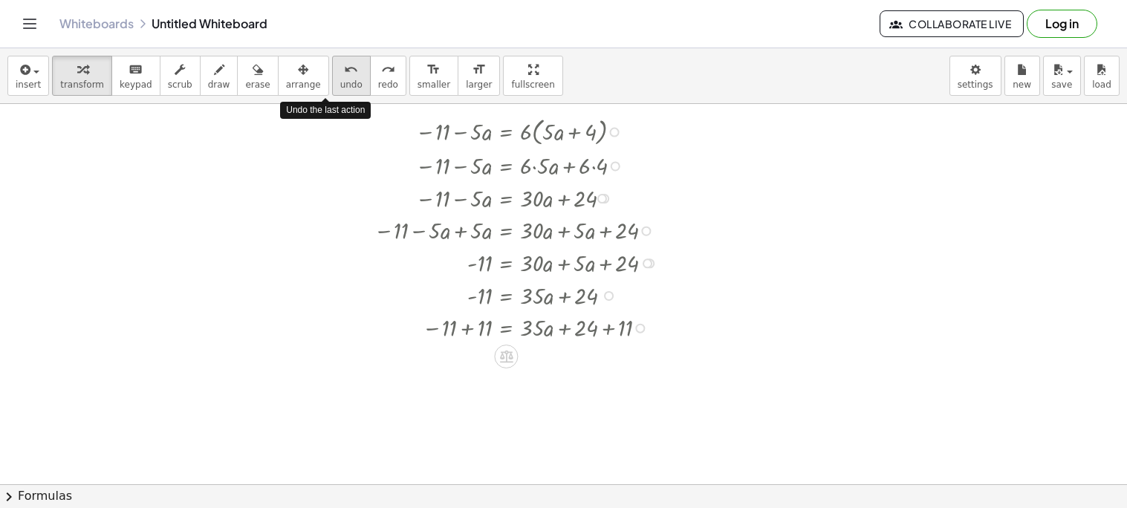
click at [340, 79] on span "undo" at bounding box center [351, 84] width 22 height 10
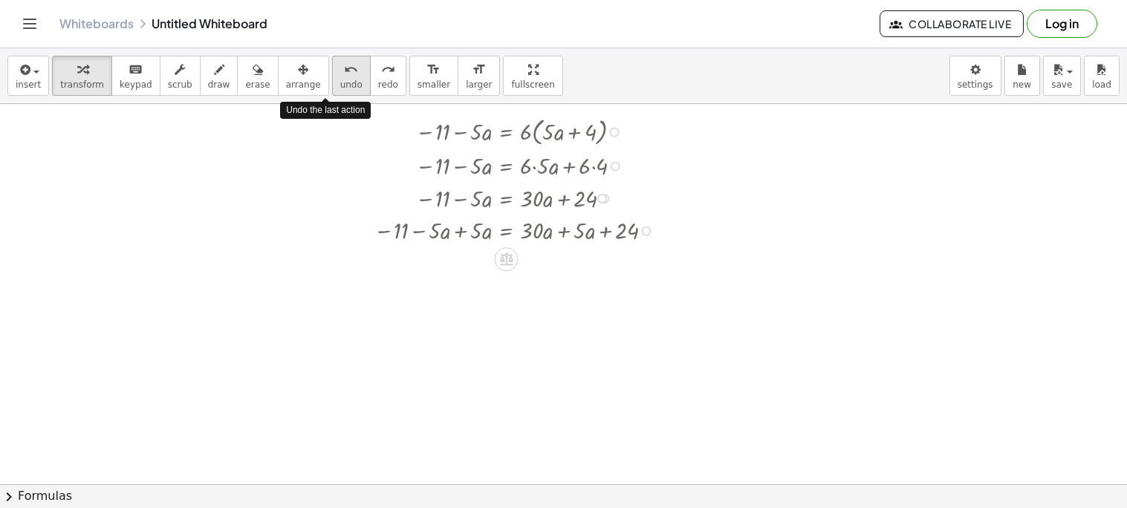
click at [340, 79] on span "undo" at bounding box center [351, 84] width 22 height 10
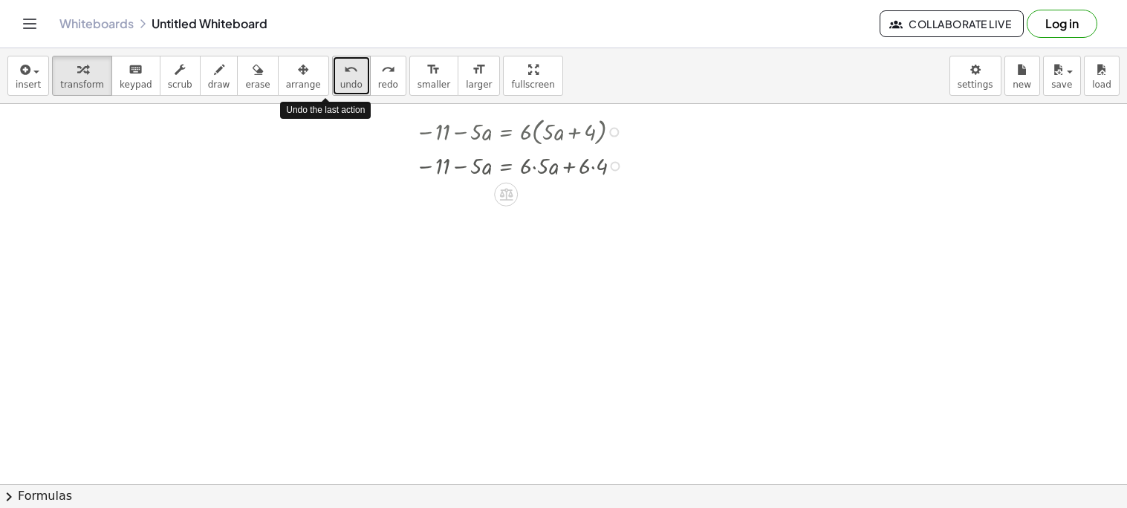
click at [340, 79] on span "undo" at bounding box center [351, 84] width 22 height 10
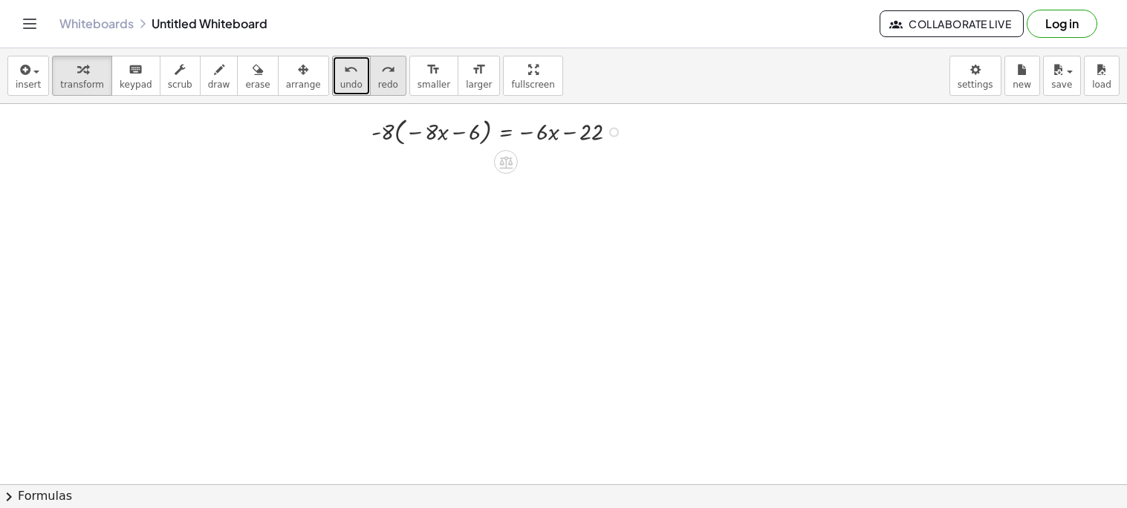
click at [370, 78] on button "redo redo" at bounding box center [388, 76] width 36 height 40
click at [613, 129] on div at bounding box center [614, 133] width 10 height 10
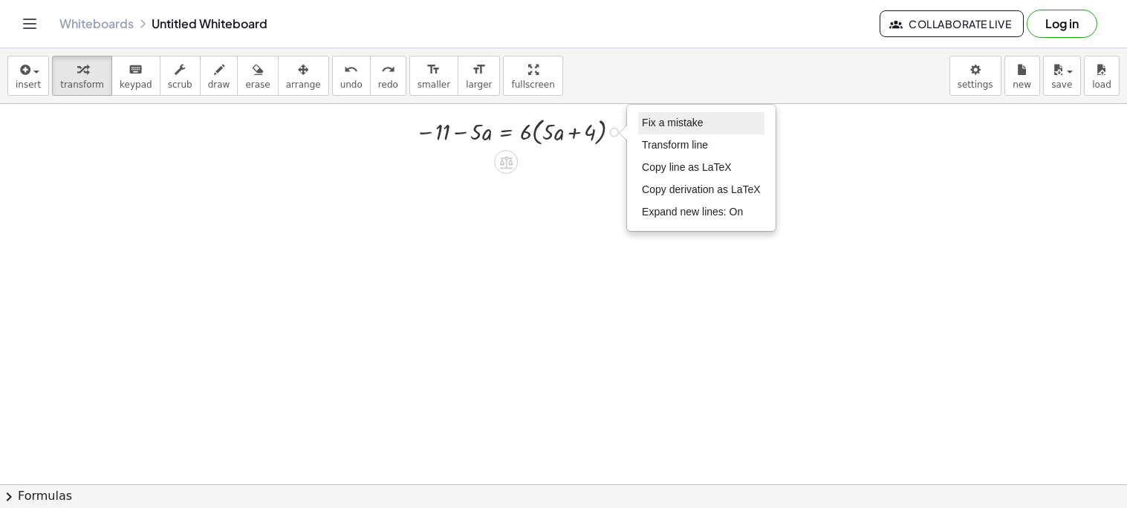
click at [642, 121] on span "Fix a mistake" at bounding box center [672, 123] width 61 height 12
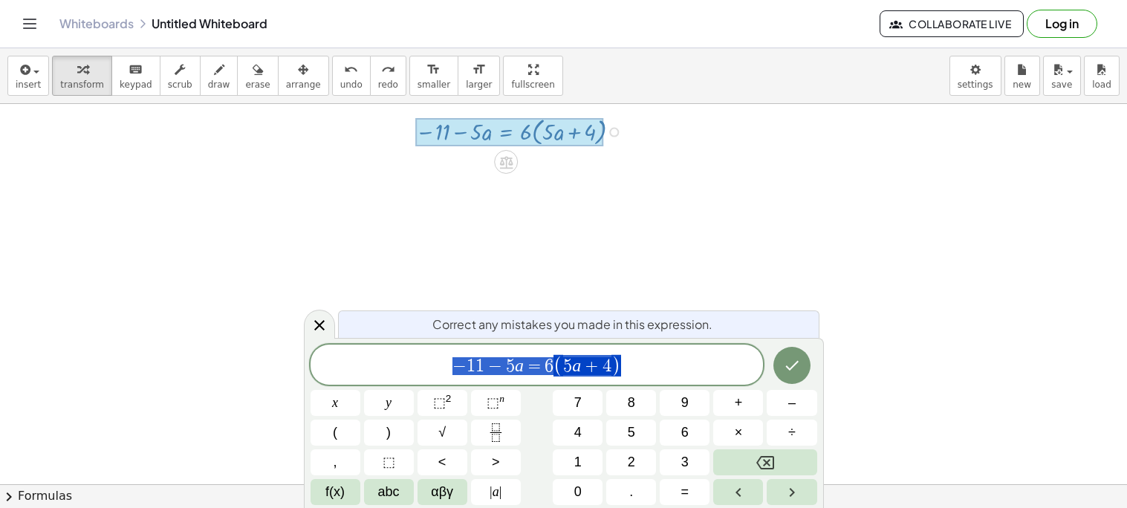
drag, startPoint x: 655, startPoint y: 361, endPoint x: 391, endPoint y: 313, distance: 268.8
click at [391, 338] on div "**********" at bounding box center [564, 423] width 520 height 170
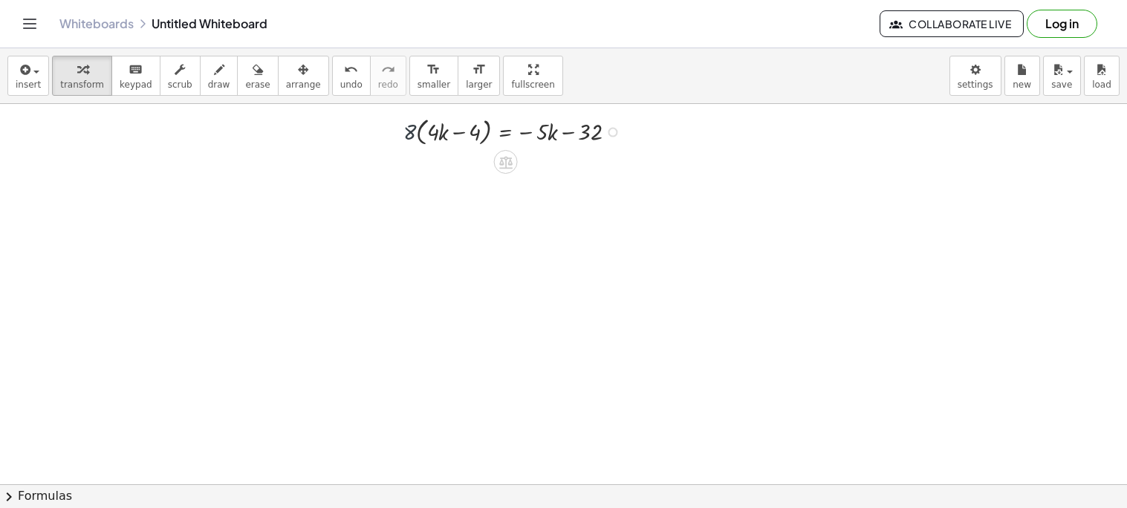
click at [409, 132] on div at bounding box center [515, 131] width 239 height 36
drag, startPoint x: 412, startPoint y: 133, endPoint x: 453, endPoint y: 134, distance: 41.6
click at [453, 134] on div at bounding box center [515, 131] width 239 height 36
click at [415, 169] on div at bounding box center [514, 165] width 241 height 33
click at [478, 165] on div at bounding box center [514, 165] width 241 height 33
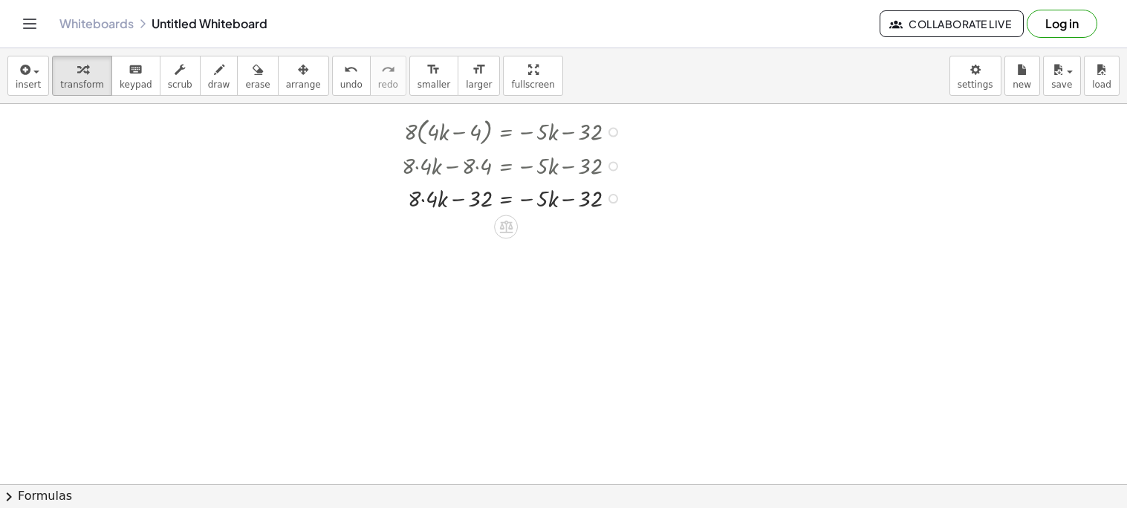
click at [427, 203] on div at bounding box center [514, 197] width 241 height 33
drag, startPoint x: 522, startPoint y: 199, endPoint x: 401, endPoint y: 206, distance: 121.3
click at [401, 206] on div "· 8 · ( + · 4 · k − 4 ) = − · 5 · k − 32 + · 8 · 4 · k − · 8 · 4 = − · 5 · k − …" at bounding box center [502, 163] width 245 height 108
click at [402, 232] on div at bounding box center [521, 229] width 314 height 33
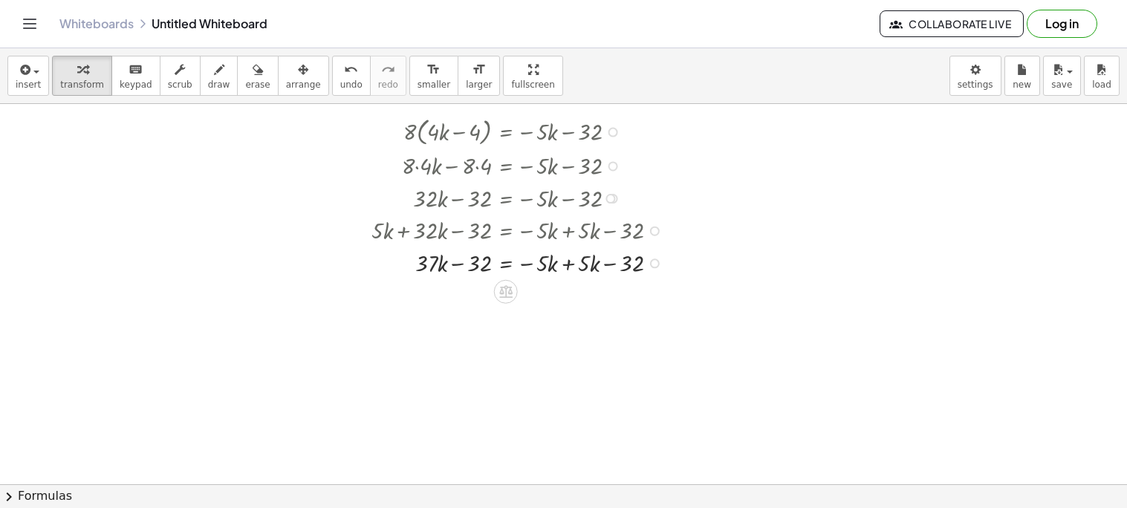
click at [567, 261] on div at bounding box center [521, 262] width 314 height 33
click at [457, 299] on div at bounding box center [521, 295] width 314 height 33
drag, startPoint x: 458, startPoint y: 299, endPoint x: 522, endPoint y: 307, distance: 64.4
click at [470, 325] on div at bounding box center [521, 327] width 314 height 33
drag, startPoint x: 470, startPoint y: 325, endPoint x: 523, endPoint y: 345, distance: 56.2
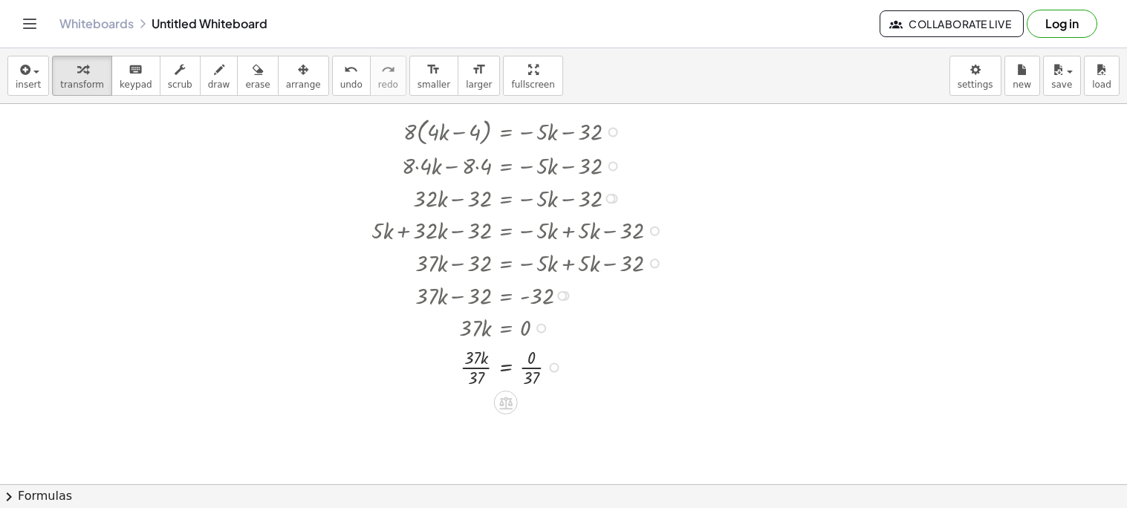
click at [470, 368] on div at bounding box center [521, 366] width 314 height 46
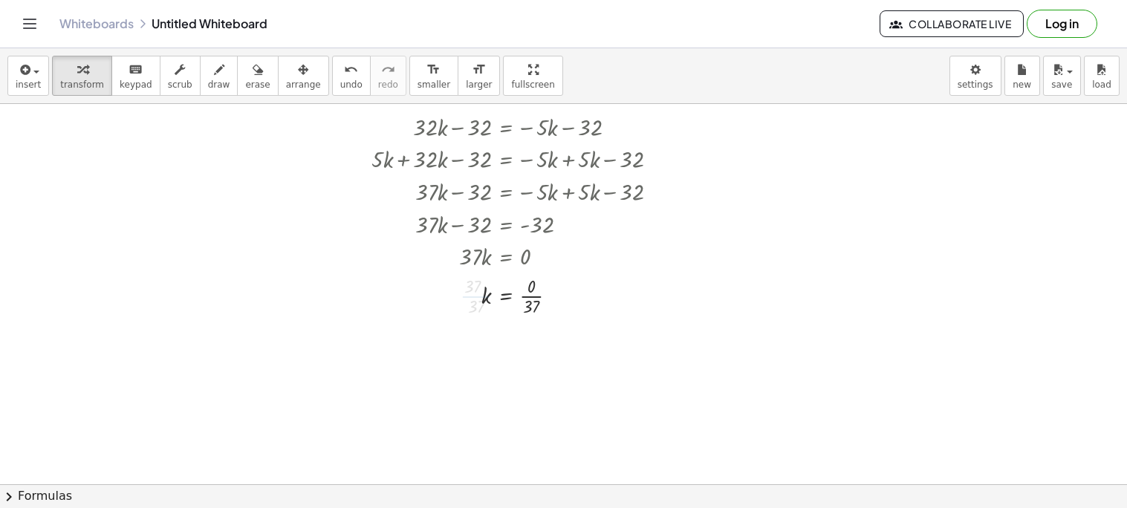
scroll to position [72, 0]
click at [527, 340] on div at bounding box center [521, 340] width 314 height 46
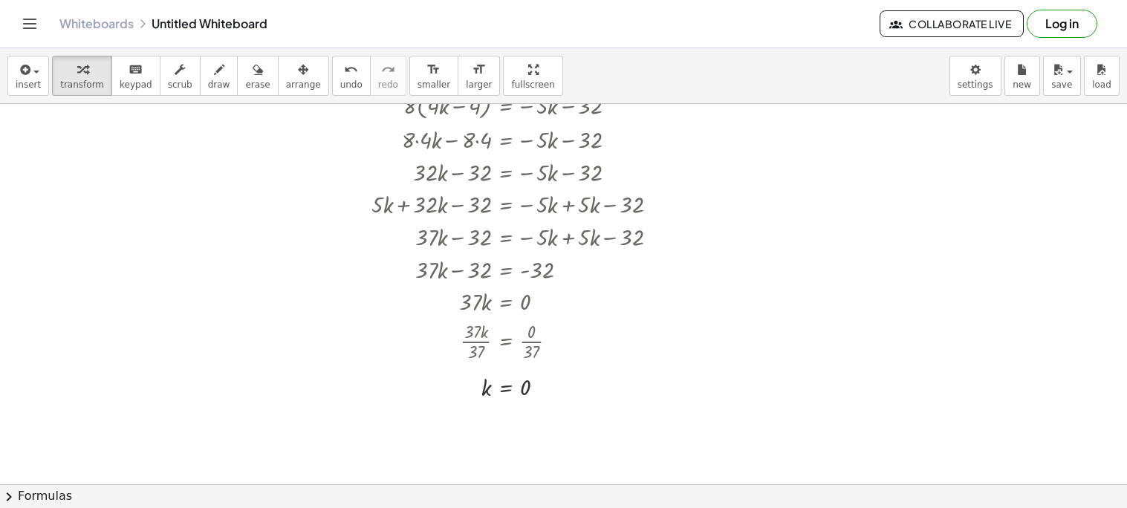
scroll to position [0, 0]
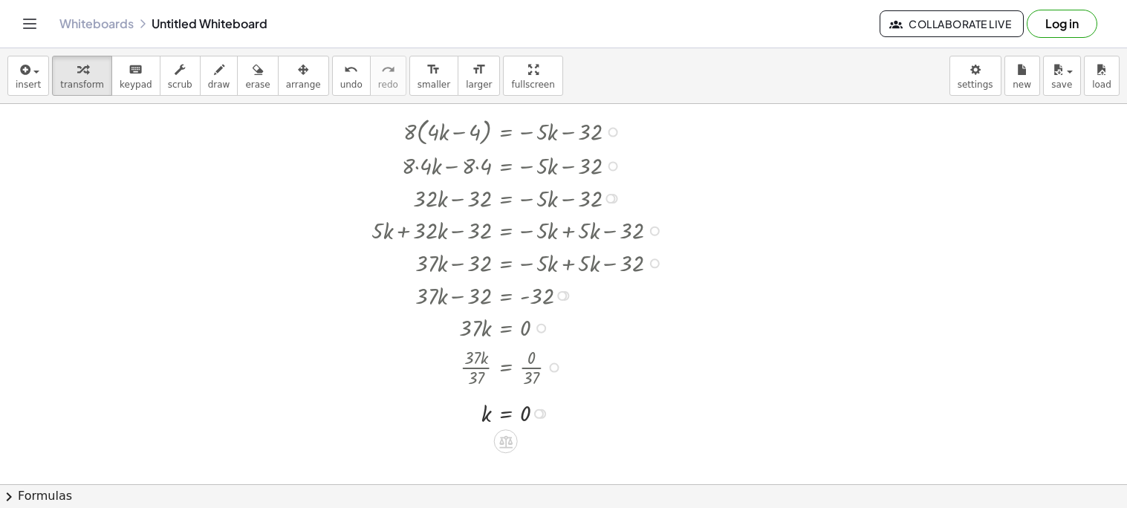
click at [527, 340] on div at bounding box center [514, 327] width 302 height 33
